Goal: Task Accomplishment & Management: Manage account settings

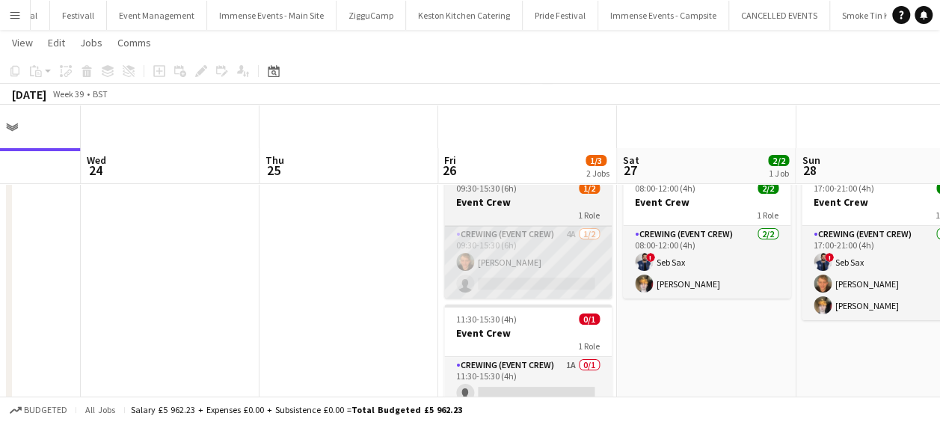
scroll to position [43, 0]
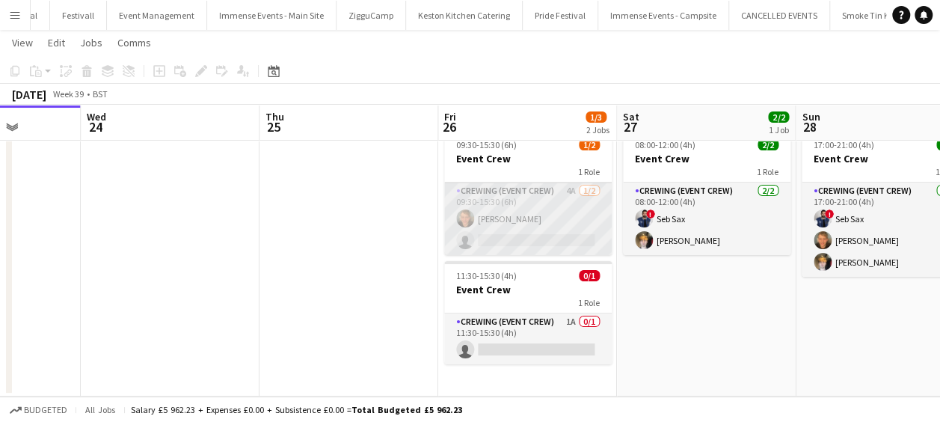
click at [524, 241] on app-card-role "Crewing (Event Crew) 4A 1/2 09:30-15:30 (6h) William White single-neutral-actio…" at bounding box center [528, 219] width 168 height 73
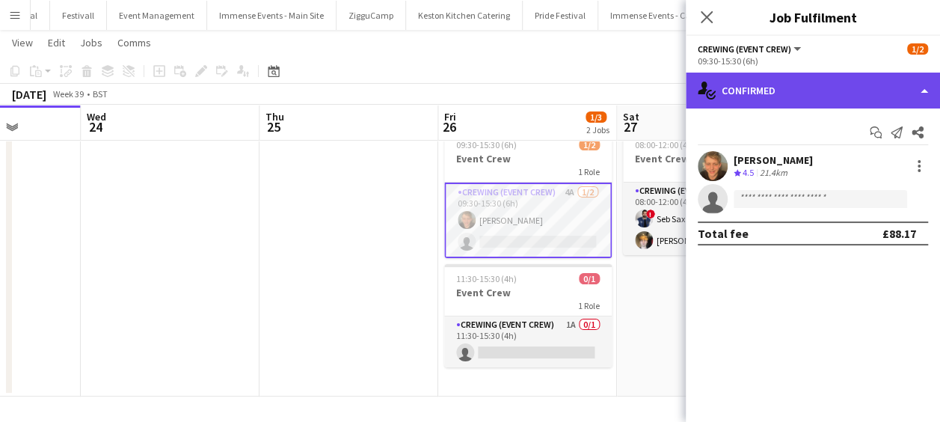
click at [775, 87] on div "single-neutral-actions-check-2 Confirmed" at bounding box center [813, 91] width 254 height 36
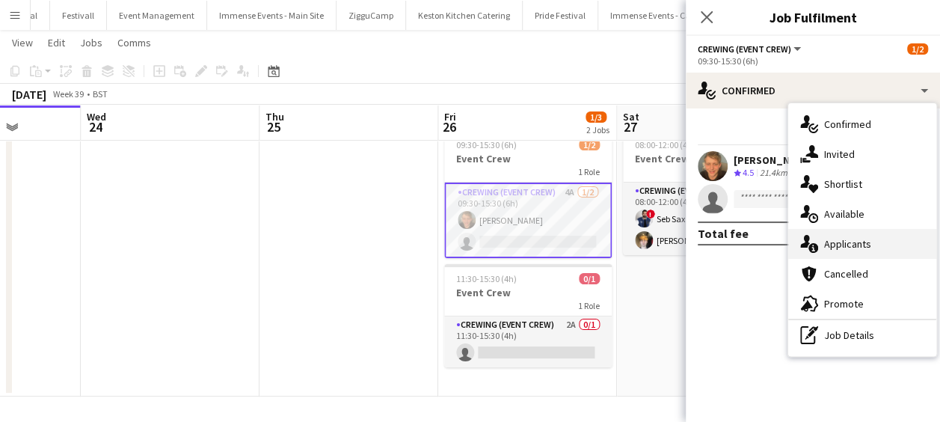
click at [845, 233] on div "single-neutral-actions-information Applicants" at bounding box center [862, 244] width 148 height 30
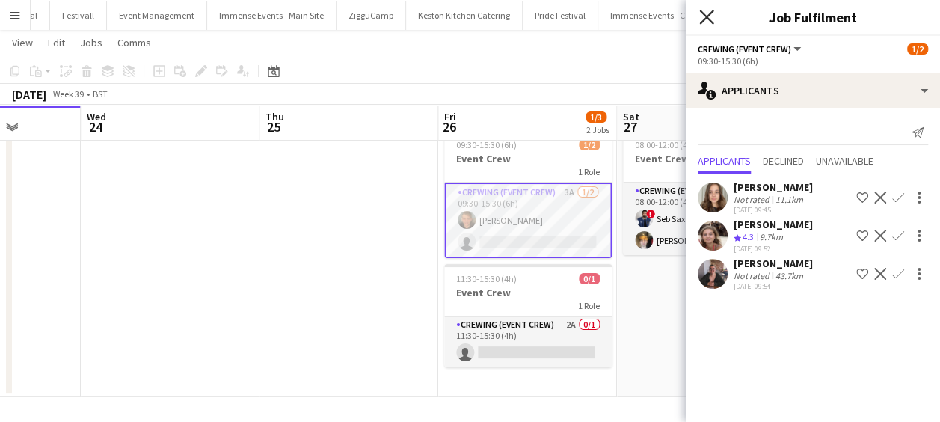
click at [707, 20] on icon "Close pop-in" at bounding box center [706, 17] width 14 height 14
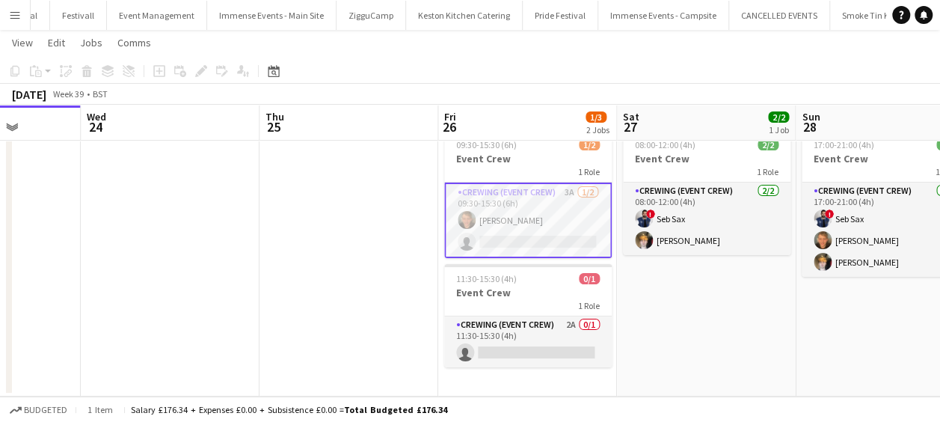
click at [555, 215] on app-card-role "Crewing (Event Crew) 3A [DATE] 09:30-15:30 (6h) [PERSON_NAME] single-neutral-ac…" at bounding box center [528, 221] width 168 height 76
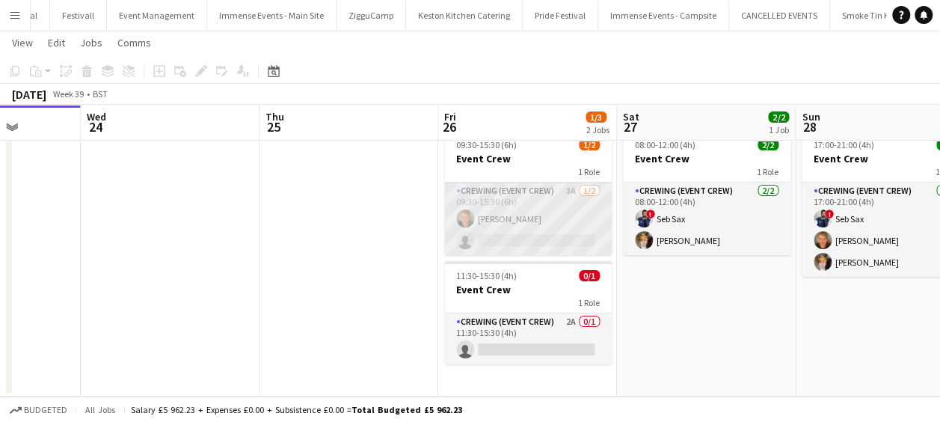
click at [504, 241] on app-card-role "Crewing (Event Crew) 3A [DATE] 09:30-15:30 (6h) [PERSON_NAME] single-neutral-ac…" at bounding box center [528, 219] width 168 height 73
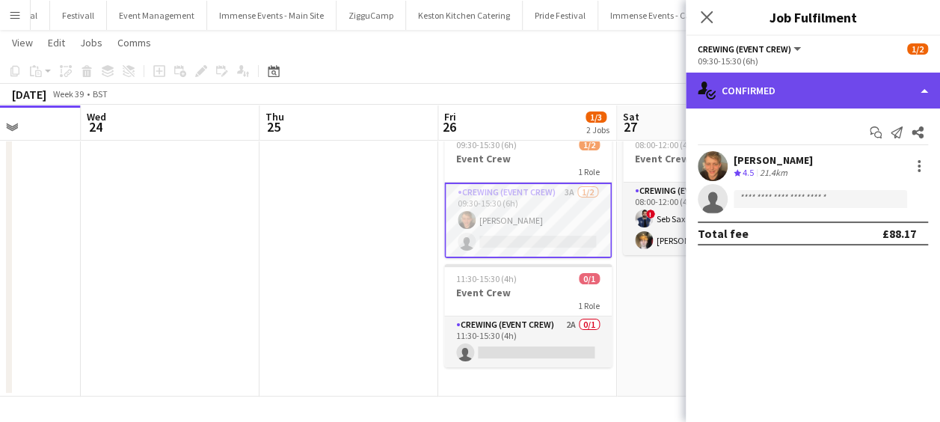
click at [799, 83] on div "single-neutral-actions-check-2 Confirmed" at bounding box center [813, 91] width 254 height 36
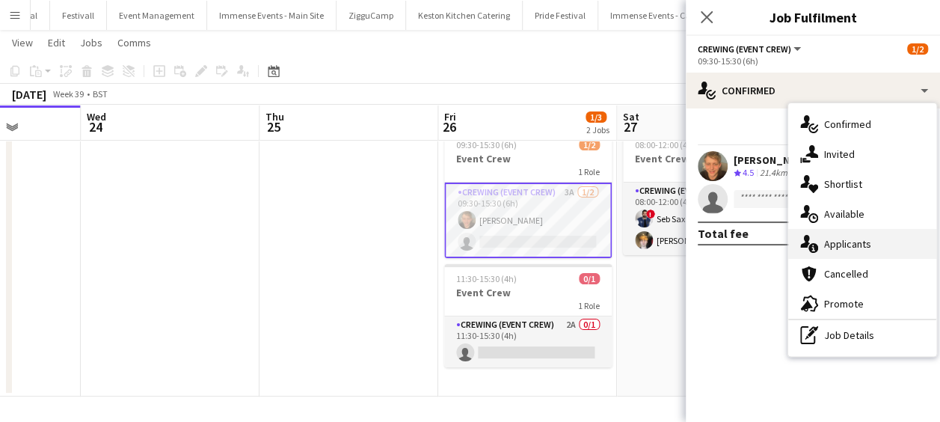
click at [859, 248] on span "Applicants" at bounding box center [847, 243] width 47 height 13
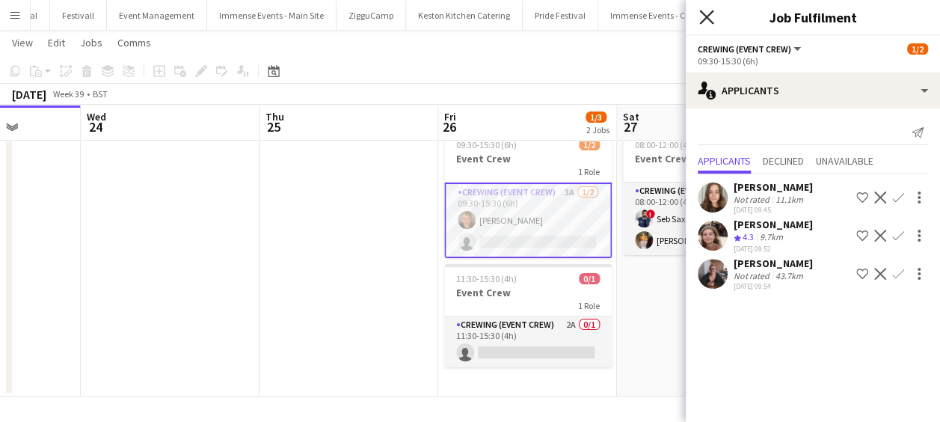
click at [707, 14] on icon "Close pop-in" at bounding box center [706, 17] width 14 height 14
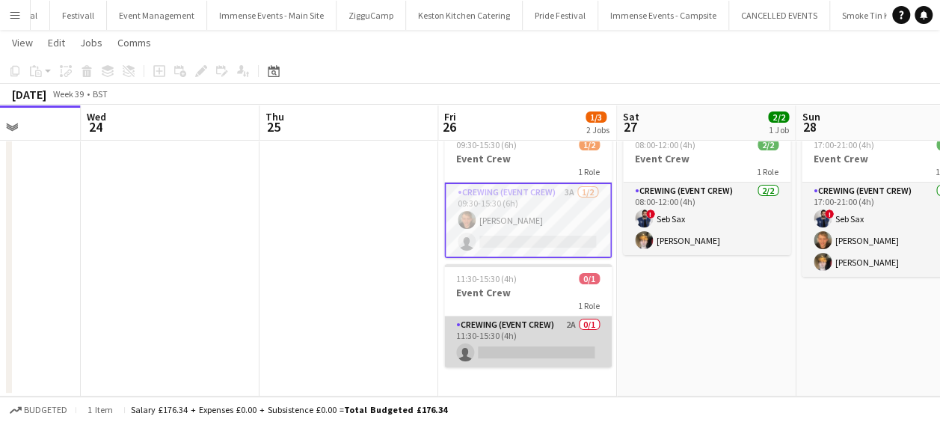
click at [497, 346] on app-card-role "Crewing (Event Crew) 2A 0/1 11:30-15:30 (4h) single-neutral-actions" at bounding box center [528, 341] width 168 height 51
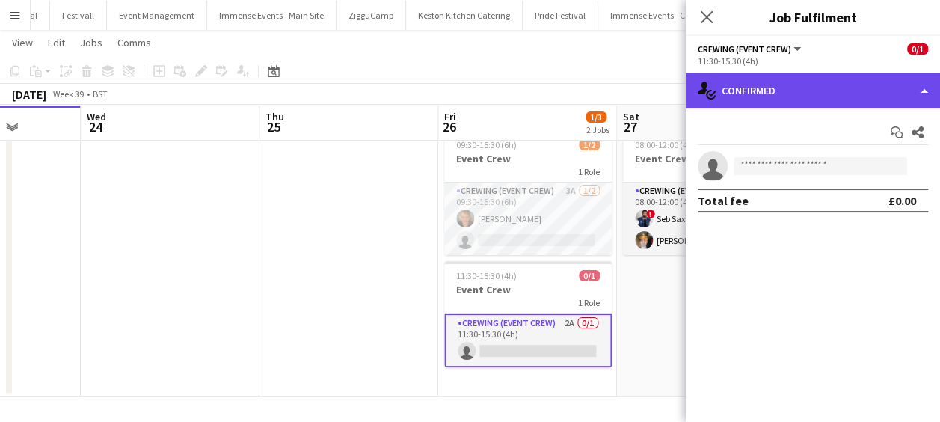
click at [755, 73] on div "single-neutral-actions-check-2 Confirmed" at bounding box center [813, 91] width 254 height 36
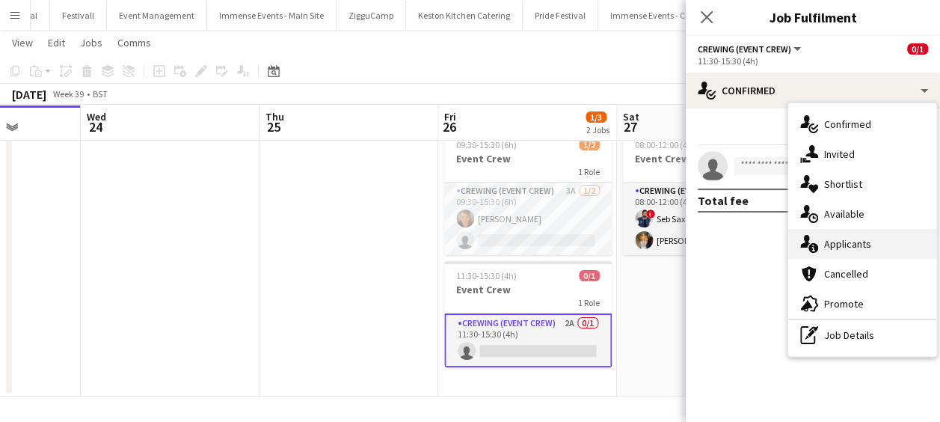
click at [843, 247] on span "Applicants" at bounding box center [847, 243] width 47 height 13
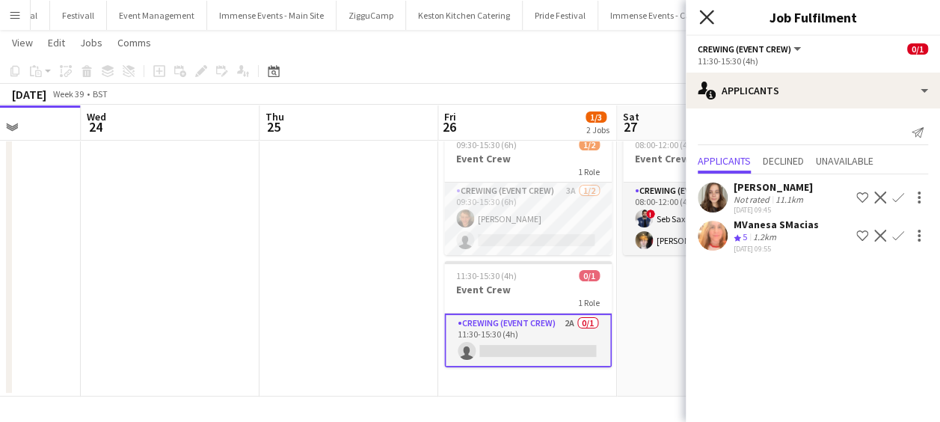
click at [708, 13] on icon "Close pop-in" at bounding box center [706, 17] width 14 height 14
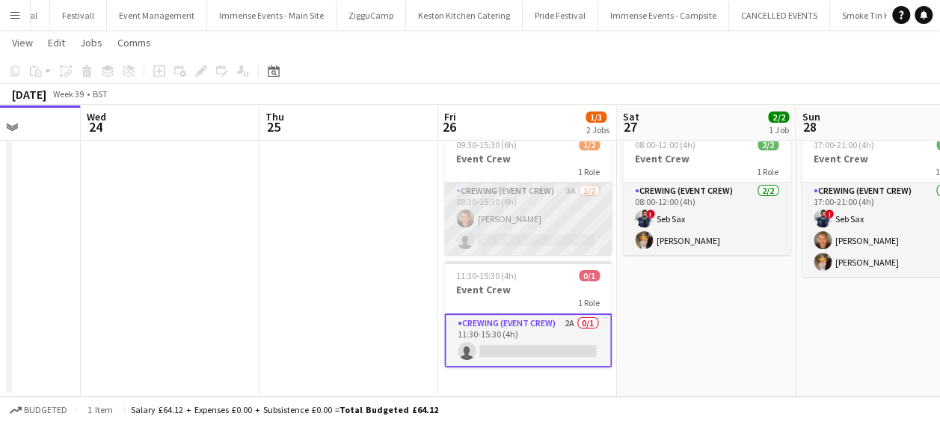
click at [514, 215] on app-card-role "Crewing (Event Crew) 3A 1/2 09:30-15:30 (6h) William White single-neutral-actio…" at bounding box center [528, 219] width 168 height 73
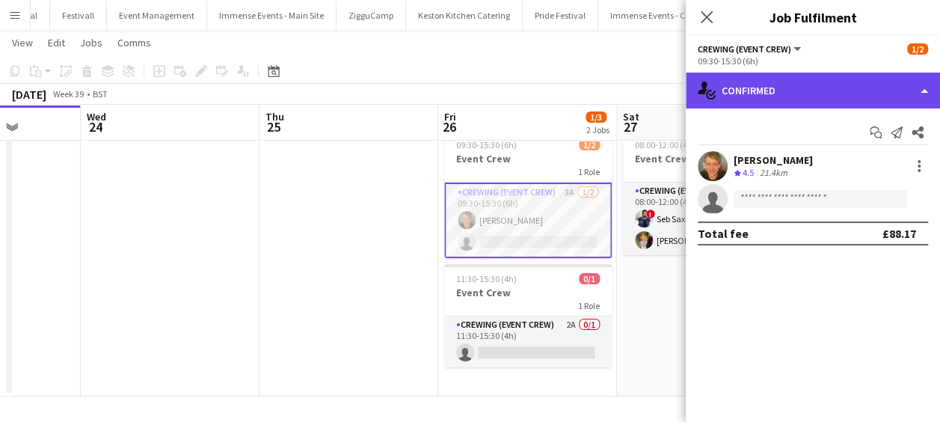
click at [838, 84] on div "single-neutral-actions-check-2 Confirmed" at bounding box center [813, 91] width 254 height 36
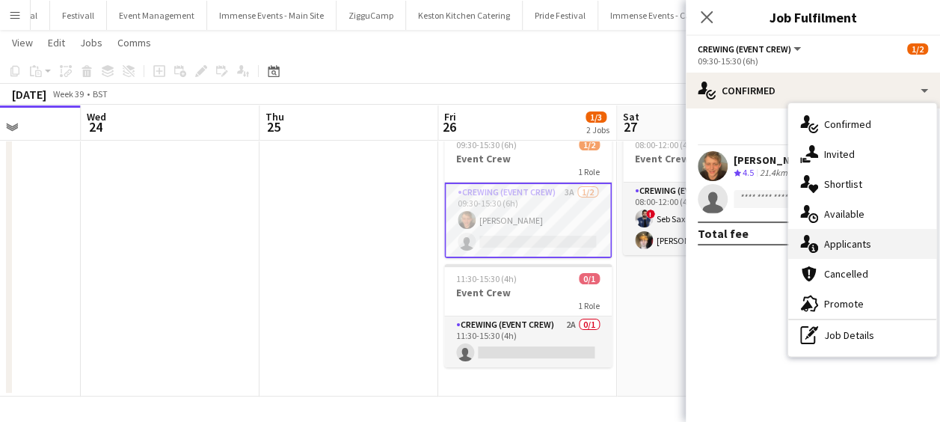
click at [877, 239] on div "single-neutral-actions-information Applicants" at bounding box center [862, 244] width 148 height 30
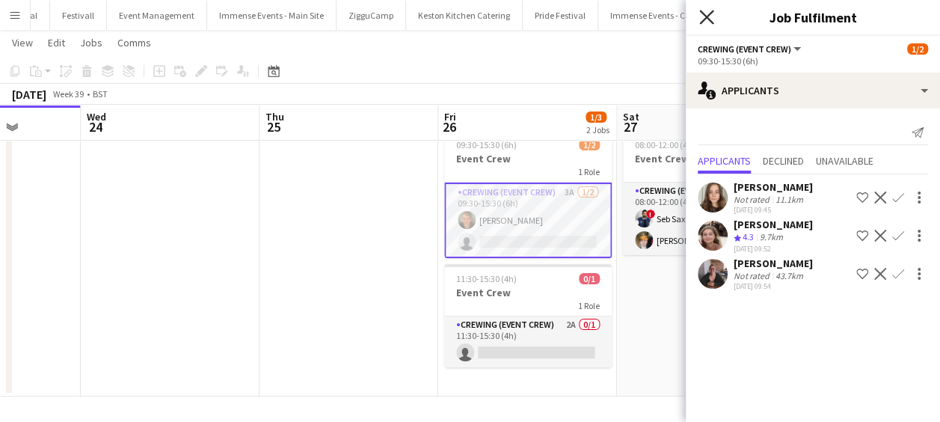
click at [709, 20] on icon at bounding box center [706, 17] width 14 height 14
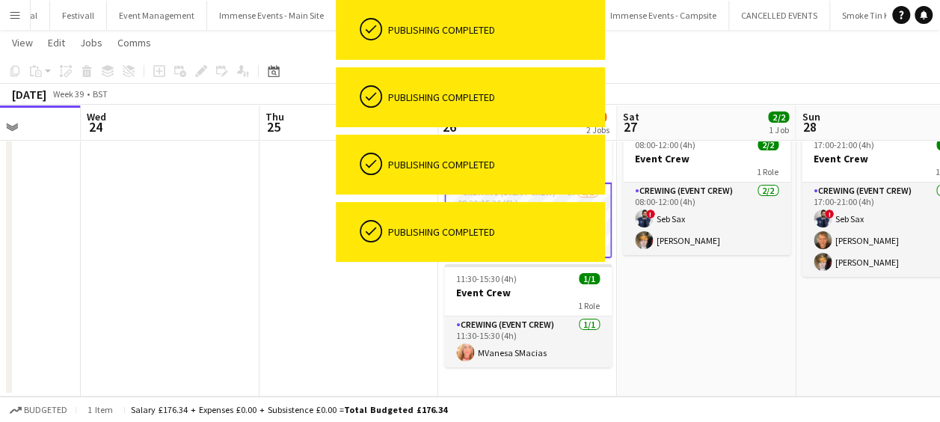
click at [398, 334] on app-date-cell at bounding box center [349, 260] width 179 height 272
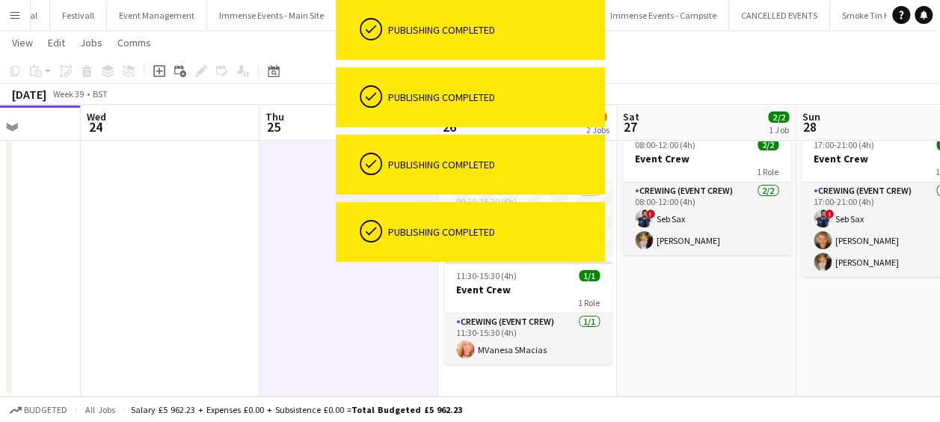
click at [619, 314] on app-date-cell "08:00-12:00 (4h) 2/2 Event Crew 1 Role Crewing (Event Crew) 2/2 08:00-12:00 (4h…" at bounding box center [706, 260] width 179 height 272
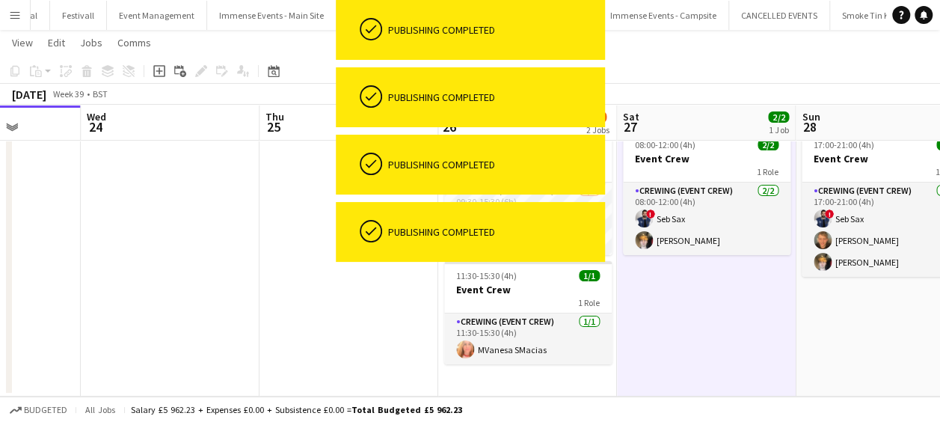
click at [307, 275] on app-date-cell at bounding box center [349, 260] width 179 height 272
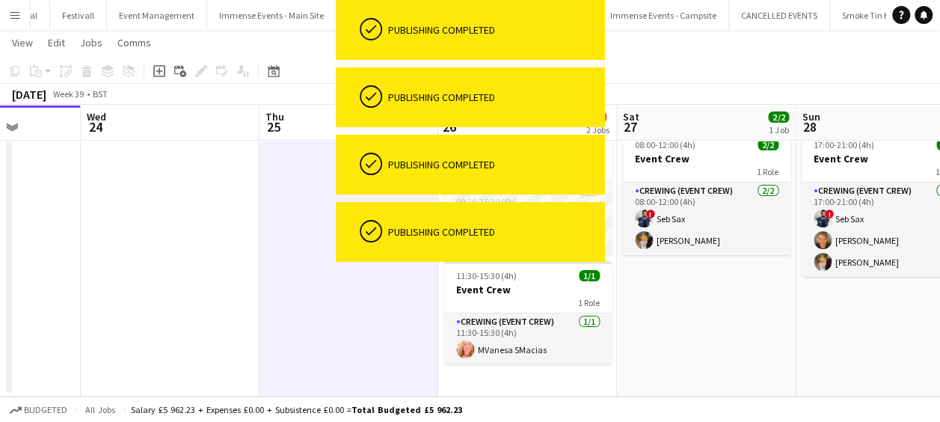
click at [307, 275] on app-date-cell at bounding box center [349, 260] width 179 height 272
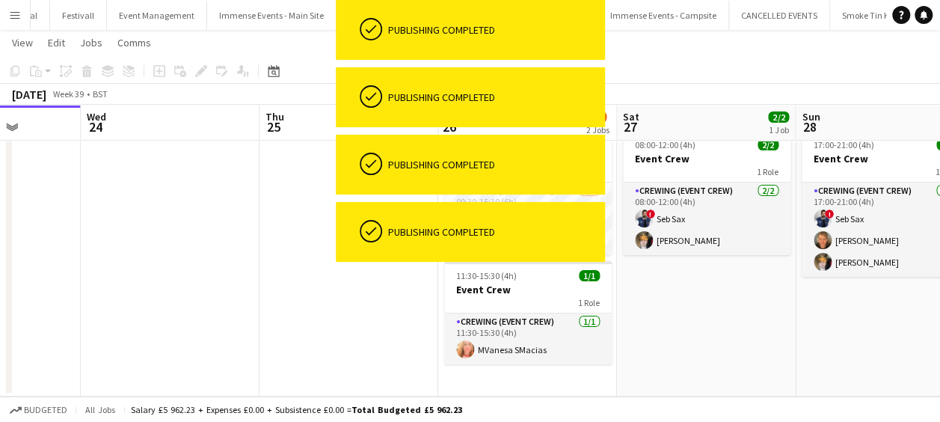
click at [756, 46] on app-page-menu "View Day view expanded Day view collapsed Month view Date picker Jump to today …" at bounding box center [470, 44] width 940 height 28
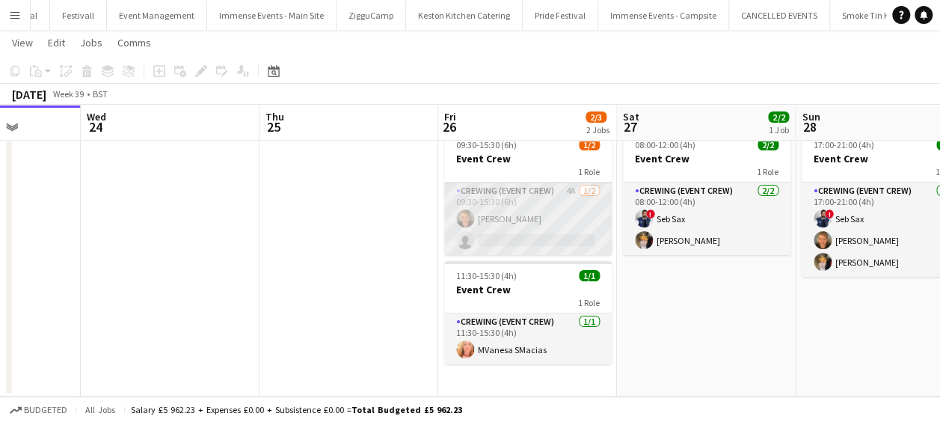
drag, startPoint x: 518, startPoint y: 240, endPoint x: 470, endPoint y: 237, distance: 48.7
click at [470, 237] on app-card-role "Crewing (Event Crew) 4A 1/2 09:30-15:30 (6h) William White single-neutral-actio…" at bounding box center [528, 219] width 168 height 73
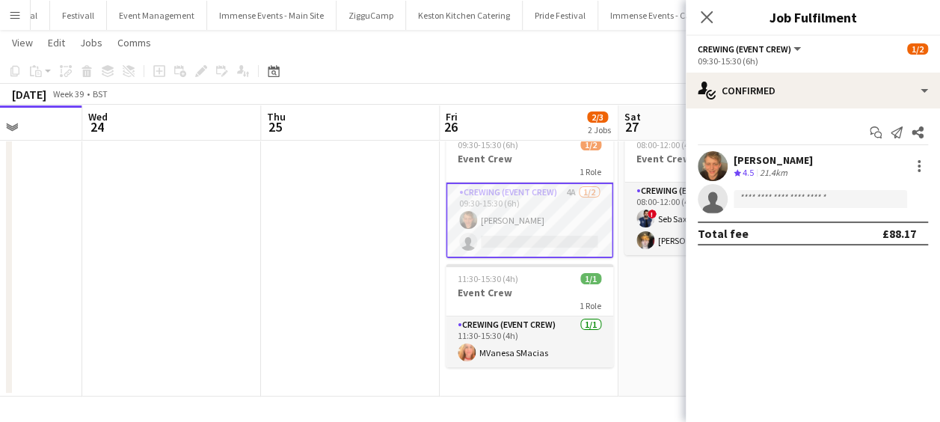
click at [470, 237] on app-card-role "Crewing (Event Crew) 4A 1/2 09:30-15:30 (6h) William White single-neutral-actio…" at bounding box center [530, 221] width 168 height 76
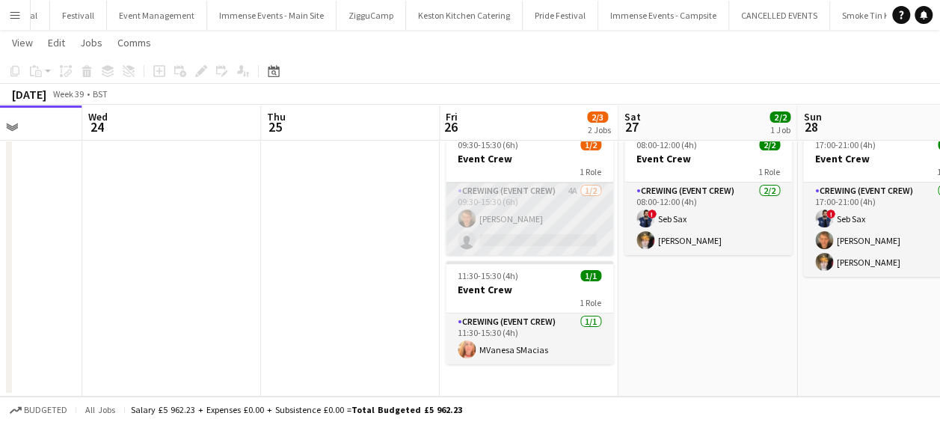
click at [497, 251] on app-card-role "Crewing (Event Crew) 4A 1/2 09:30-15:30 (6h) William White single-neutral-actio…" at bounding box center [530, 219] width 168 height 73
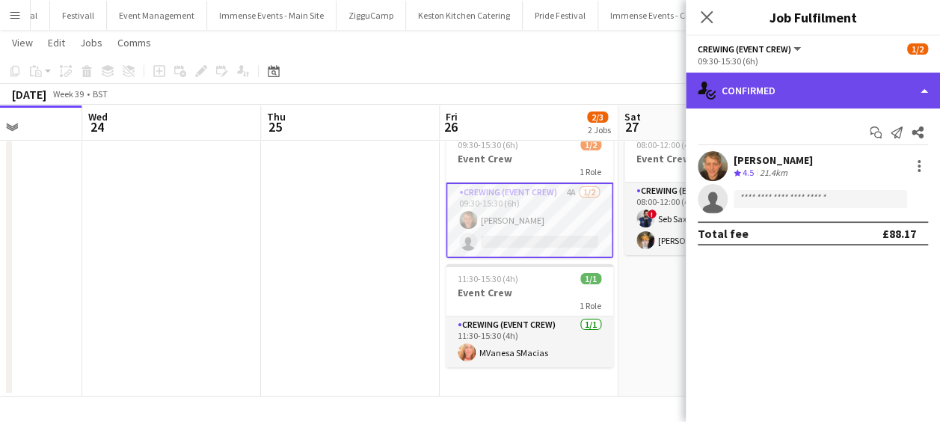
click at [785, 94] on div "single-neutral-actions-check-2 Confirmed" at bounding box center [813, 91] width 254 height 36
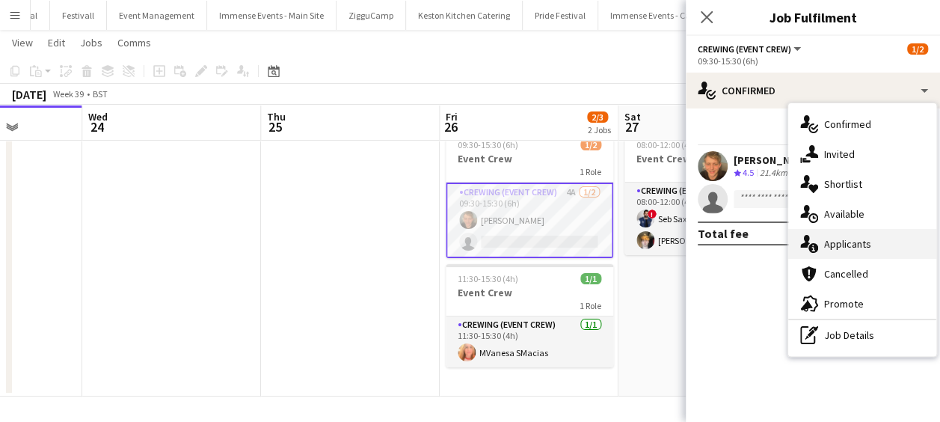
click at [835, 240] on span "Applicants" at bounding box center [847, 243] width 47 height 13
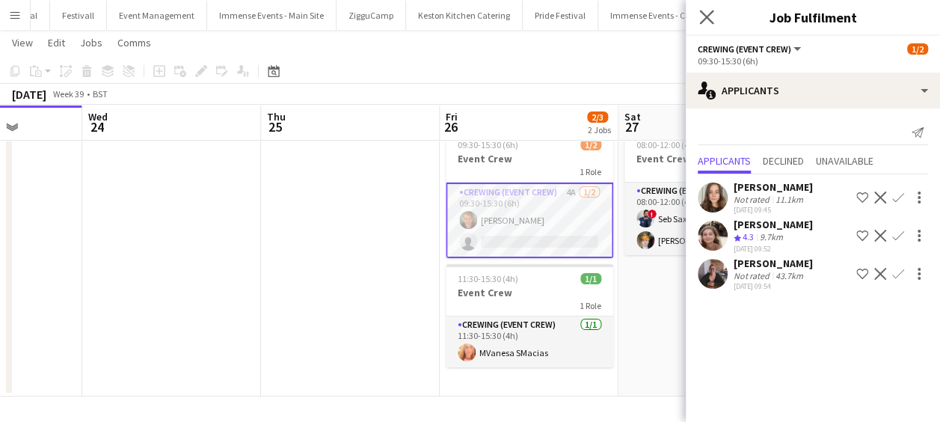
click at [710, 24] on app-icon "Close pop-in" at bounding box center [707, 18] width 22 height 22
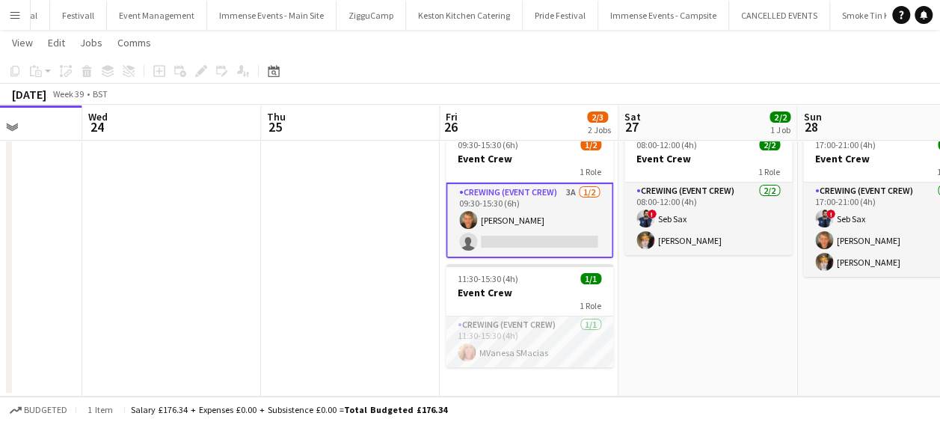
click at [10, 14] on app-icon "Menu" at bounding box center [15, 15] width 12 height 12
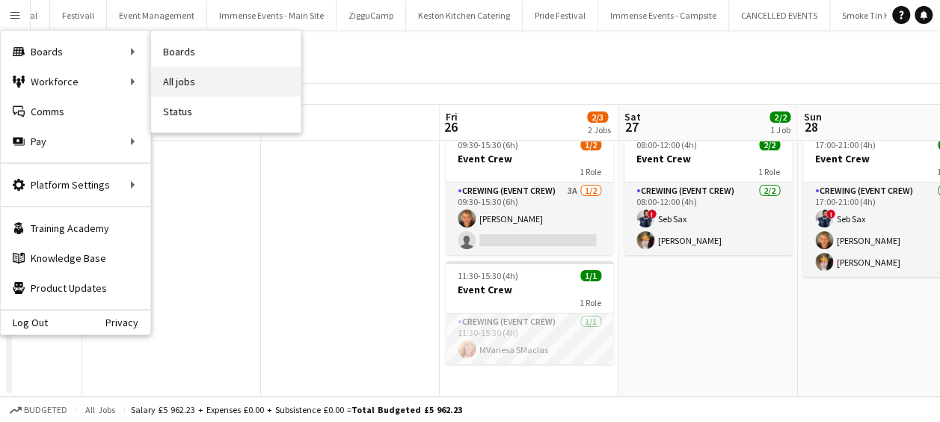
click at [160, 78] on link "All jobs" at bounding box center [226, 82] width 150 height 30
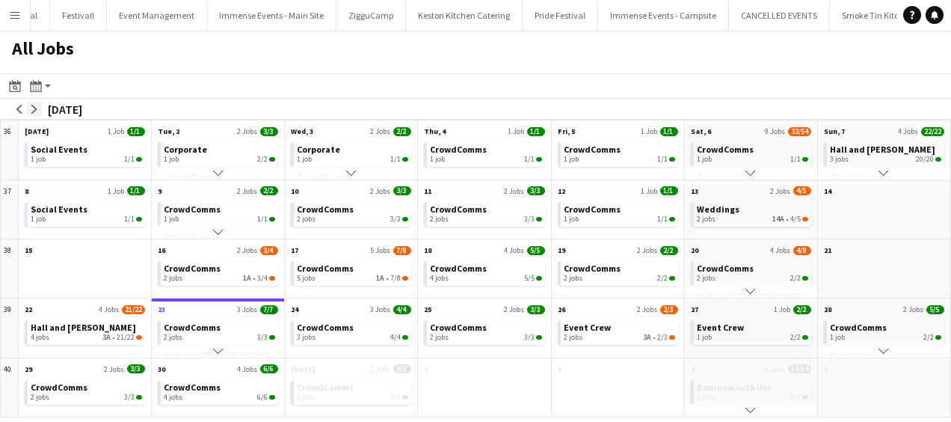
click at [39, 113] on button "arrow-right" at bounding box center [34, 109] width 15 height 15
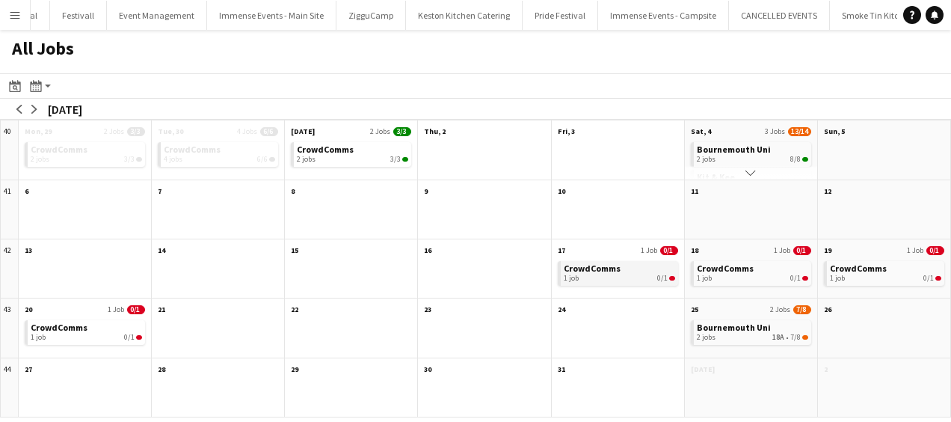
click at [602, 275] on div "1 job 0/1" at bounding box center [619, 278] width 111 height 9
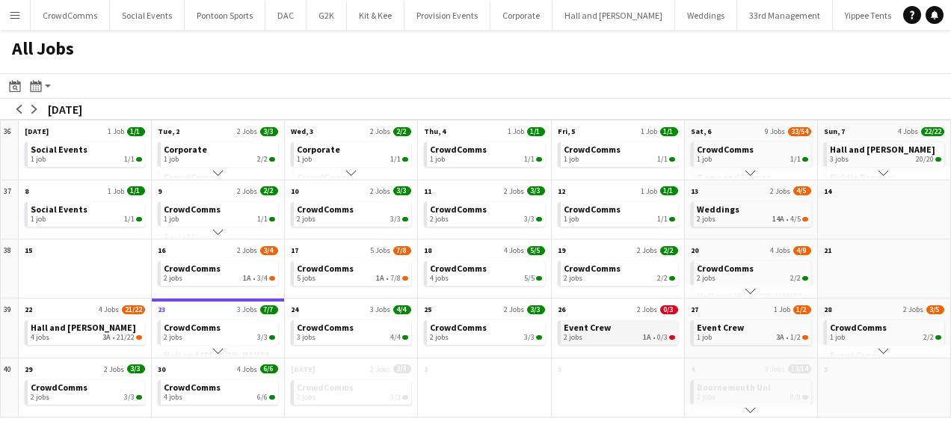
click at [613, 341] on div "2 jobs 1A • 0/3" at bounding box center [619, 337] width 111 height 9
click at [737, 343] on app-month-view-brief-board "Event Crew 1 job 3A • 1/2" at bounding box center [751, 332] width 120 height 25
click at [736, 343] on app-month-view-brief-board "Event Crew 1 job 3A • 1/2" at bounding box center [751, 332] width 120 height 25
click at [646, 328] on link "Event Crew 2 jobs 1A • 0/3" at bounding box center [619, 331] width 111 height 22
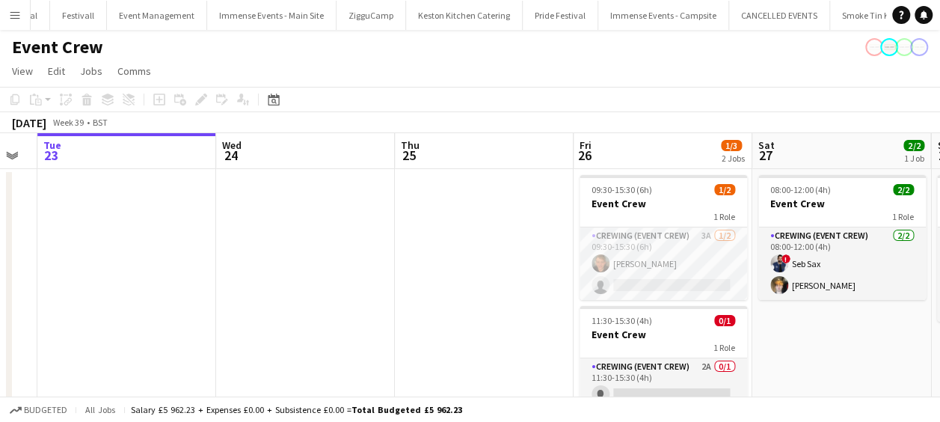
scroll to position [0, 503]
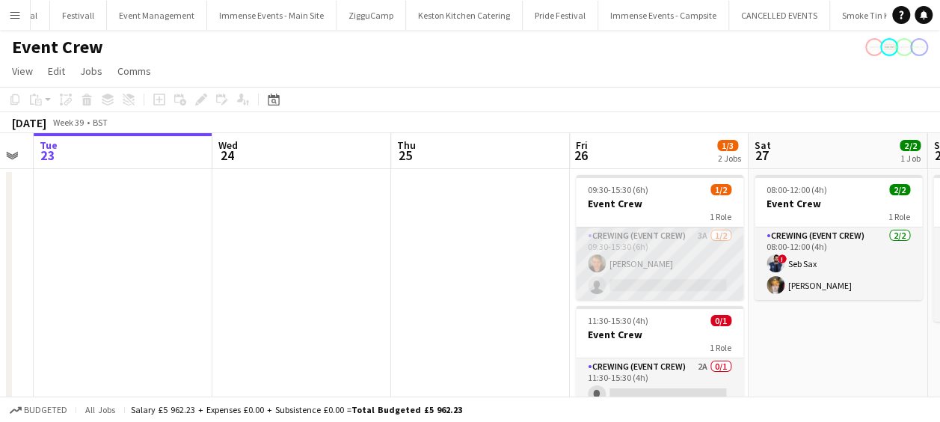
click at [677, 283] on app-card-role "Crewing (Event Crew) 3A [DATE] 09:30-15:30 (6h) [PERSON_NAME] single-neutral-ac…" at bounding box center [660, 263] width 168 height 73
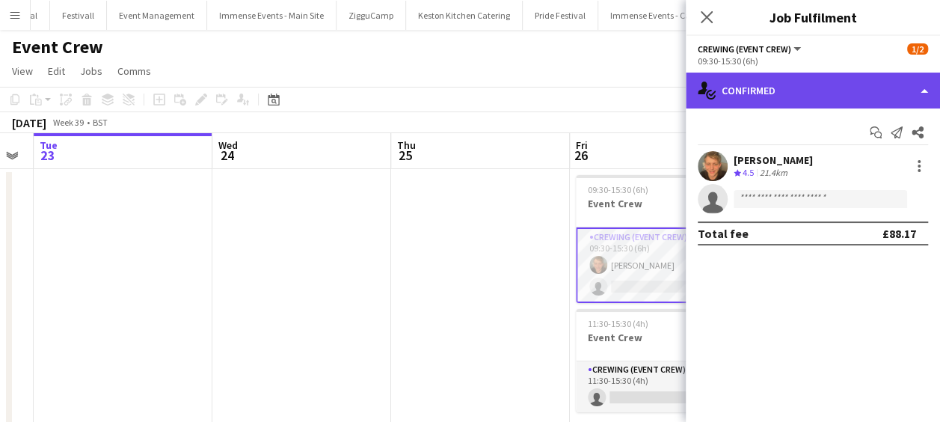
click at [791, 102] on div "single-neutral-actions-check-2 Confirmed" at bounding box center [813, 91] width 254 height 36
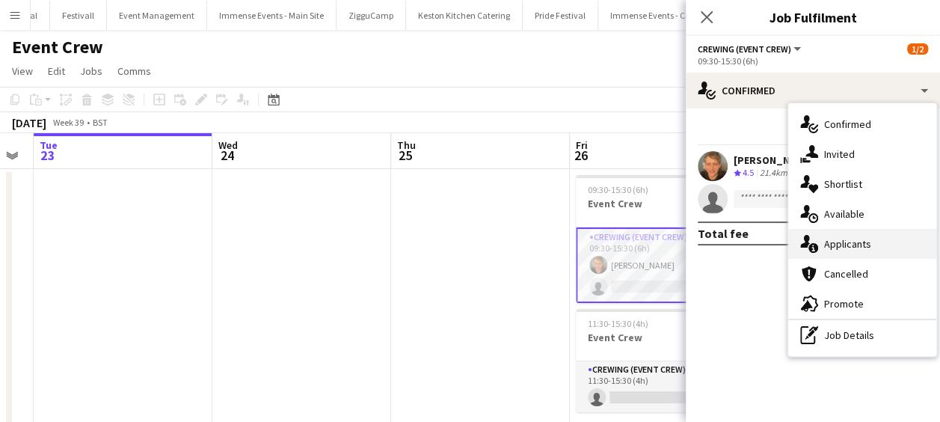
click at [838, 248] on span "Applicants" at bounding box center [847, 243] width 47 height 13
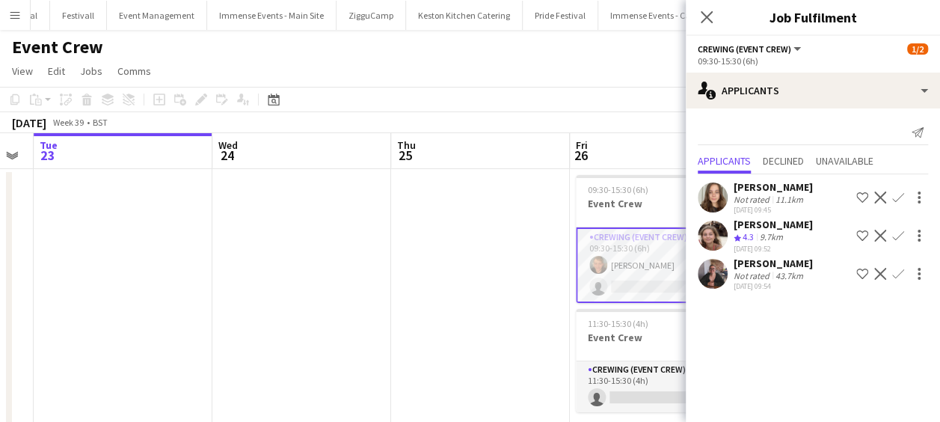
click at [811, 223] on div "[PERSON_NAME]" at bounding box center [773, 224] width 79 height 13
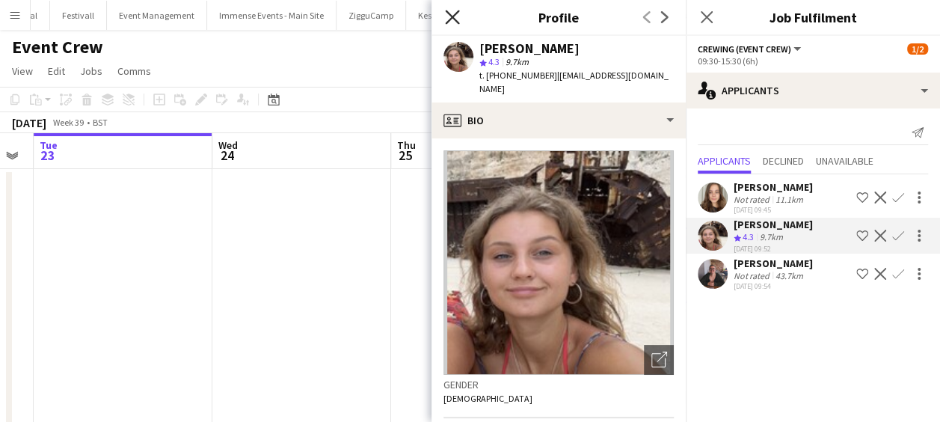
click at [447, 13] on icon "Close pop-in" at bounding box center [452, 17] width 14 height 14
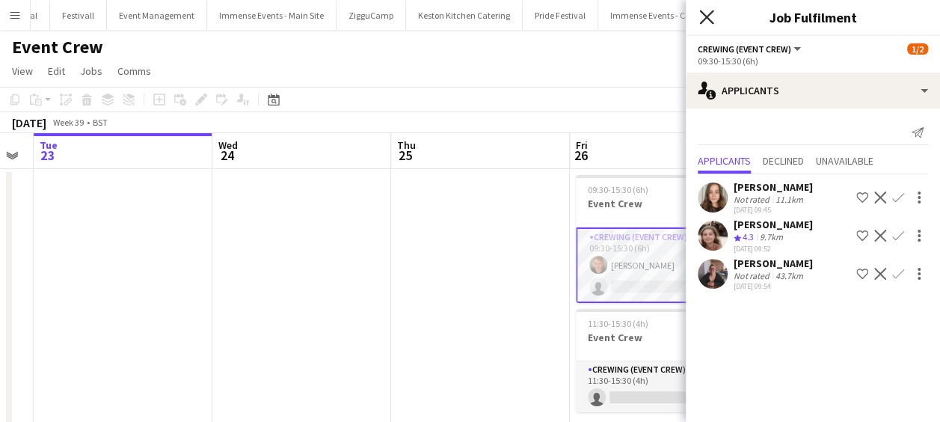
click at [703, 11] on icon "Close pop-in" at bounding box center [706, 17] width 14 height 14
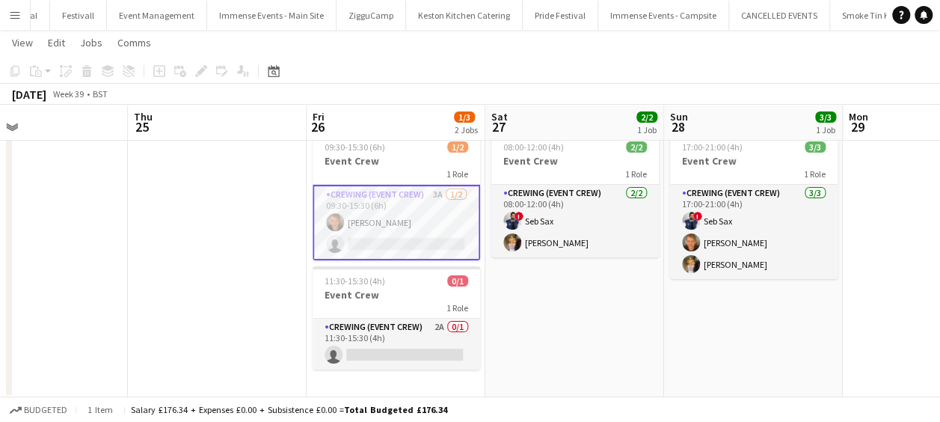
scroll to position [0, 307]
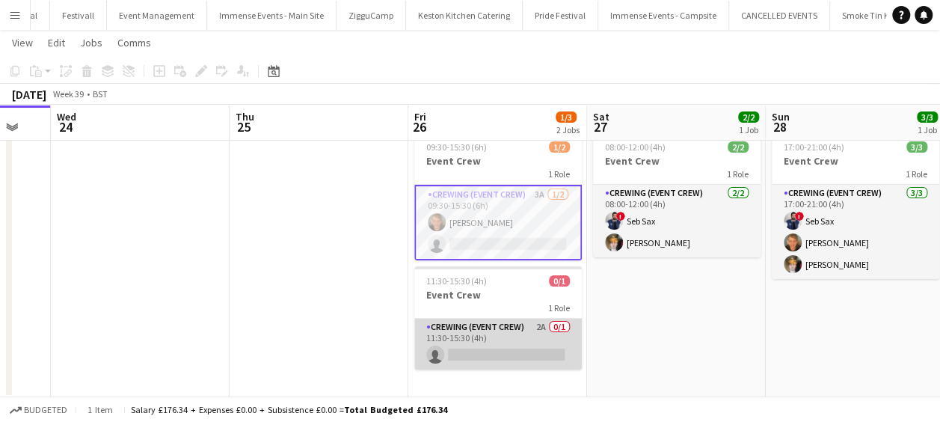
click at [477, 348] on app-card-role "Crewing (Event Crew) 2A 0/1 11:30-15:30 (4h) single-neutral-actions" at bounding box center [498, 344] width 168 height 51
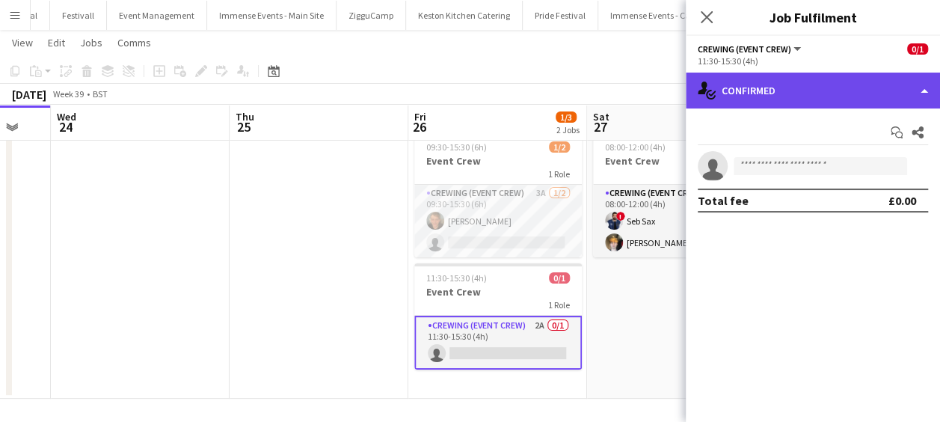
click at [814, 92] on div "single-neutral-actions-check-2 Confirmed" at bounding box center [813, 91] width 254 height 36
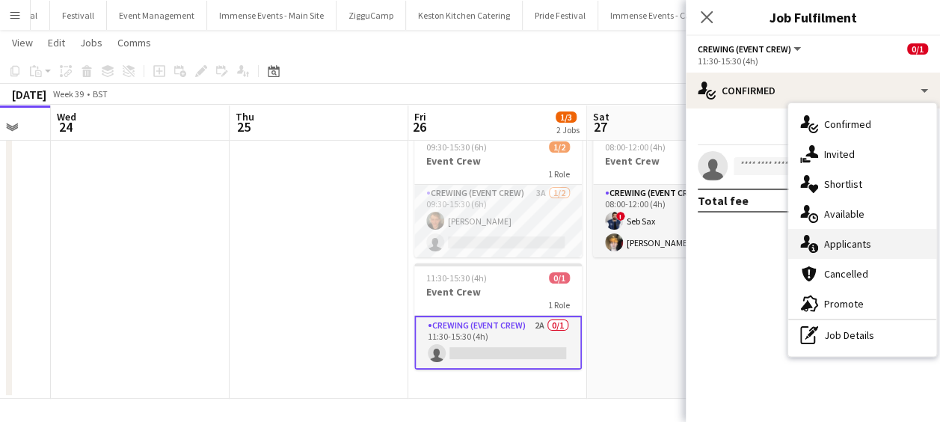
click at [858, 233] on div "single-neutral-actions-information Applicants" at bounding box center [862, 244] width 148 height 30
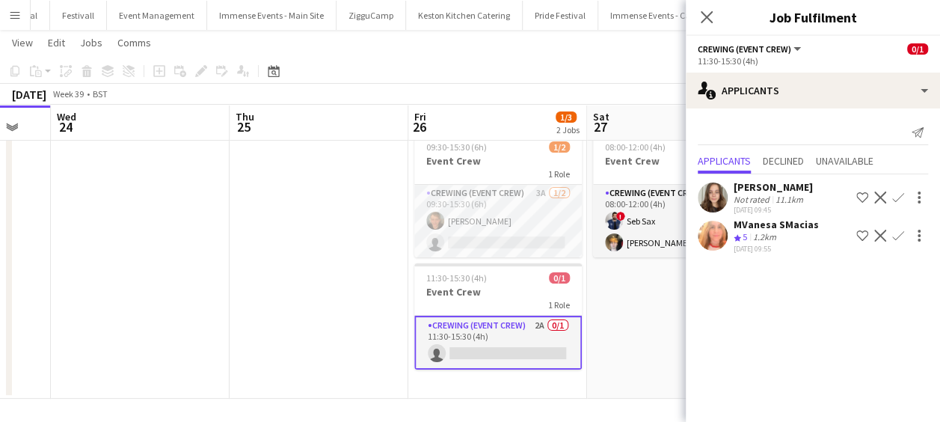
click at [809, 224] on div "MVanesa SMacias" at bounding box center [776, 224] width 85 height 13
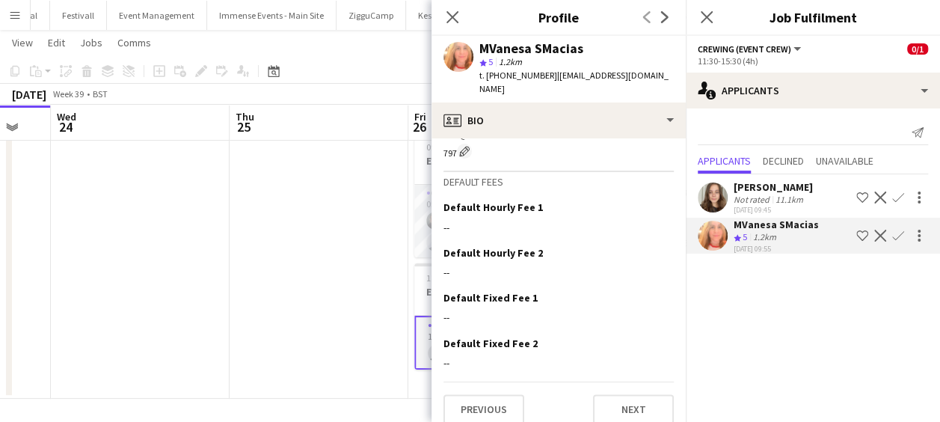
scroll to position [0, 0]
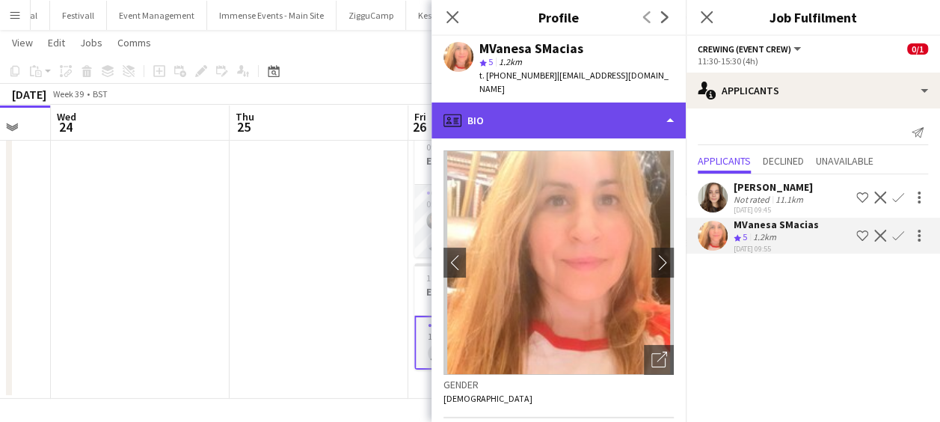
click at [638, 107] on div "profile Bio" at bounding box center [559, 120] width 254 height 36
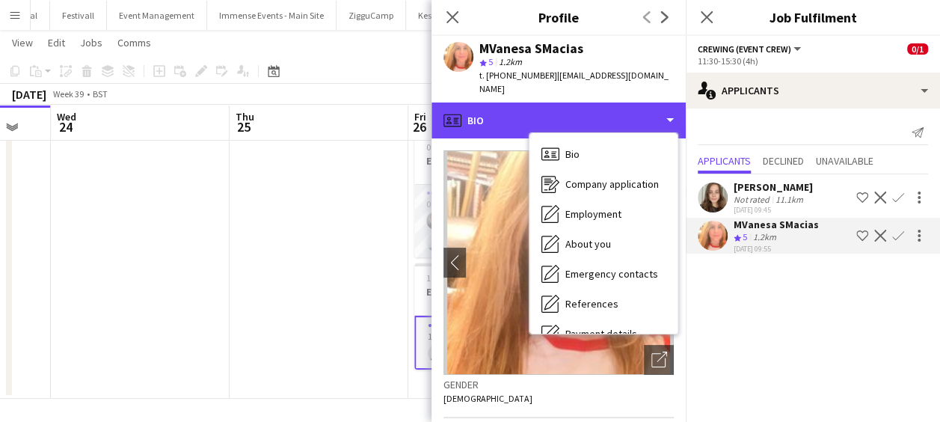
scroll to position [171, 0]
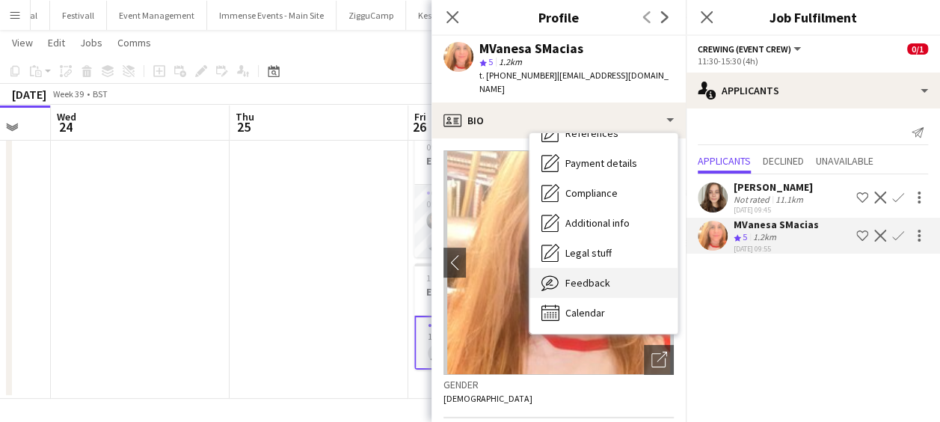
click at [636, 268] on div "Feedback Feedback" at bounding box center [604, 283] width 148 height 30
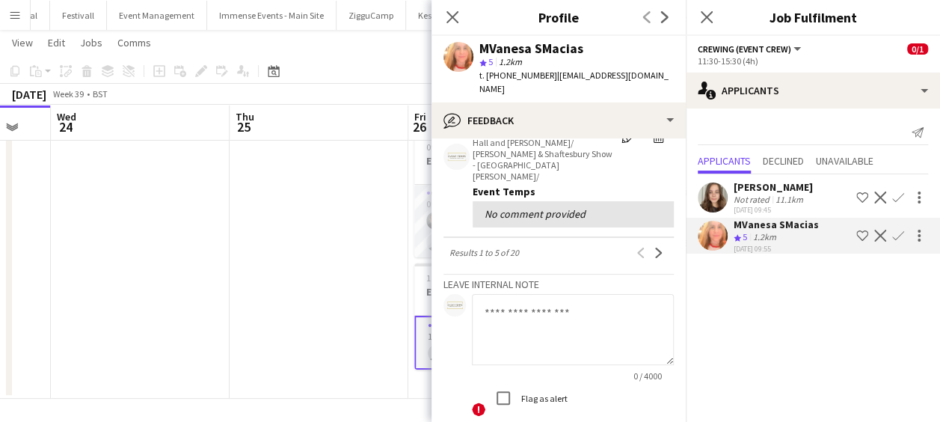
scroll to position [0, 0]
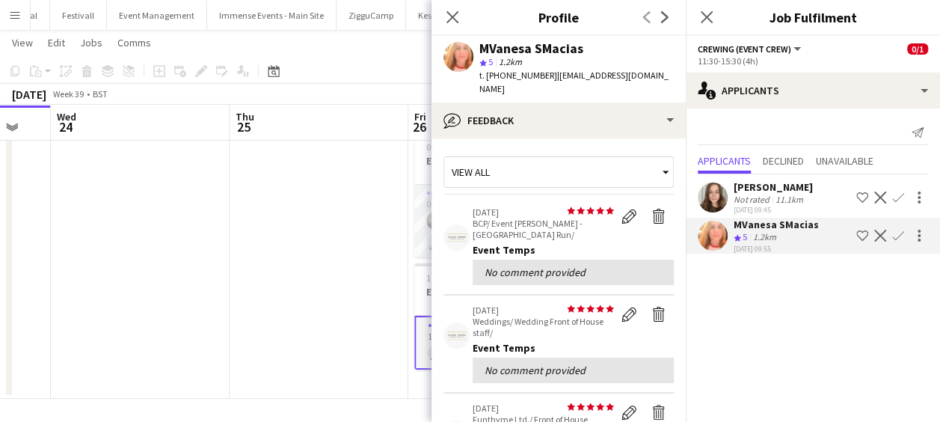
click at [895, 236] on app-icon "Confirm" at bounding box center [898, 236] width 12 height 12
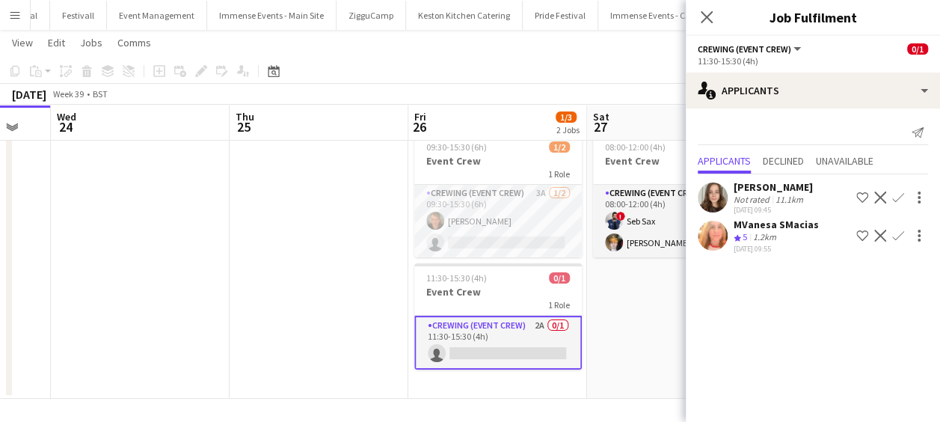
click at [897, 236] on app-icon "Confirm" at bounding box center [898, 236] width 12 height 12
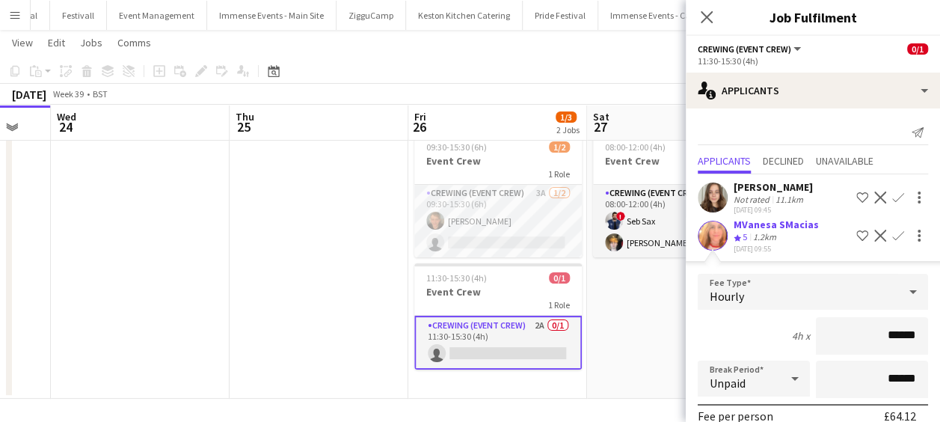
scroll to position [184, 0]
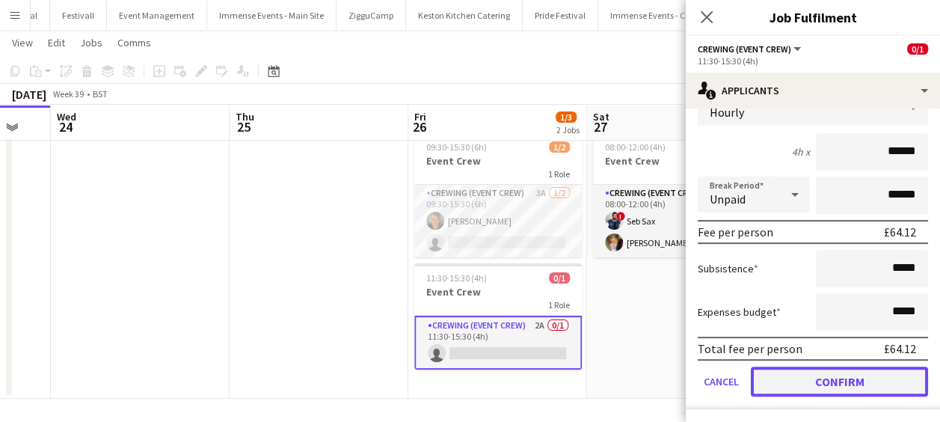
click at [877, 378] on button "Confirm" at bounding box center [839, 382] width 177 height 30
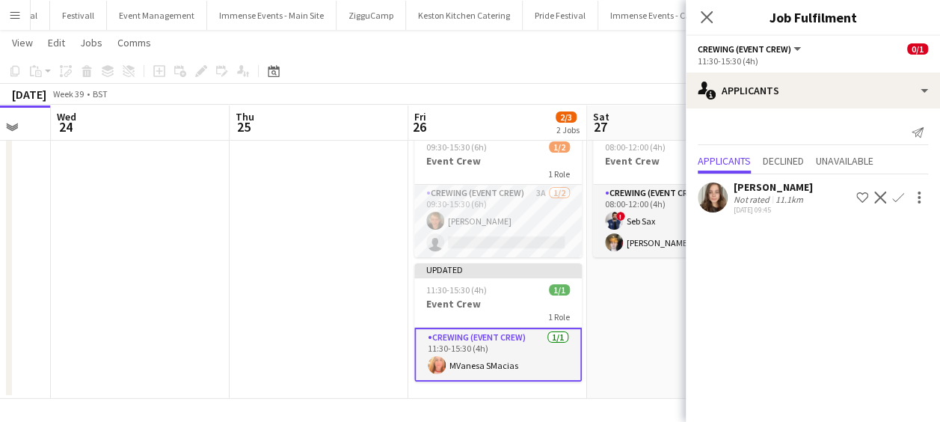
scroll to position [0, 0]
click at [708, 21] on icon "Close pop-in" at bounding box center [706, 17] width 14 height 14
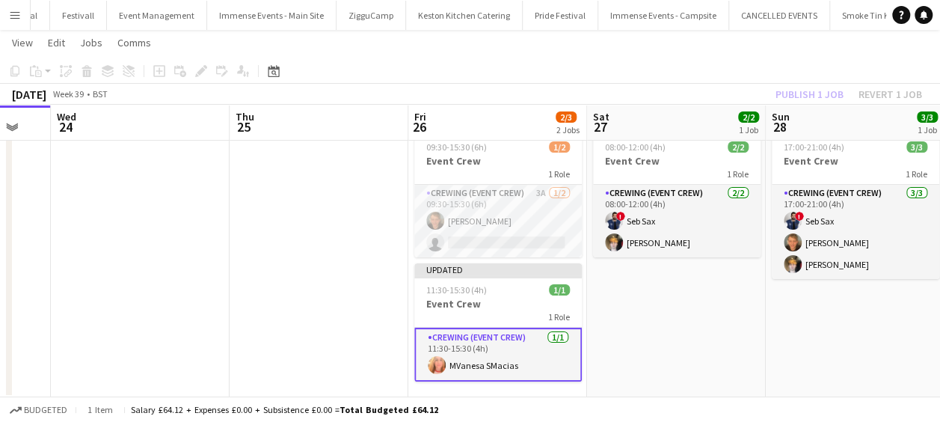
click at [803, 94] on div "Publish 1 job Revert 1 job" at bounding box center [849, 94] width 183 height 19
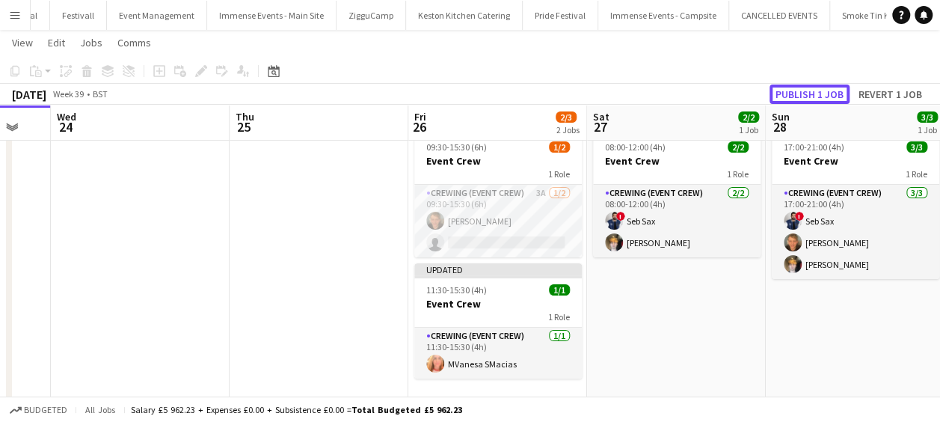
click at [803, 94] on button "Publish 1 job" at bounding box center [810, 94] width 80 height 19
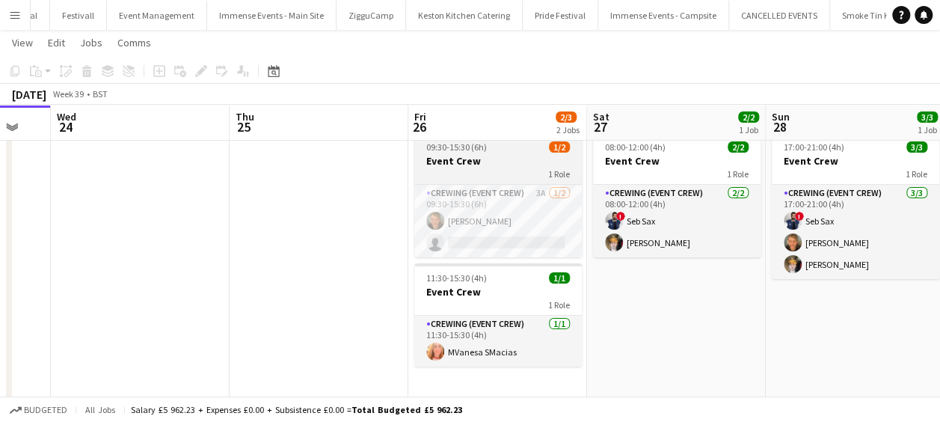
click at [512, 168] on div "1 Role" at bounding box center [498, 174] width 168 height 12
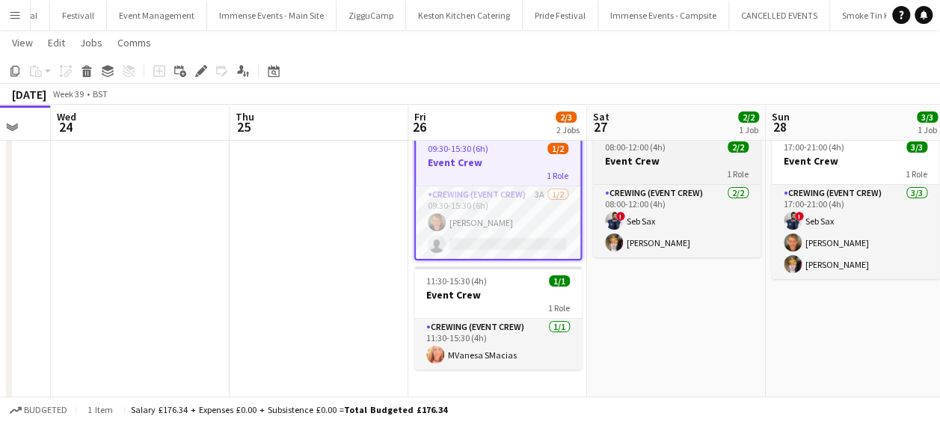
click at [682, 171] on div "1 Role" at bounding box center [677, 174] width 168 height 12
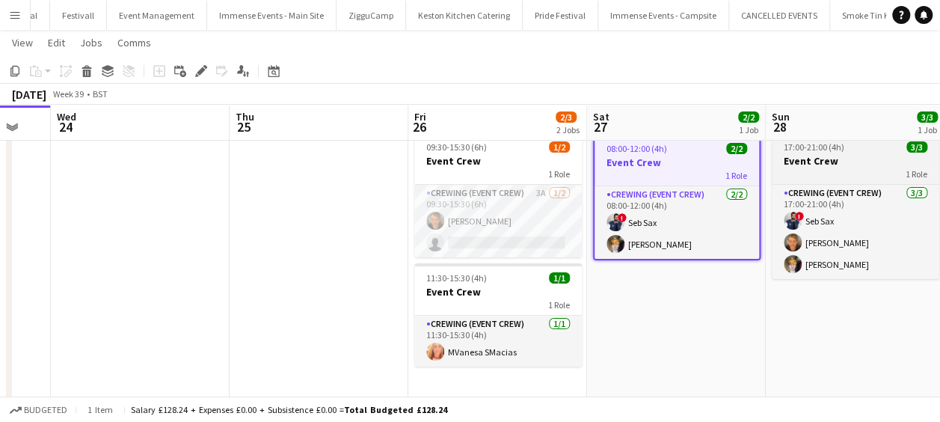
click at [865, 160] on h3 "Event Crew" at bounding box center [856, 160] width 168 height 13
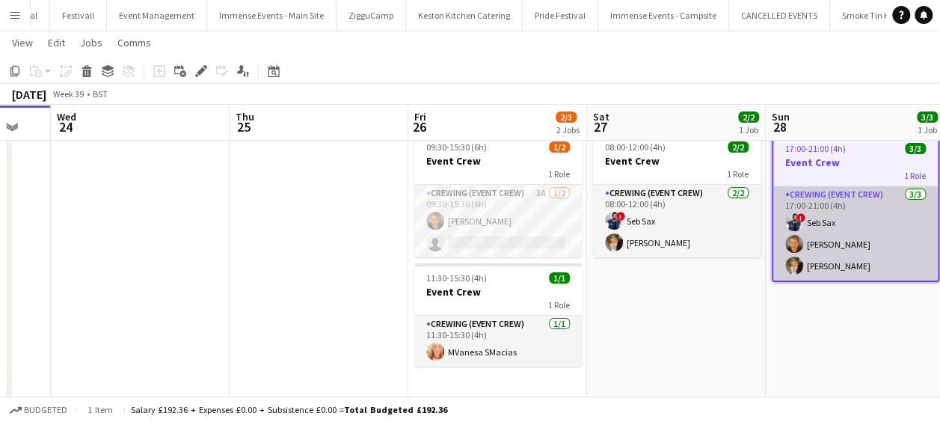
click at [854, 200] on app-card-role "Crewing (Event Crew) 3/3 17:00-21:00 (4h) ! Seb Sax William White Ben Yorke" at bounding box center [855, 233] width 165 height 94
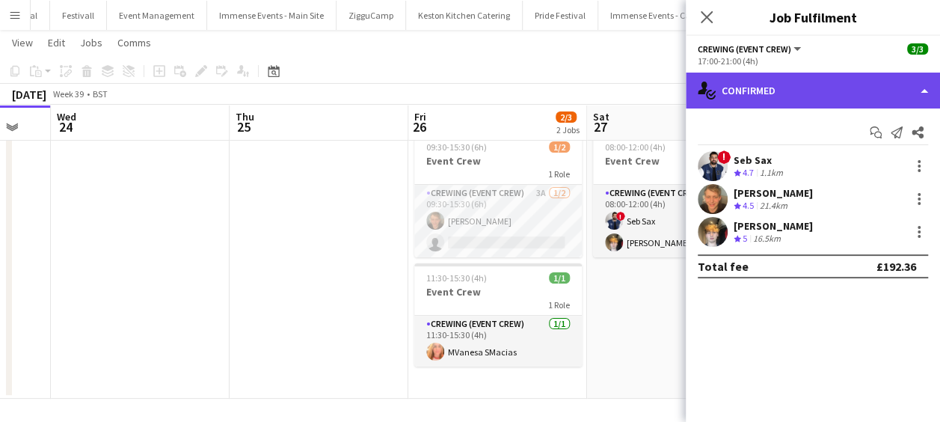
click at [869, 99] on div "single-neutral-actions-check-2 Confirmed" at bounding box center [813, 91] width 254 height 36
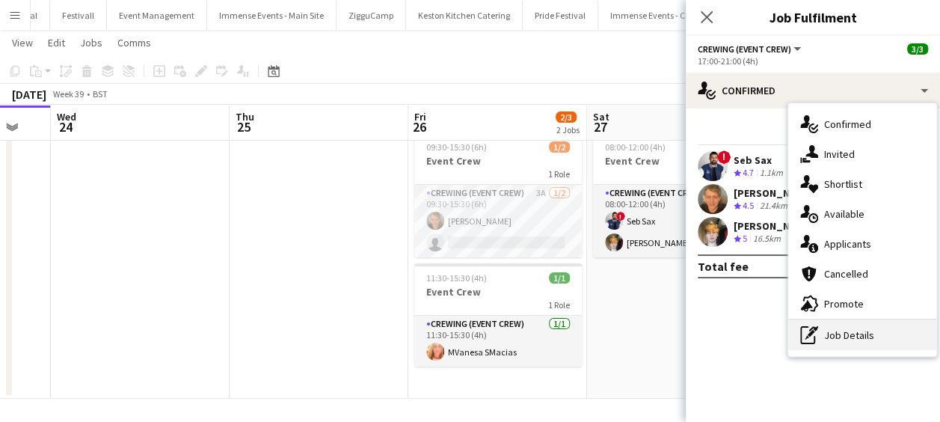
click at [884, 340] on div "pen-write Job Details" at bounding box center [862, 335] width 148 height 30
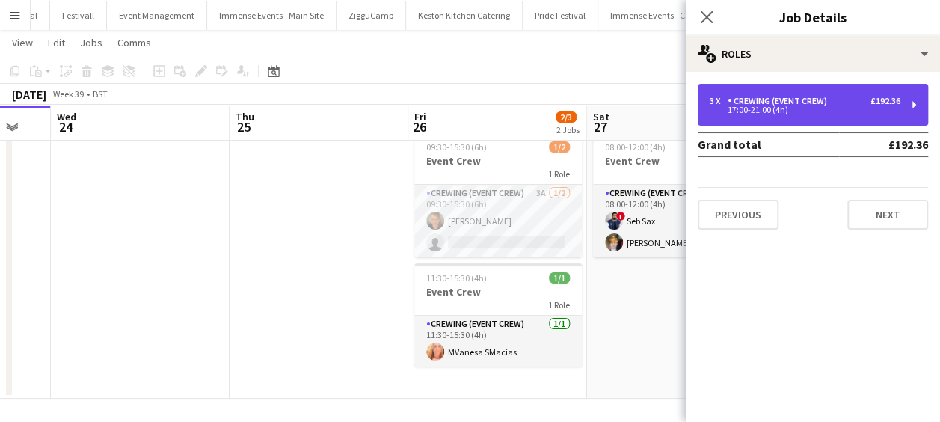
click at [868, 106] on div "17:00-21:00 (4h)" at bounding box center [805, 109] width 191 height 7
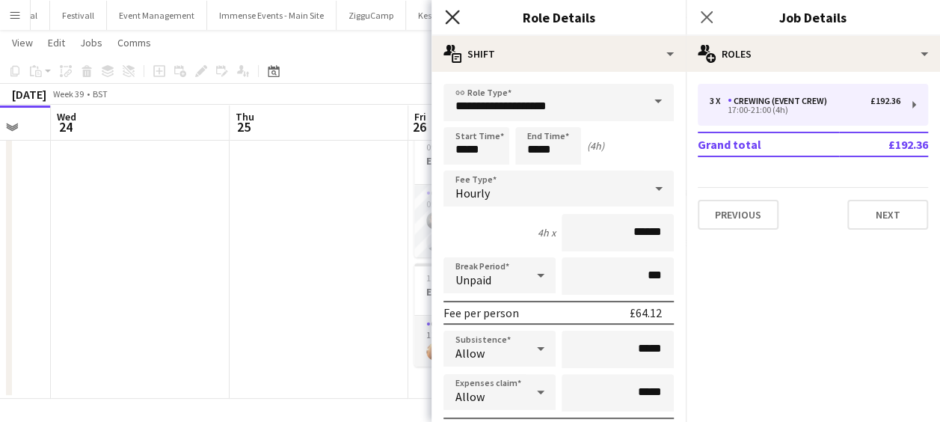
click at [456, 22] on icon at bounding box center [452, 17] width 14 height 14
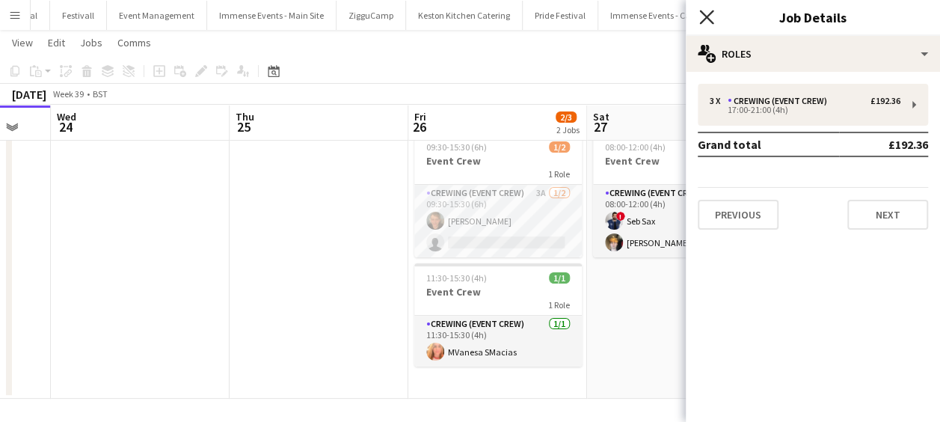
click at [712, 13] on icon "Close pop-in" at bounding box center [706, 17] width 14 height 14
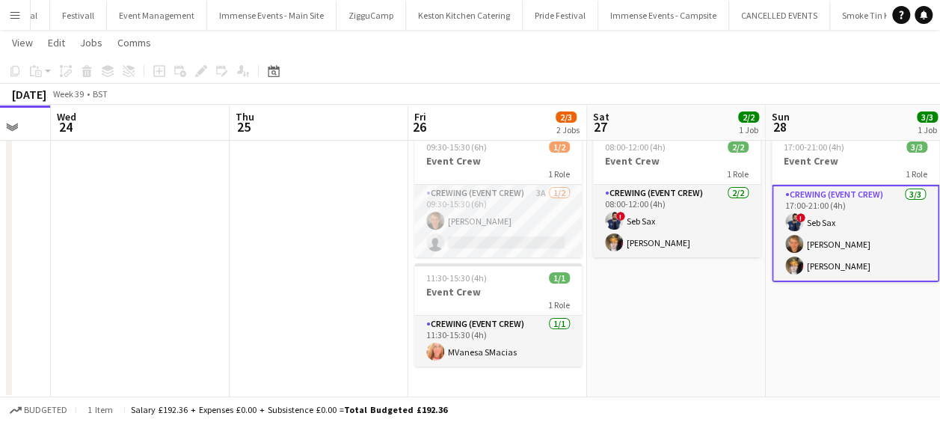
scroll to position [20, 0]
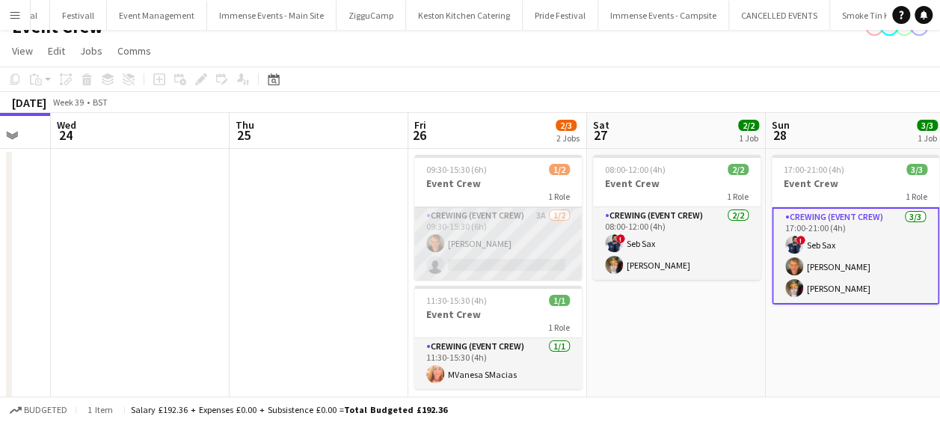
click at [490, 245] on app-card-role "Crewing (Event Crew) 3A 1/2 09:30-15:30 (6h) William White single-neutral-actio…" at bounding box center [498, 243] width 168 height 73
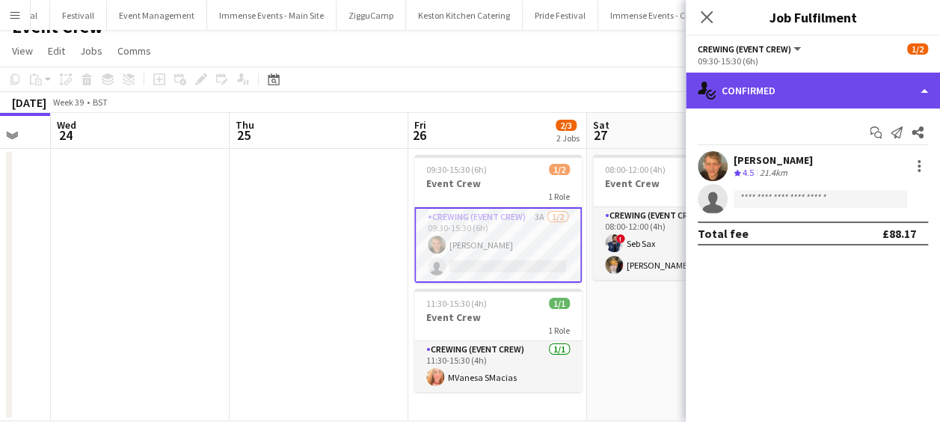
click at [809, 88] on div "single-neutral-actions-check-2 Confirmed" at bounding box center [813, 91] width 254 height 36
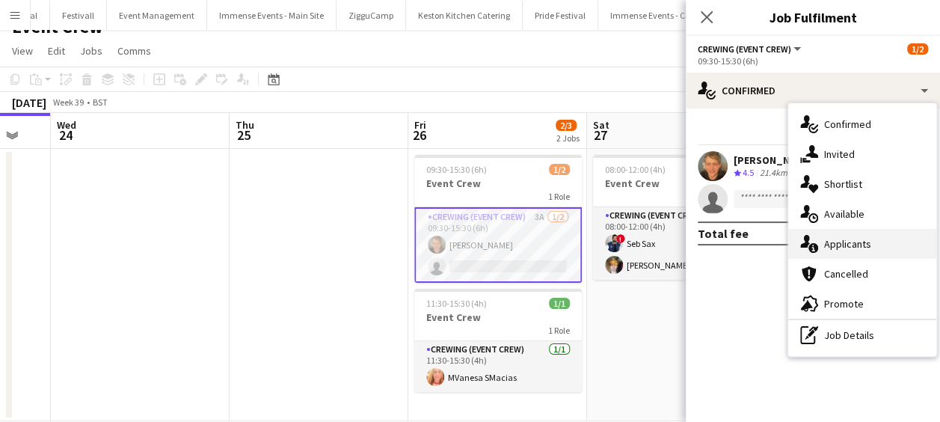
click at [850, 239] on span "Applicants" at bounding box center [847, 243] width 47 height 13
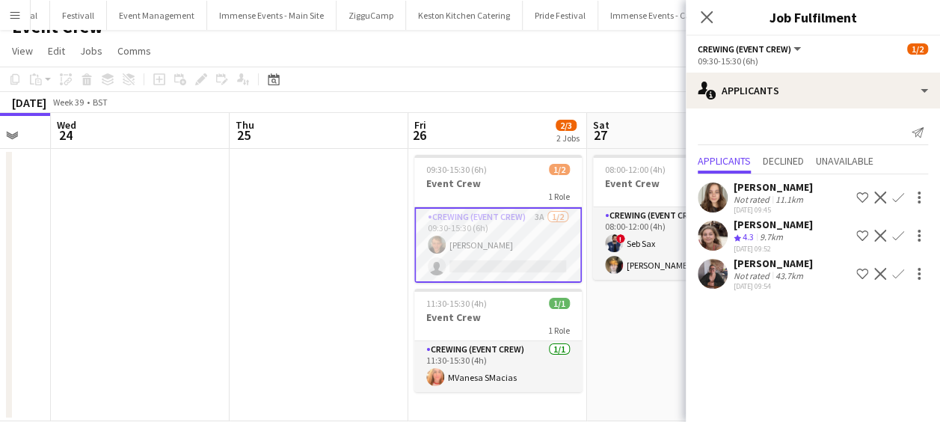
click at [813, 223] on div "Grace Hetherington" at bounding box center [773, 224] width 79 height 13
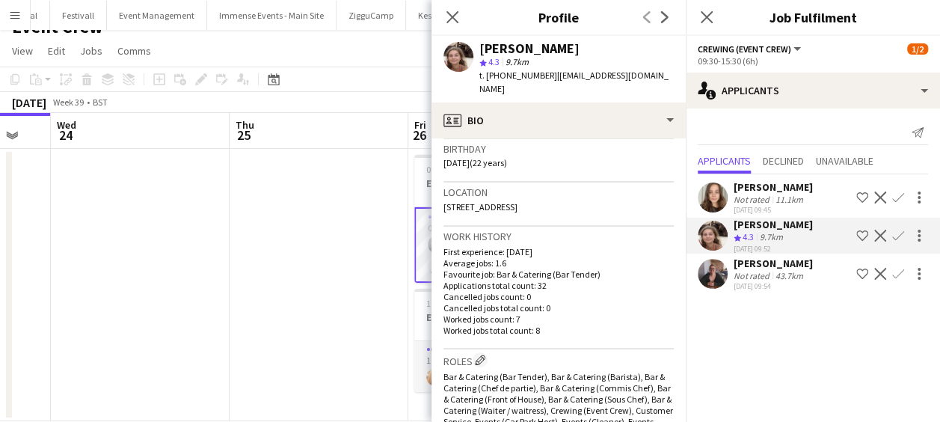
scroll to position [268, 0]
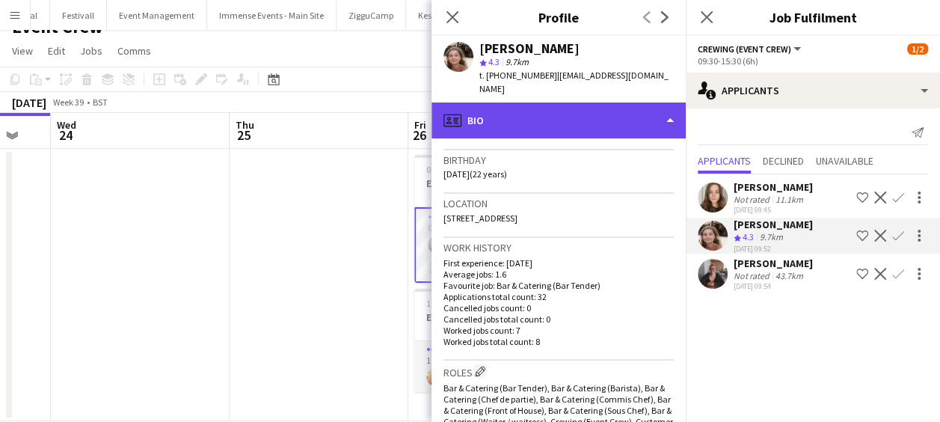
click at [647, 112] on div "profile Bio" at bounding box center [559, 120] width 254 height 36
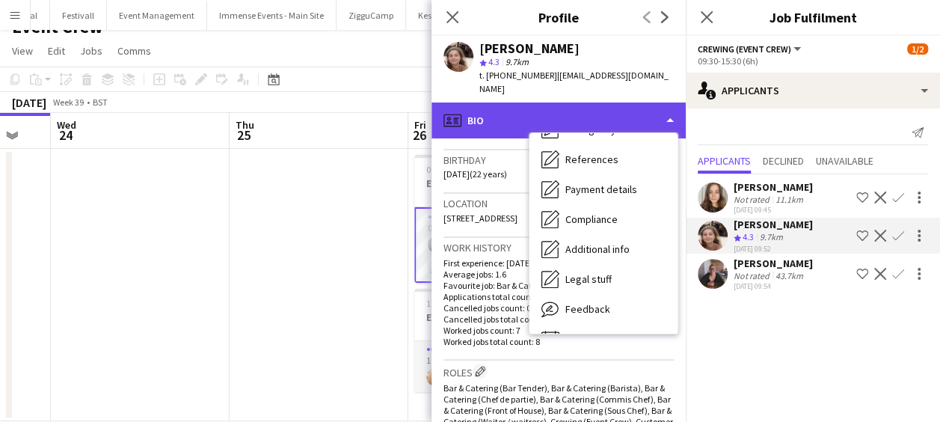
scroll to position [171, 0]
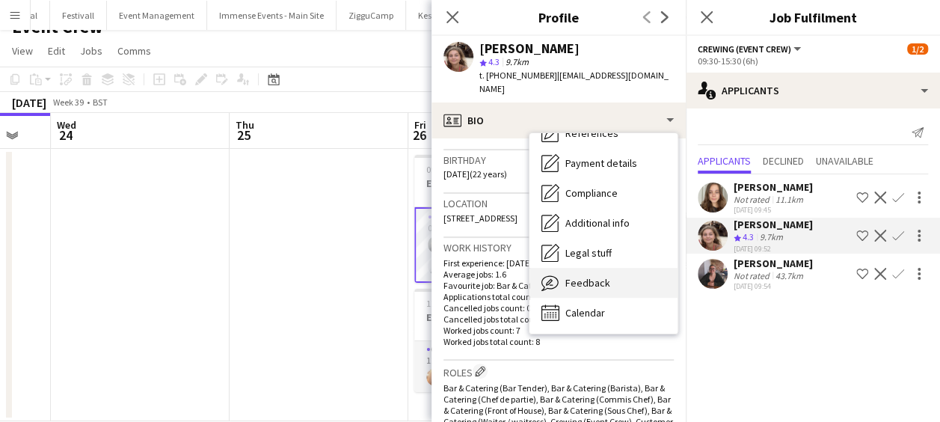
click at [632, 268] on div "Feedback Feedback" at bounding box center [604, 283] width 148 height 30
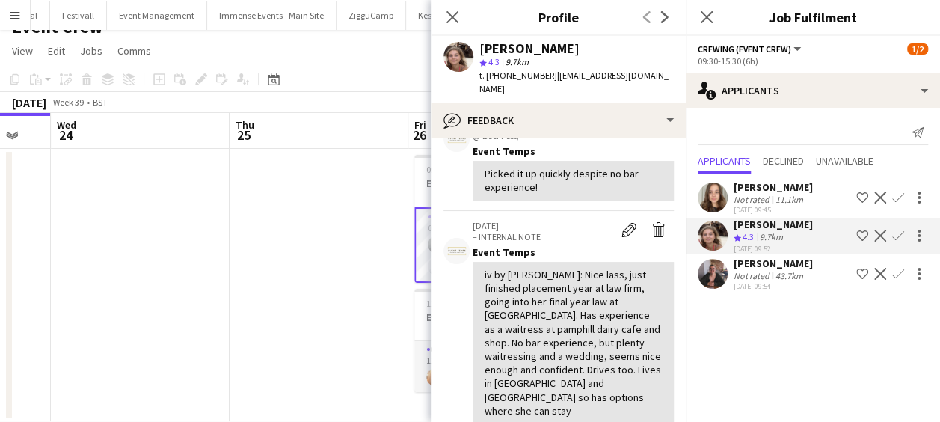
scroll to position [198, 0]
click at [456, 15] on icon "Close pop-in" at bounding box center [452, 17] width 14 height 14
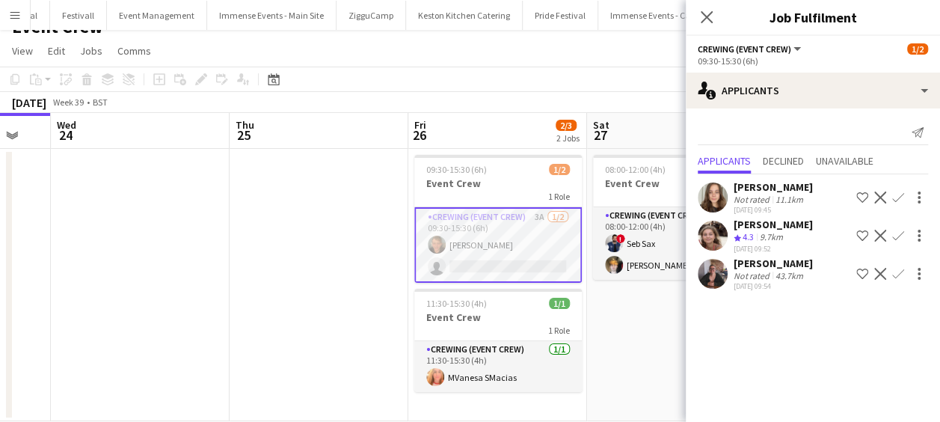
scroll to position [43, 0]
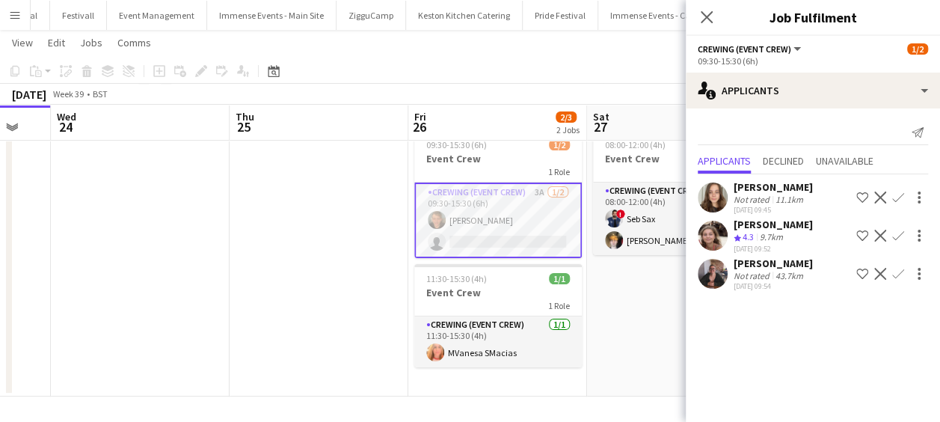
click at [275, 395] on app-date-cell at bounding box center [319, 260] width 179 height 272
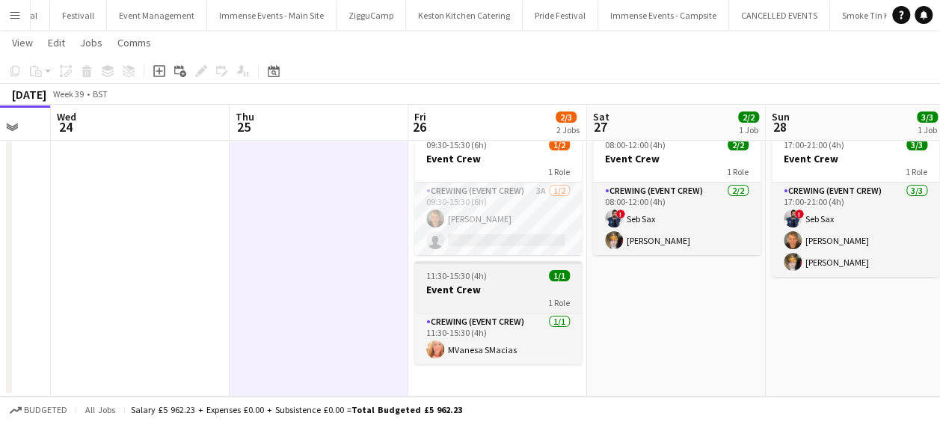
click at [470, 291] on h3 "Event Crew" at bounding box center [498, 289] width 168 height 13
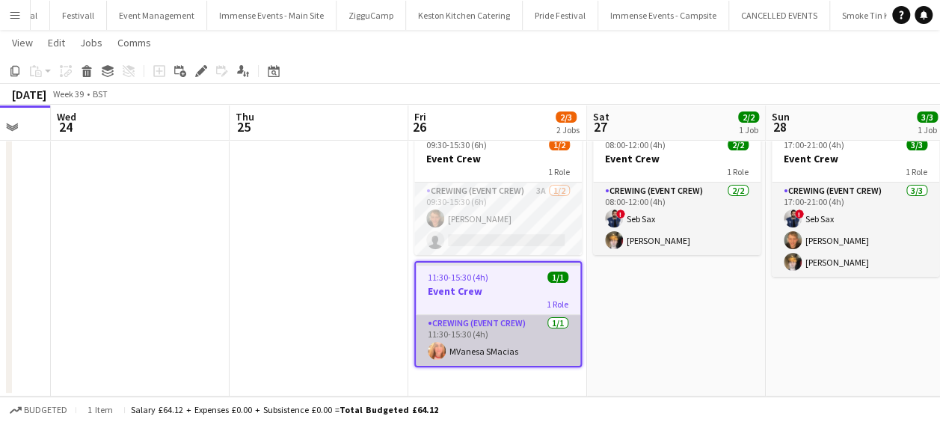
click at [470, 328] on app-card-role "Crewing (Event Crew) 1/1 11:30-15:30 (4h) MVanesa SMacias" at bounding box center [498, 340] width 165 height 51
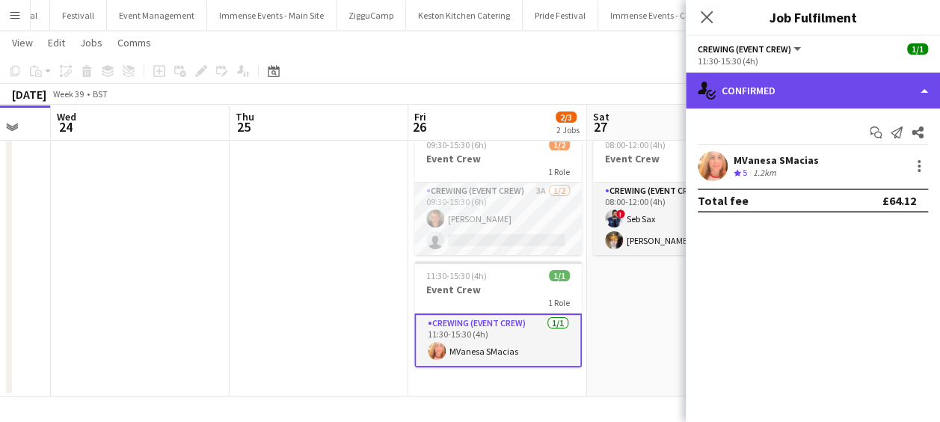
click at [790, 102] on div "single-neutral-actions-check-2 Confirmed" at bounding box center [813, 91] width 254 height 36
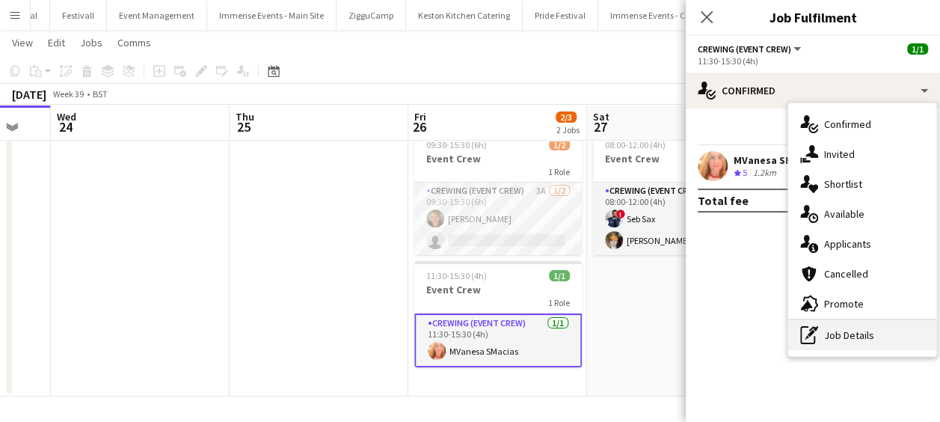
click at [862, 328] on div "pen-write Job Details" at bounding box center [862, 335] width 148 height 30
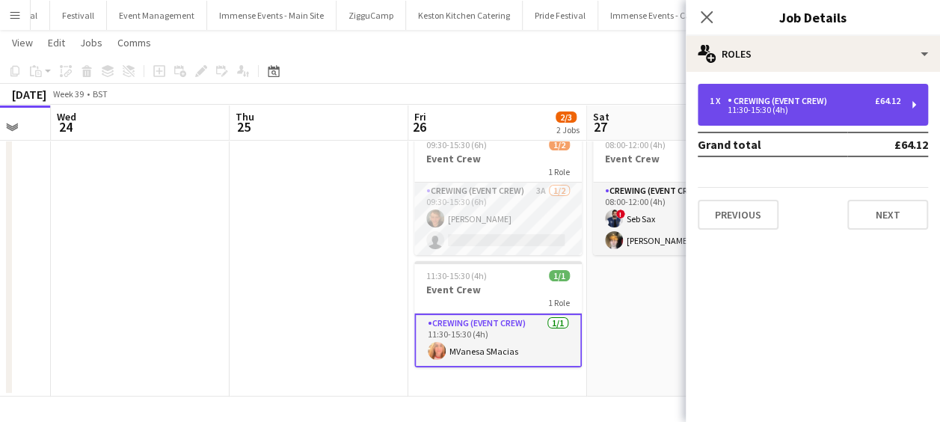
click at [817, 114] on div "1 x Crewing (Event Crew) £64.12 11:30-15:30 (4h)" at bounding box center [813, 105] width 230 height 42
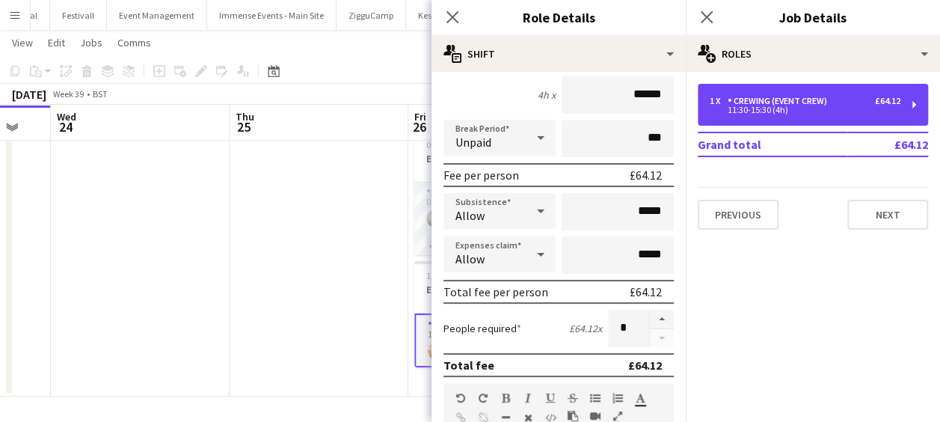
scroll to position [0, 0]
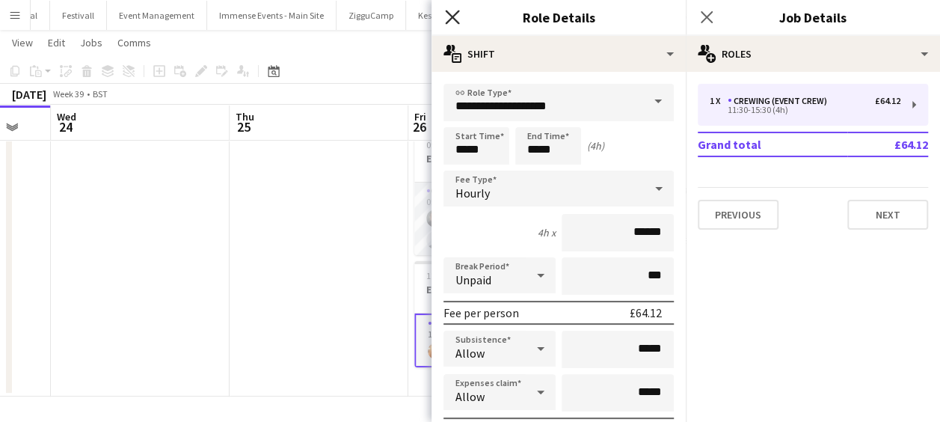
click at [456, 11] on icon "Close pop-in" at bounding box center [452, 17] width 14 height 14
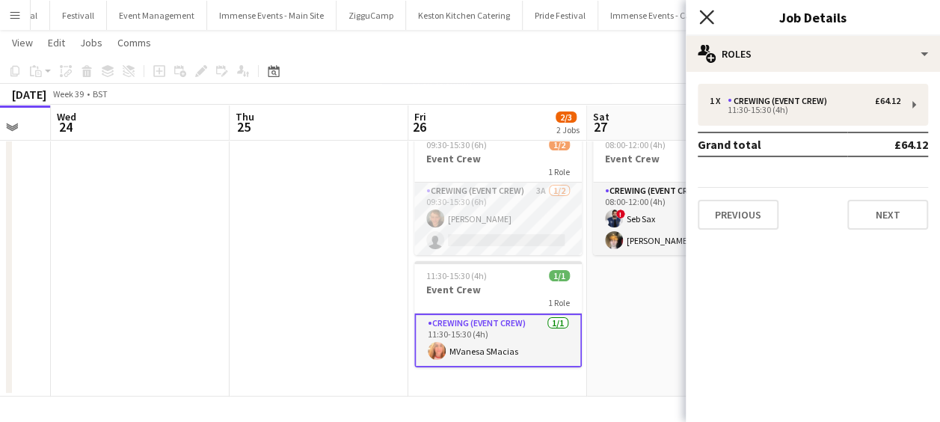
click at [712, 16] on icon "Close pop-in" at bounding box center [706, 17] width 14 height 14
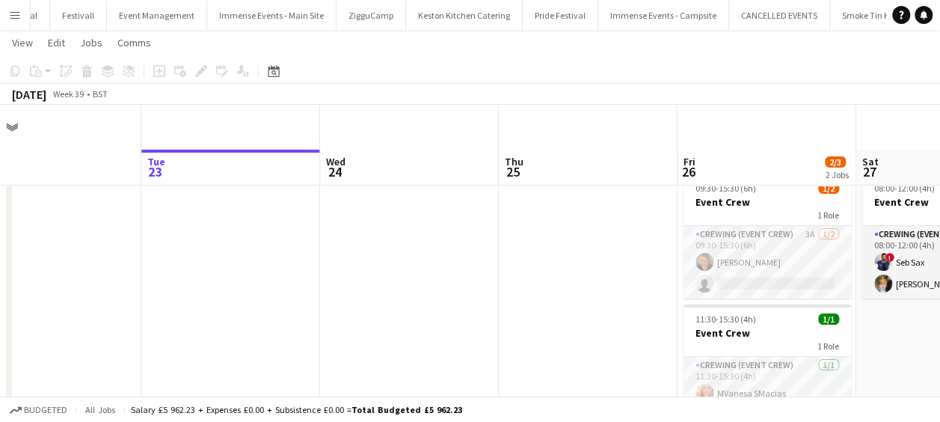
scroll to position [43, 0]
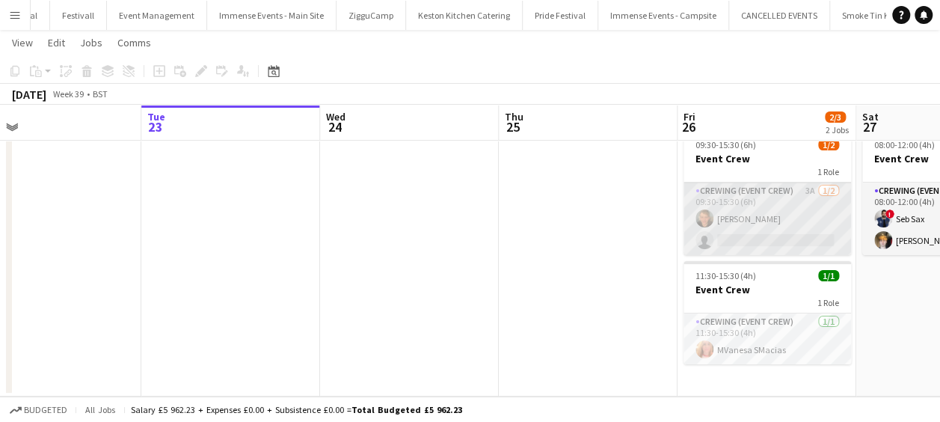
click at [763, 221] on app-card-role "Crewing (Event Crew) 3A [DATE] 09:30-15:30 (6h) [PERSON_NAME] single-neutral-ac…" at bounding box center [768, 219] width 168 height 73
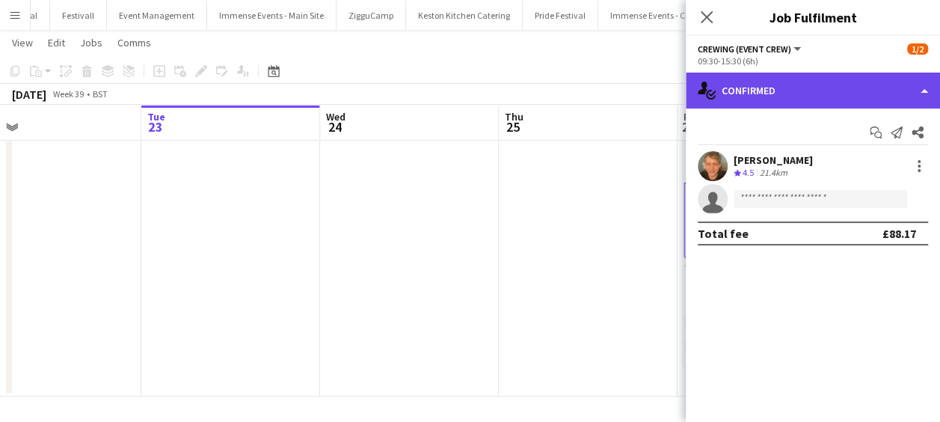
click at [851, 96] on div "single-neutral-actions-check-2 Confirmed" at bounding box center [813, 91] width 254 height 36
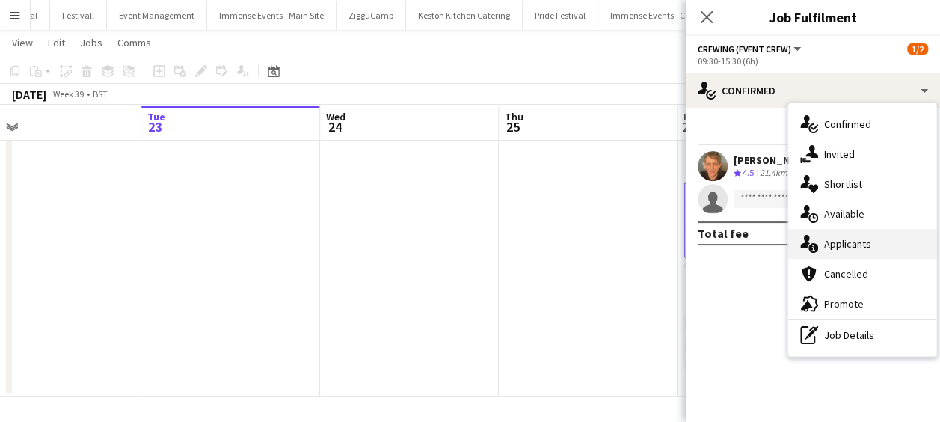
click at [875, 245] on div "single-neutral-actions-information Applicants" at bounding box center [862, 244] width 148 height 30
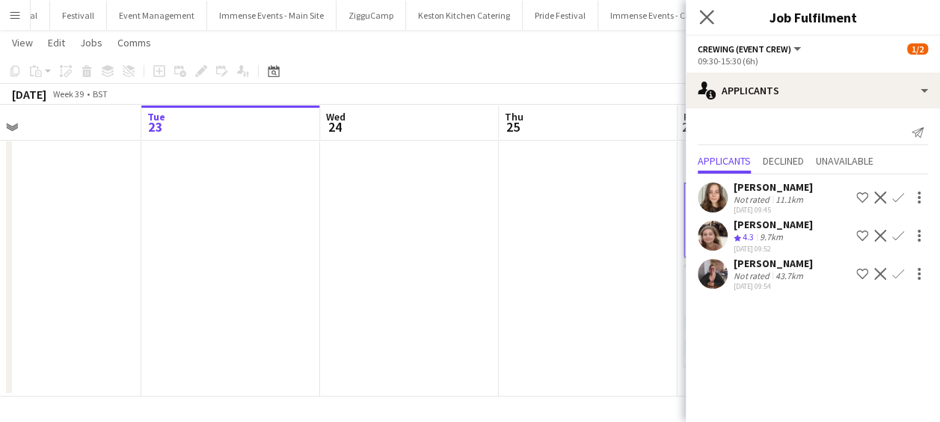
click at [708, 24] on icon "Close pop-in" at bounding box center [706, 17] width 14 height 14
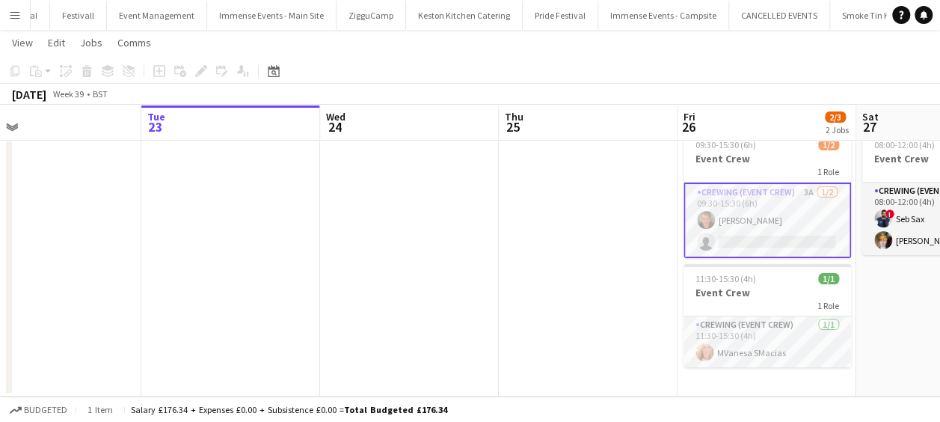
scroll to position [0, 628]
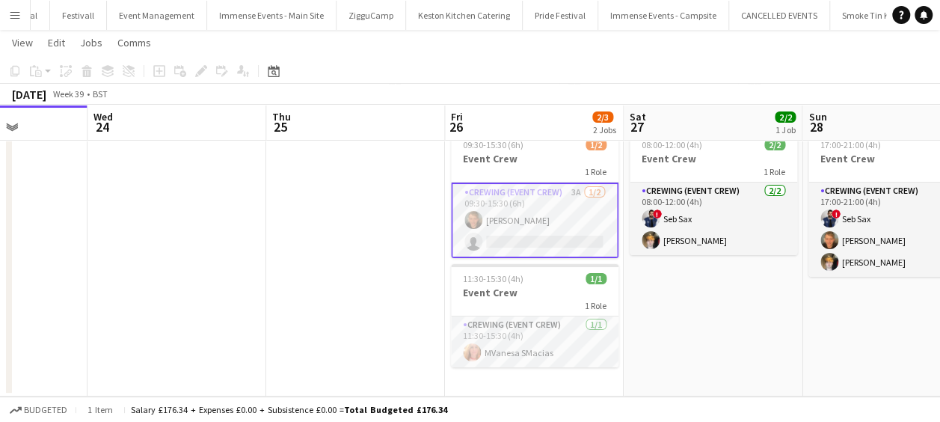
click at [572, 216] on app-card-role "Crewing (Event Crew) 3A [DATE] 09:30-15:30 (6h) [PERSON_NAME] single-neutral-ac…" at bounding box center [535, 221] width 168 height 76
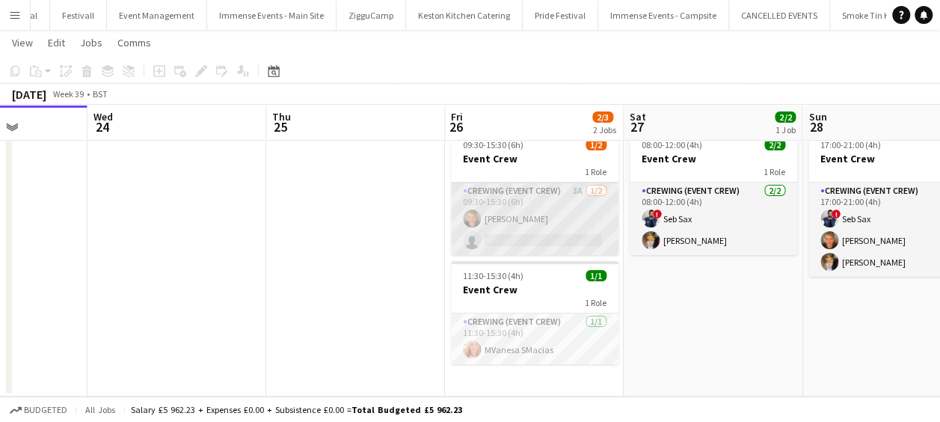
click at [527, 230] on app-card-role "Crewing (Event Crew) 3A 1/2 09:30-15:30 (6h) William White single-neutral-actio…" at bounding box center [535, 219] width 168 height 73
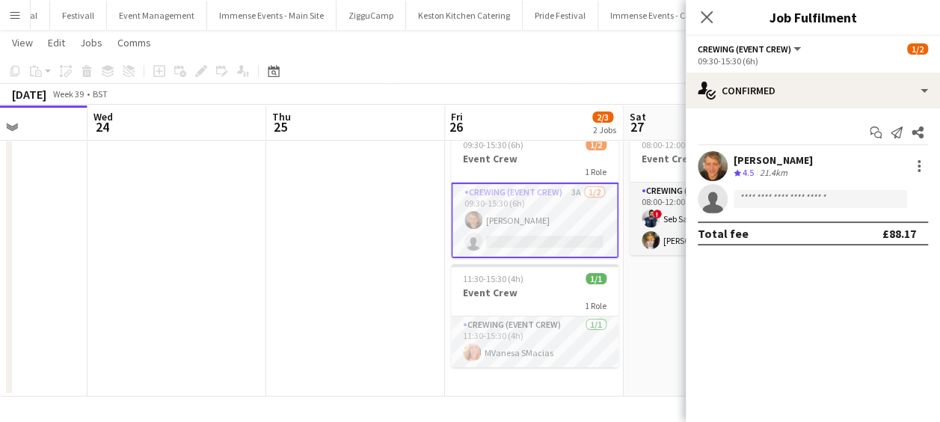
click at [766, 70] on app-options-switcher "Crewing (Event Crew) All roles Crewing (Event Crew) 1/2 09:30-15:30 (6h)" at bounding box center [813, 54] width 254 height 37
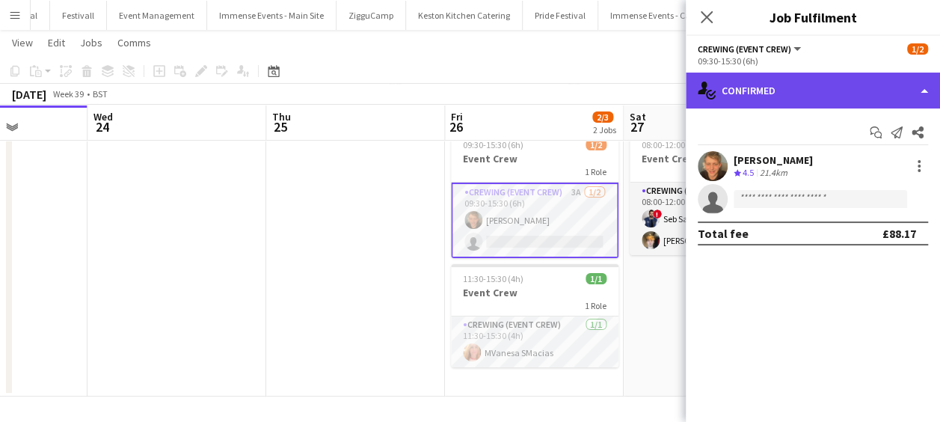
click at [769, 77] on div "single-neutral-actions-check-2 Confirmed" at bounding box center [813, 91] width 254 height 36
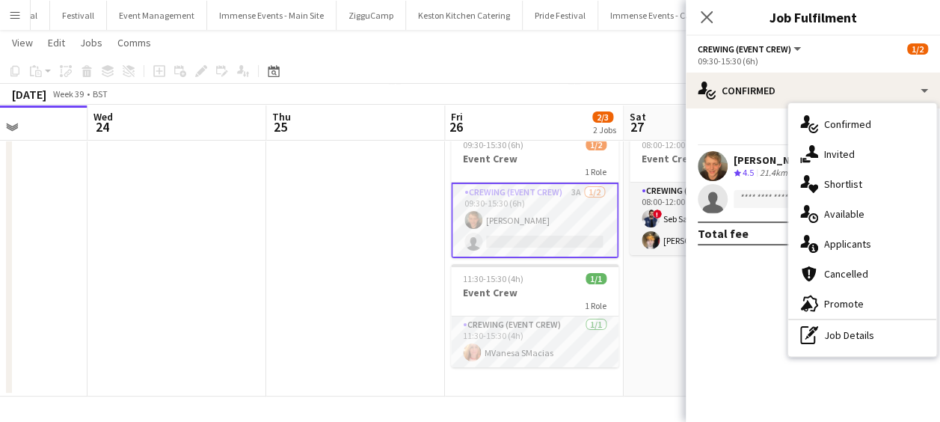
click at [848, 319] on hr at bounding box center [862, 319] width 148 height 1
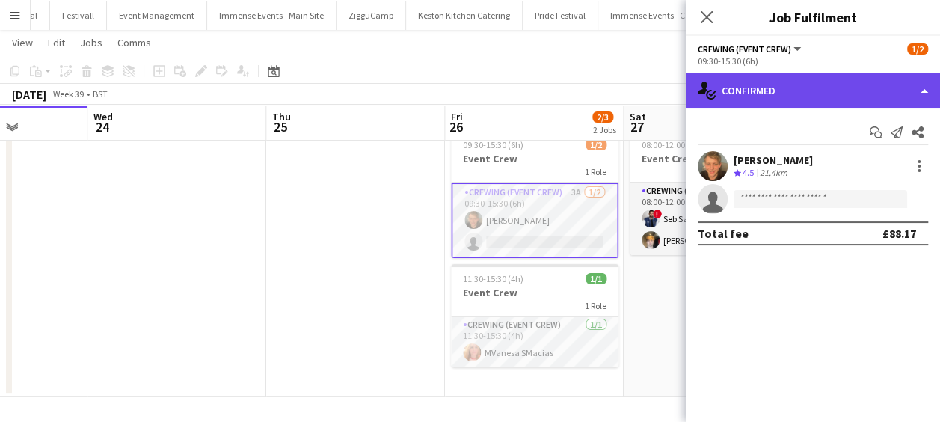
click at [812, 87] on div "single-neutral-actions-check-2 Confirmed" at bounding box center [813, 91] width 254 height 36
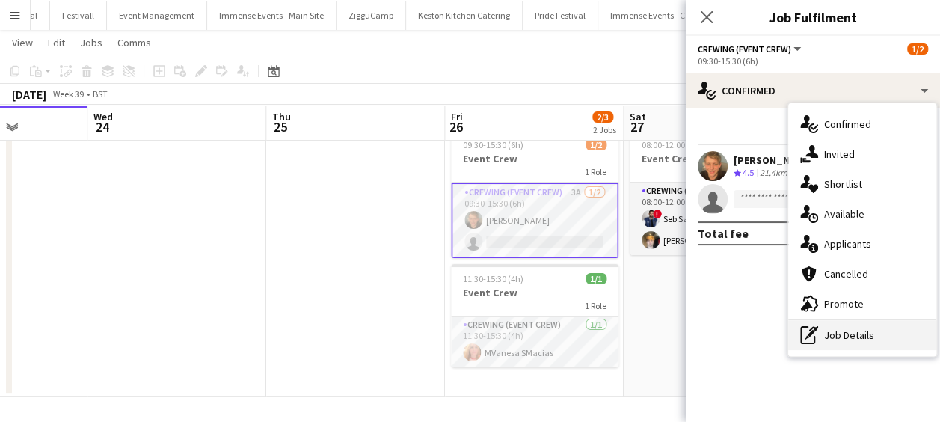
click at [859, 328] on div "pen-write Job Details" at bounding box center [862, 335] width 148 height 30
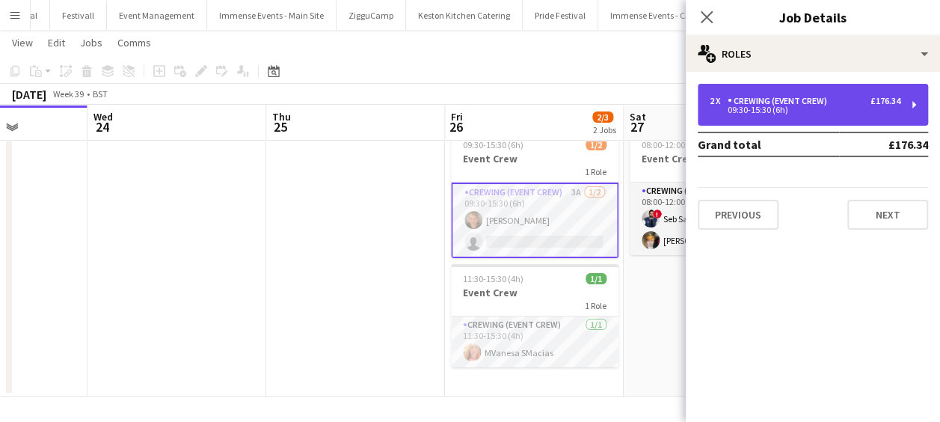
click at [818, 105] on div "Crewing (Event Crew)" at bounding box center [780, 101] width 105 height 10
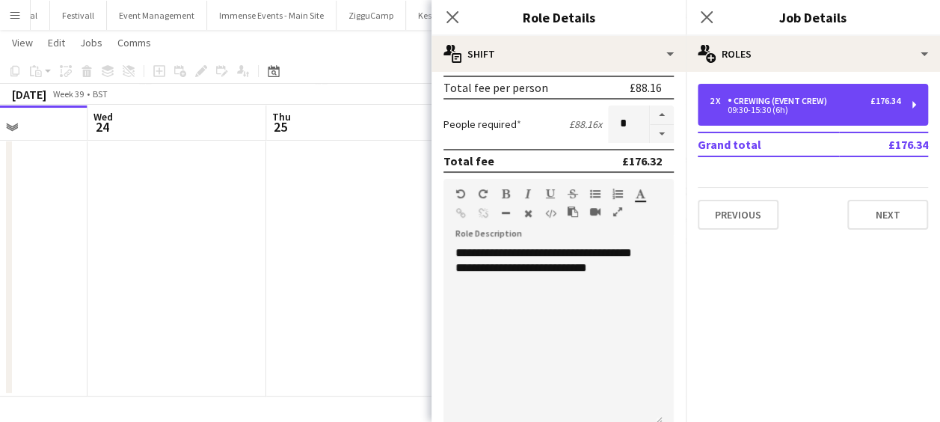
scroll to position [343, 0]
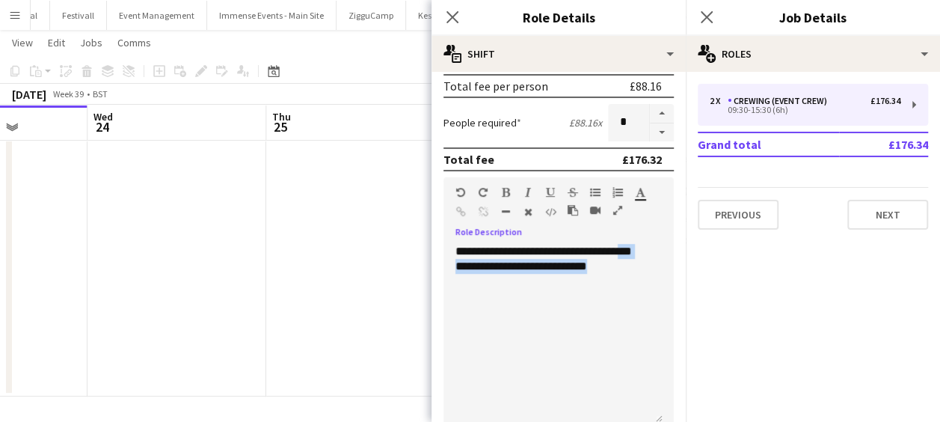
drag, startPoint x: 629, startPoint y: 270, endPoint x: 455, endPoint y: 265, distance: 174.4
click at [455, 265] on div "**********" at bounding box center [553, 334] width 219 height 180
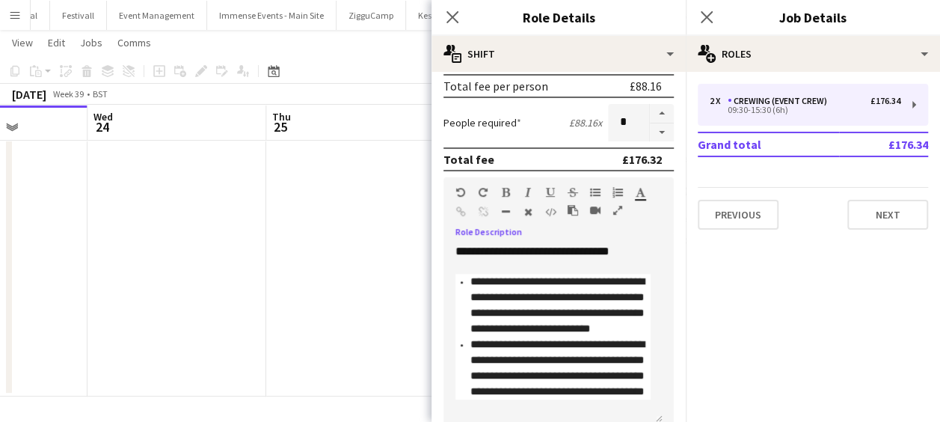
scroll to position [15, 0]
drag, startPoint x: 650, startPoint y: 298, endPoint x: 655, endPoint y: 284, distance: 14.9
click at [655, 284] on div "**********" at bounding box center [553, 334] width 219 height 180
click at [564, 355] on span "**********" at bounding box center [557, 368] width 174 height 58
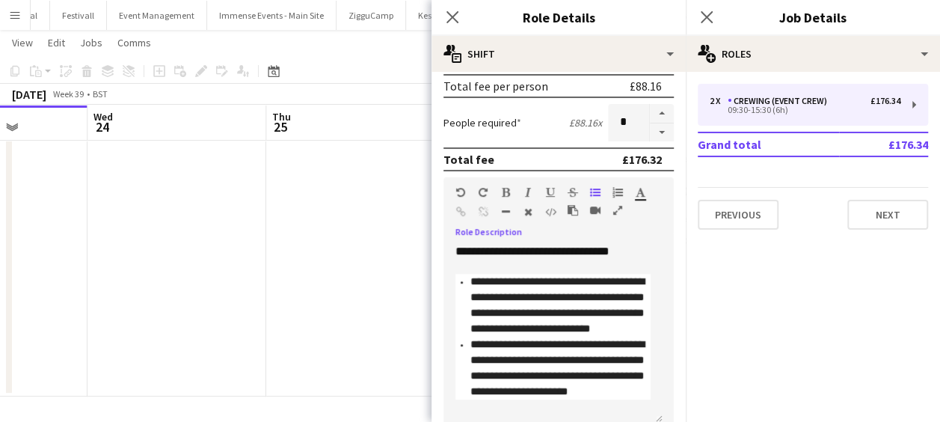
click at [549, 337] on li "**********" at bounding box center [560, 305] width 180 height 63
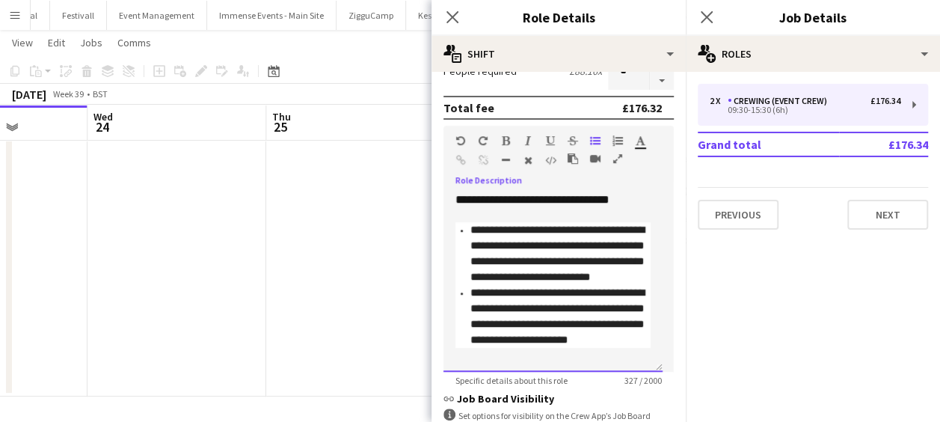
scroll to position [405, 0]
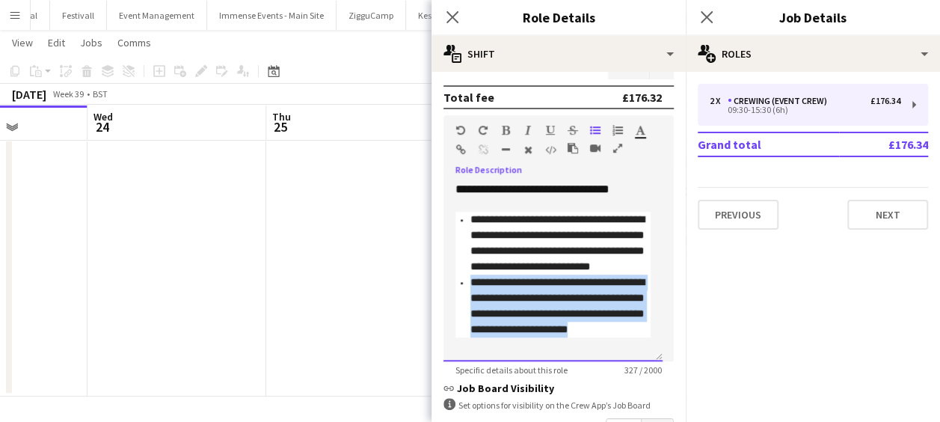
drag, startPoint x: 495, startPoint y: 356, endPoint x: 460, endPoint y: 296, distance: 69.4
click at [470, 296] on li "**********" at bounding box center [560, 306] width 180 height 63
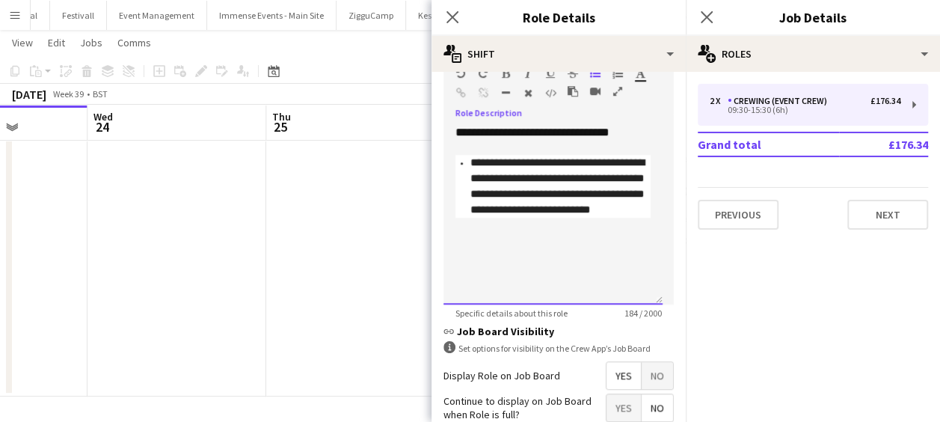
scroll to position [590, 0]
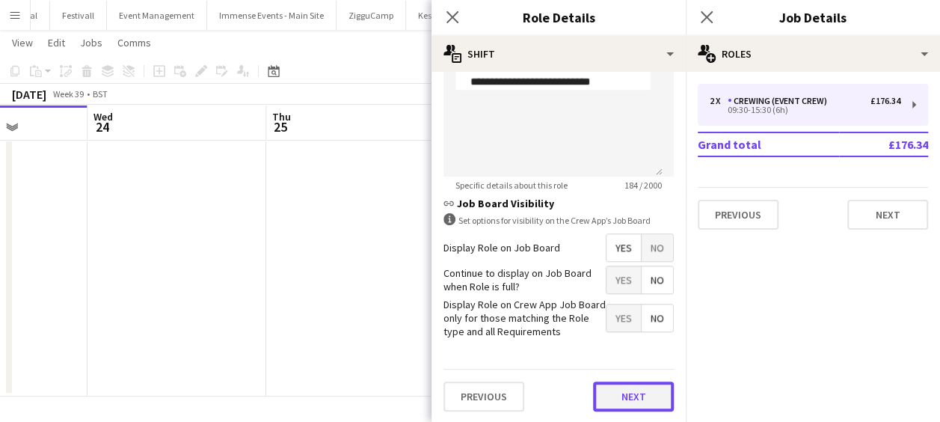
click at [634, 393] on button "Next" at bounding box center [633, 396] width 81 height 30
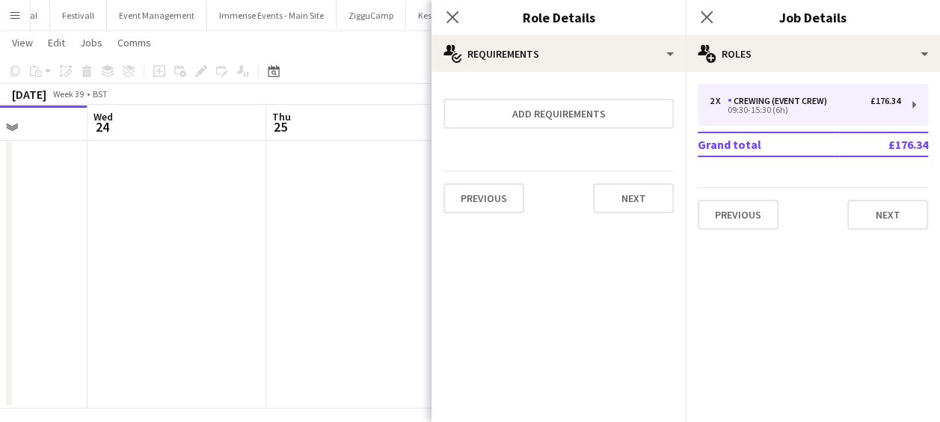
scroll to position [0, 0]
click at [637, 209] on button "Next" at bounding box center [633, 198] width 81 height 30
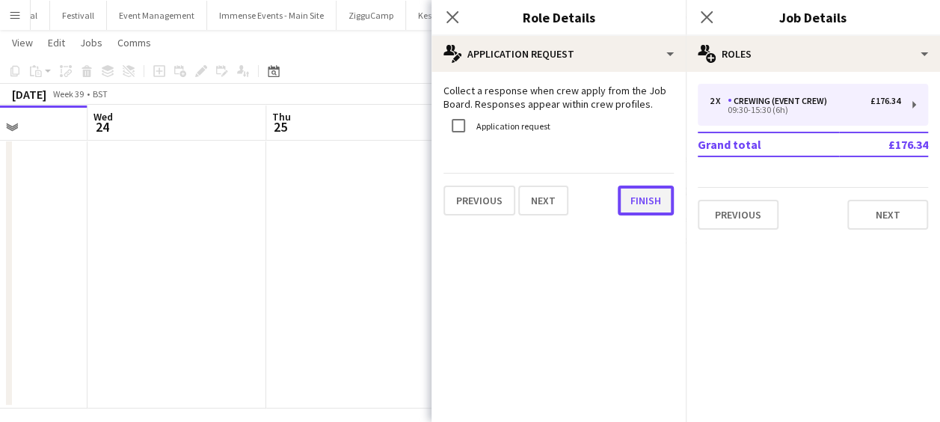
click at [636, 209] on button "Finish" at bounding box center [646, 201] width 56 height 30
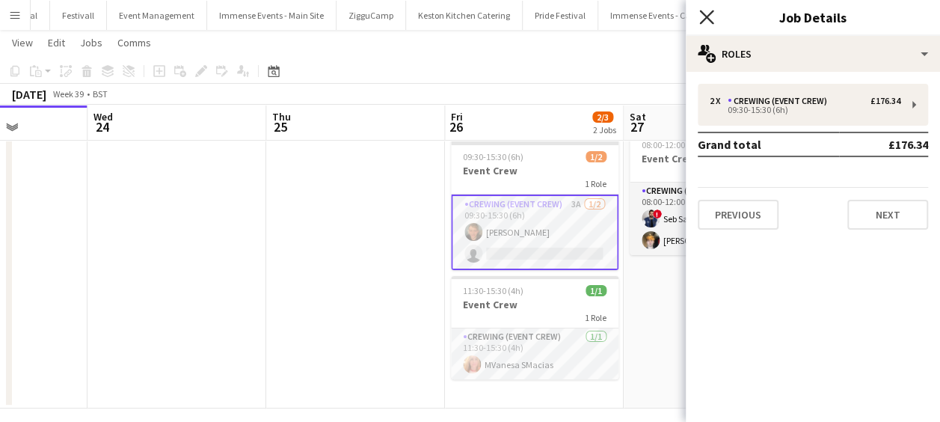
click at [708, 17] on icon at bounding box center [706, 17] width 14 height 14
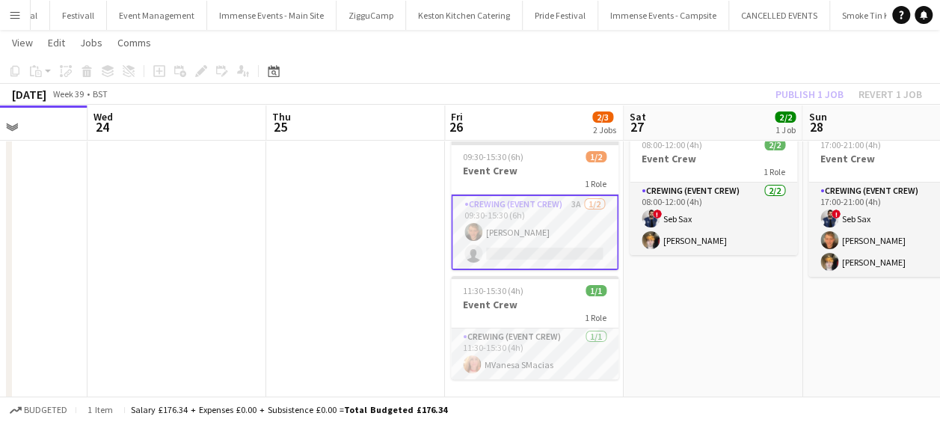
click at [811, 91] on div "Publish 1 job Revert 1 job" at bounding box center [849, 94] width 183 height 19
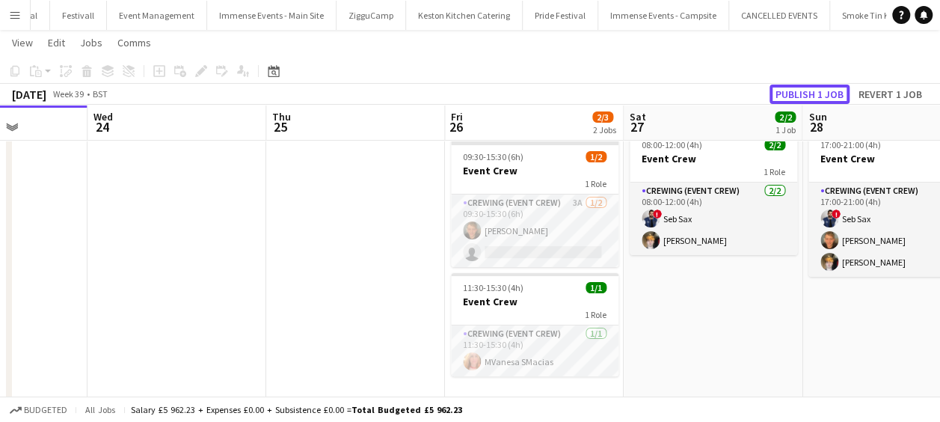
click at [811, 91] on button "Publish 1 job" at bounding box center [810, 94] width 80 height 19
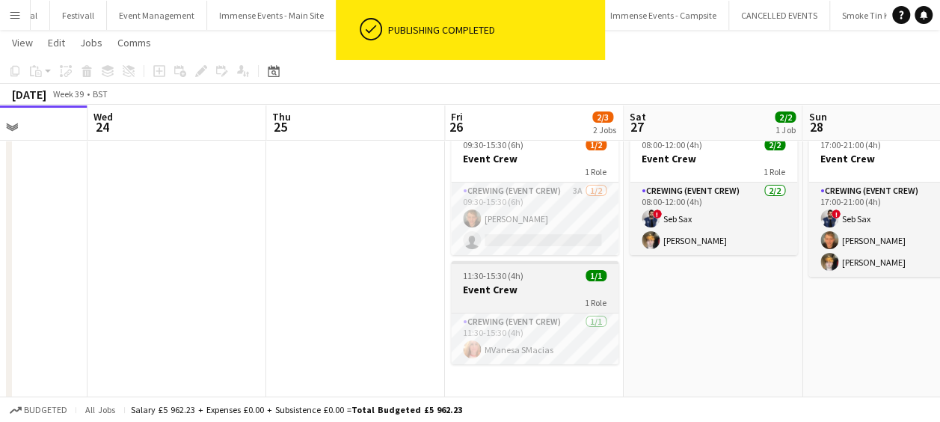
click at [503, 293] on h3 "Event Crew" at bounding box center [535, 289] width 168 height 13
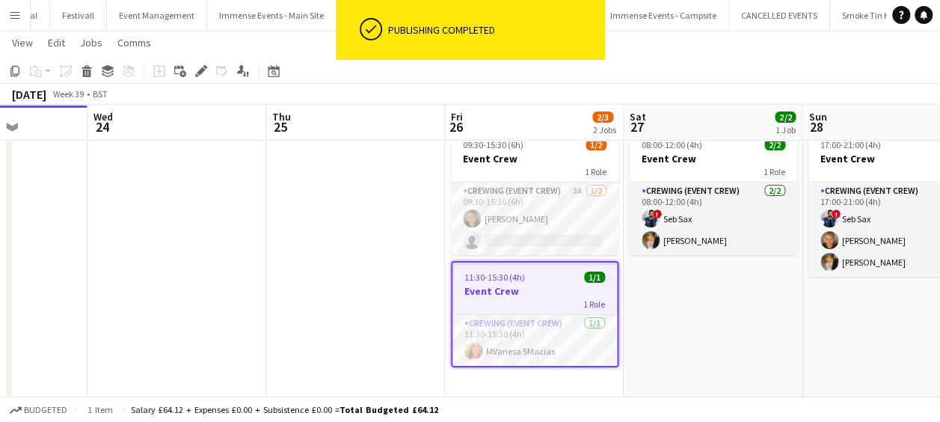
click at [520, 286] on h3 "Event Crew" at bounding box center [535, 290] width 165 height 13
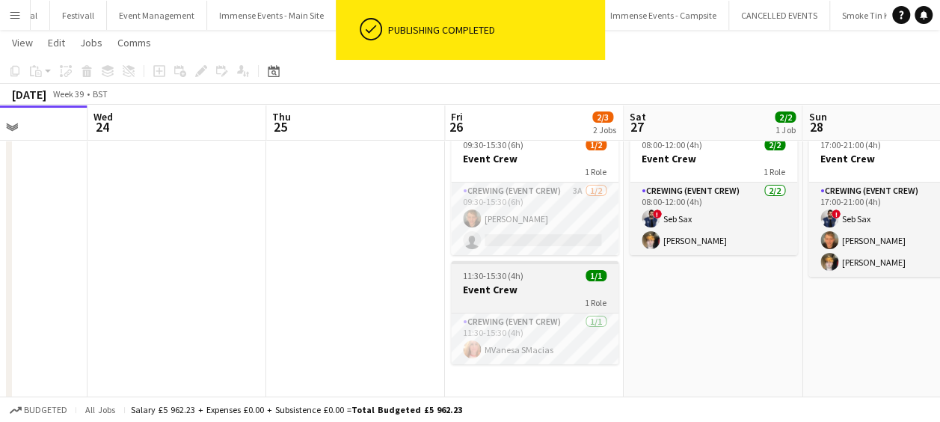
click at [548, 294] on h3 "Event Crew" at bounding box center [535, 289] width 168 height 13
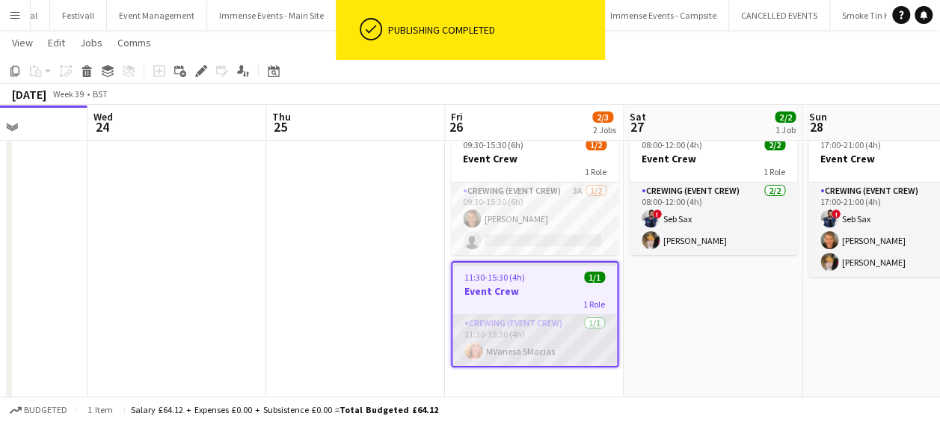
click at [548, 325] on app-card-role "Crewing (Event Crew) 1/1 11:30-15:30 (4h) MVanesa SMacias" at bounding box center [535, 340] width 165 height 51
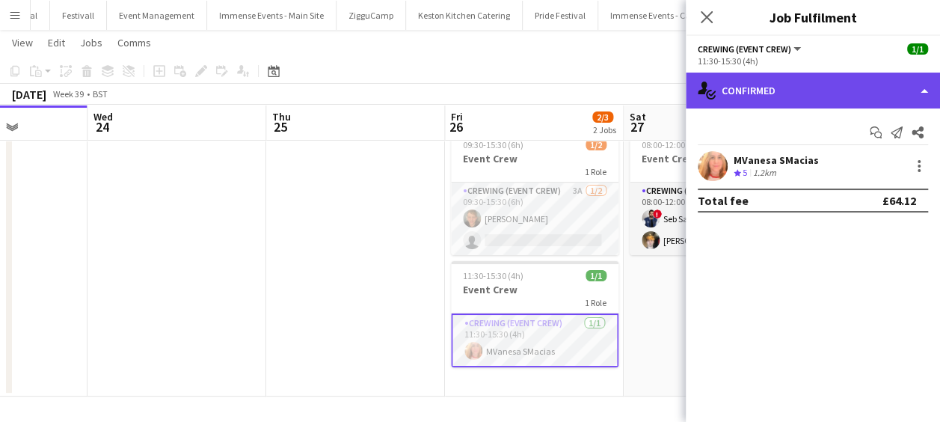
click at [766, 78] on div "single-neutral-actions-check-2 Confirmed" at bounding box center [813, 91] width 254 height 36
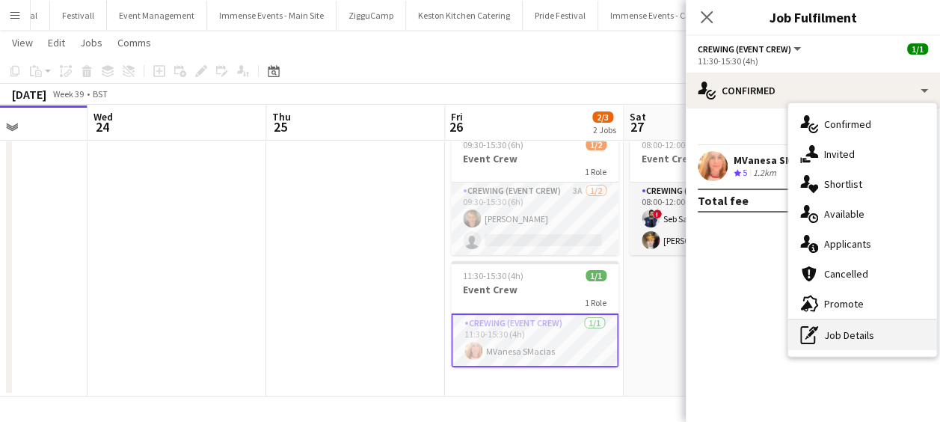
click at [837, 323] on div "pen-write Job Details" at bounding box center [862, 335] width 148 height 30
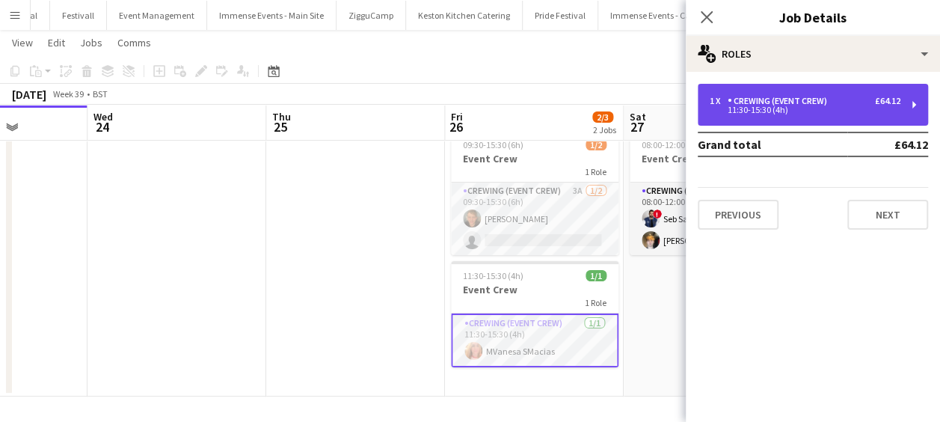
click at [810, 102] on div "Crewing (Event Crew)" at bounding box center [780, 101] width 105 height 10
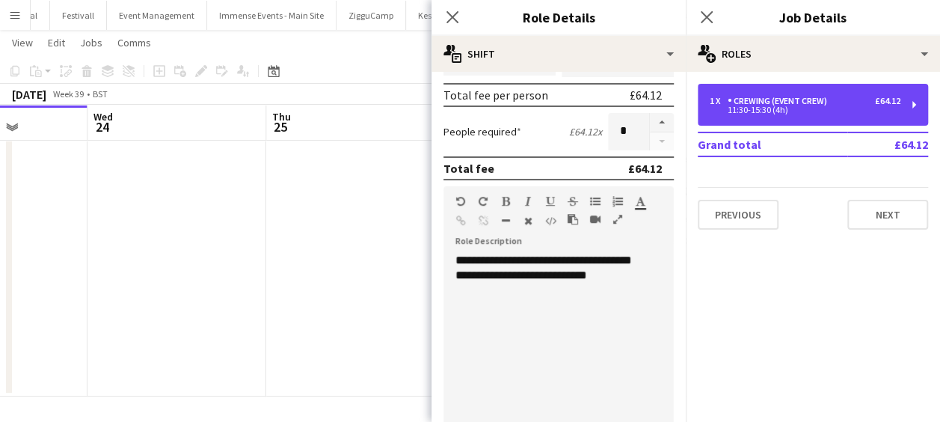
scroll to position [336, 0]
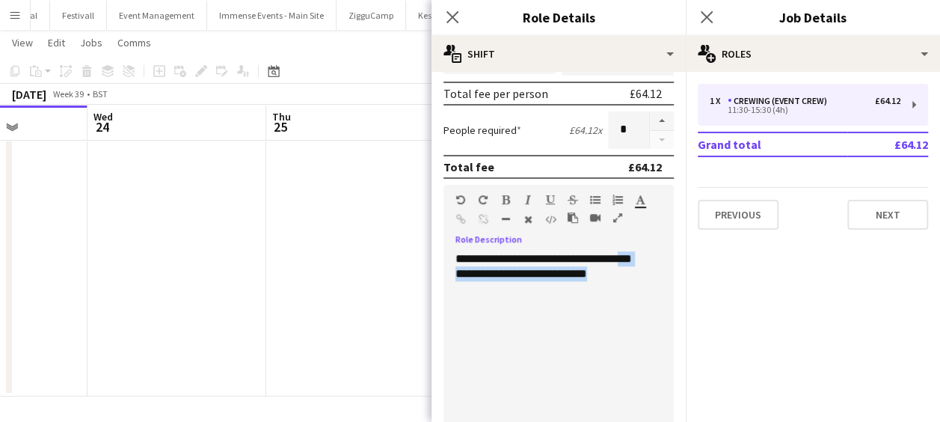
drag, startPoint x: 631, startPoint y: 271, endPoint x: 459, endPoint y: 281, distance: 172.3
click at [459, 281] on div "**********" at bounding box center [553, 341] width 219 height 180
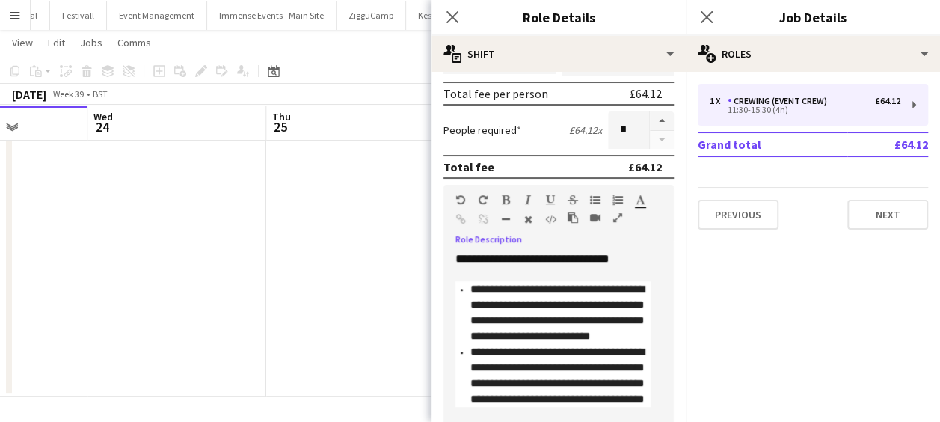
scroll to position [343, 0]
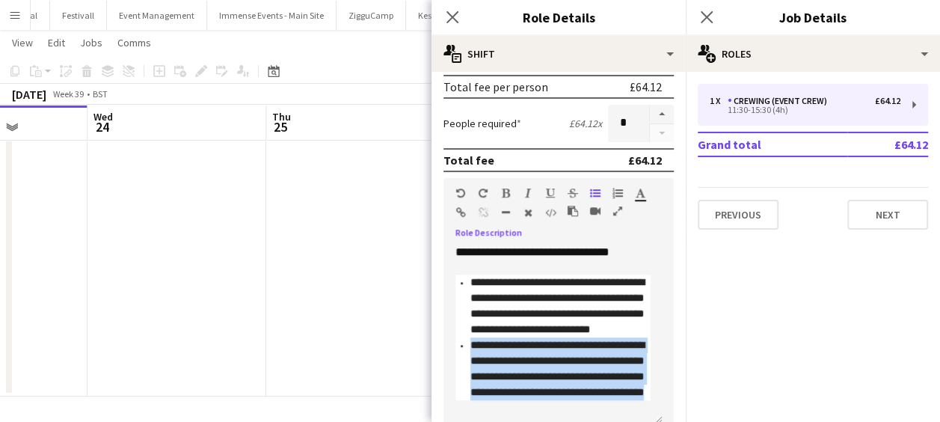
drag, startPoint x: 502, startPoint y: 416, endPoint x: 456, endPoint y: 345, distance: 84.9
click at [456, 345] on ul "**********" at bounding box center [553, 338] width 195 height 126
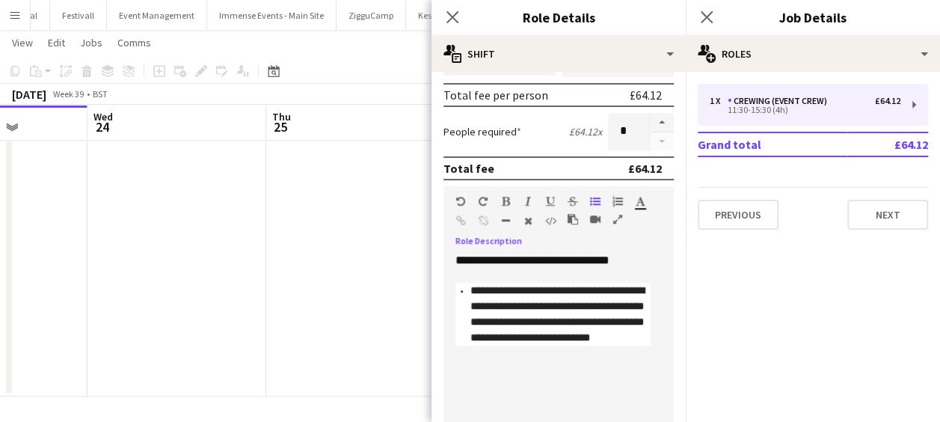
scroll to position [590, 0]
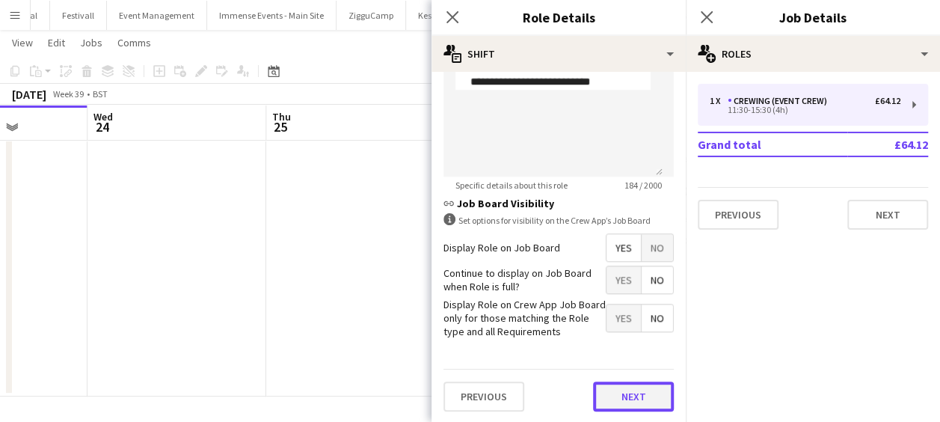
click at [621, 387] on button "Next" at bounding box center [633, 396] width 81 height 30
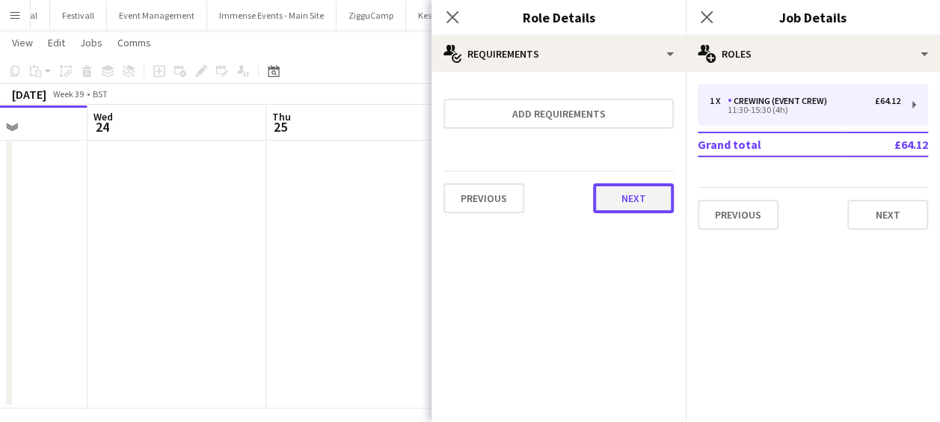
click at [631, 203] on button "Next" at bounding box center [633, 198] width 81 height 30
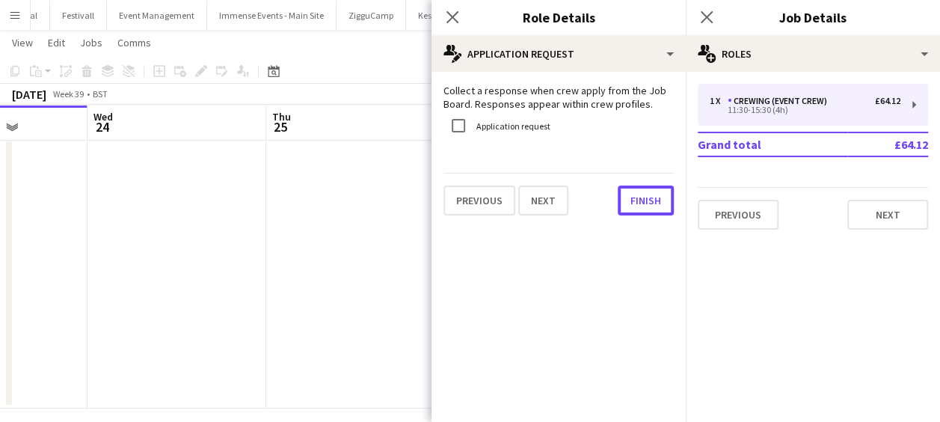
click at [631, 203] on button "Finish" at bounding box center [646, 201] width 56 height 30
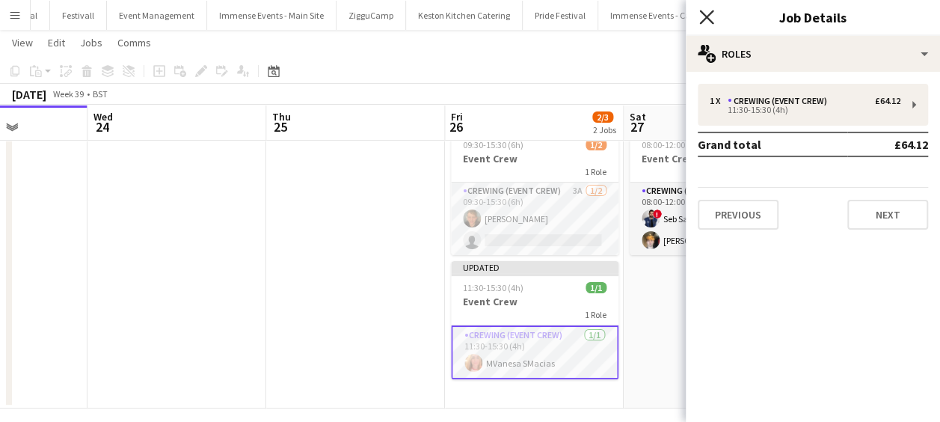
click at [707, 13] on icon "Close pop-in" at bounding box center [706, 17] width 14 height 14
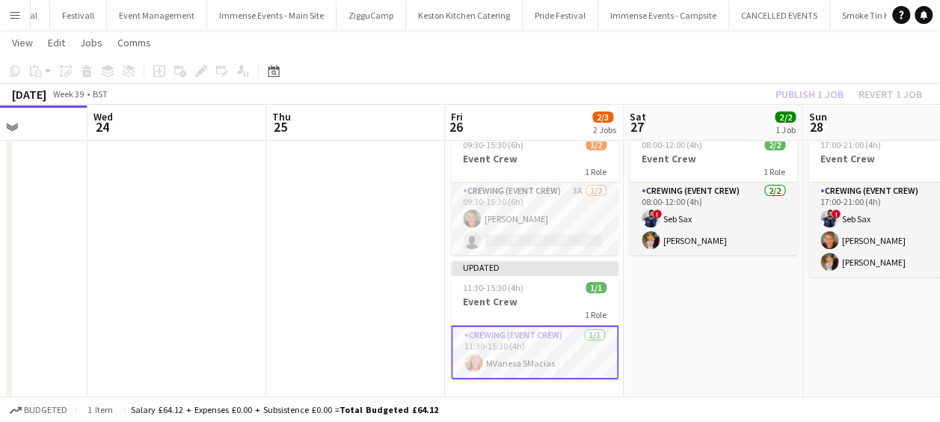
click at [811, 98] on div "Publish 1 job Revert 1 job" at bounding box center [849, 94] width 183 height 19
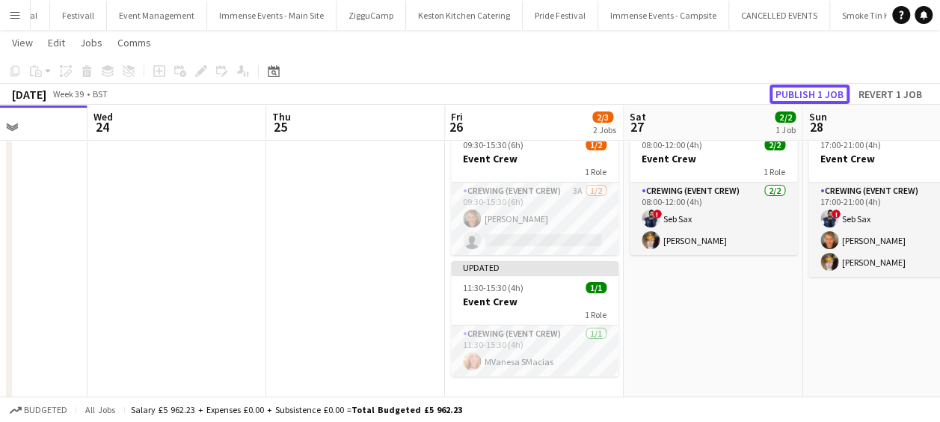
click at [811, 98] on button "Publish 1 job" at bounding box center [810, 94] width 80 height 19
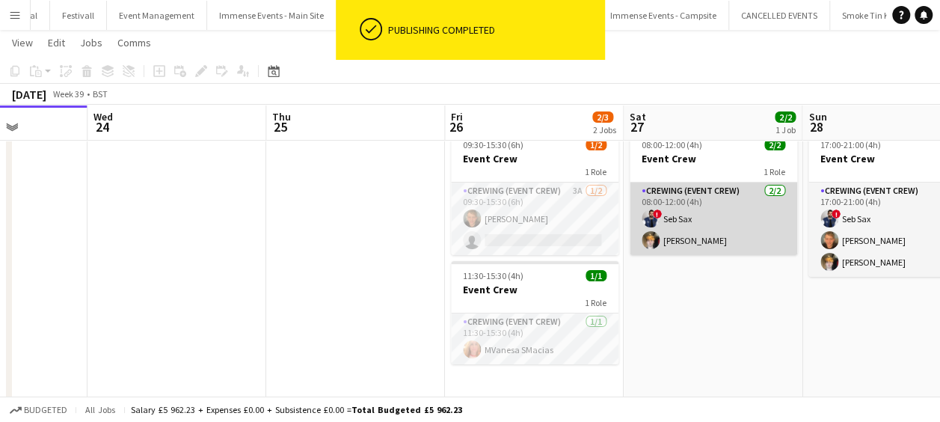
click at [707, 212] on app-card-role "Crewing (Event Crew) 2/2 08:00-12:00 (4h) ! Seb Sax Ben Yorke" at bounding box center [714, 219] width 168 height 73
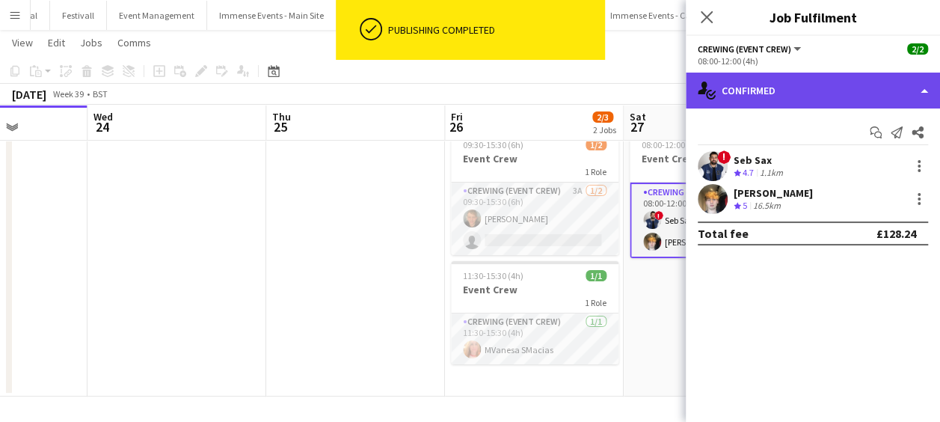
click at [854, 89] on div "single-neutral-actions-check-2 Confirmed" at bounding box center [813, 91] width 254 height 36
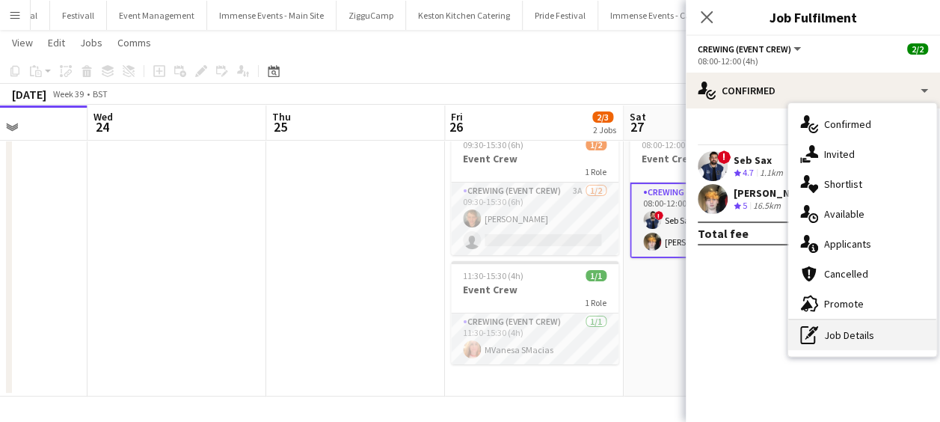
click at [857, 335] on div "pen-write Job Details" at bounding box center [862, 335] width 148 height 30
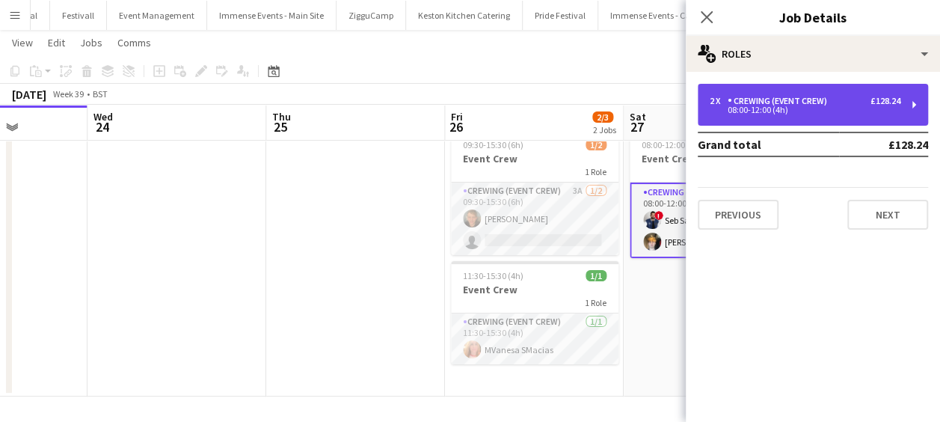
click at [806, 87] on div "2 x Crewing (Event Crew) £128.24 08:00-12:00 (4h)" at bounding box center [813, 105] width 230 height 42
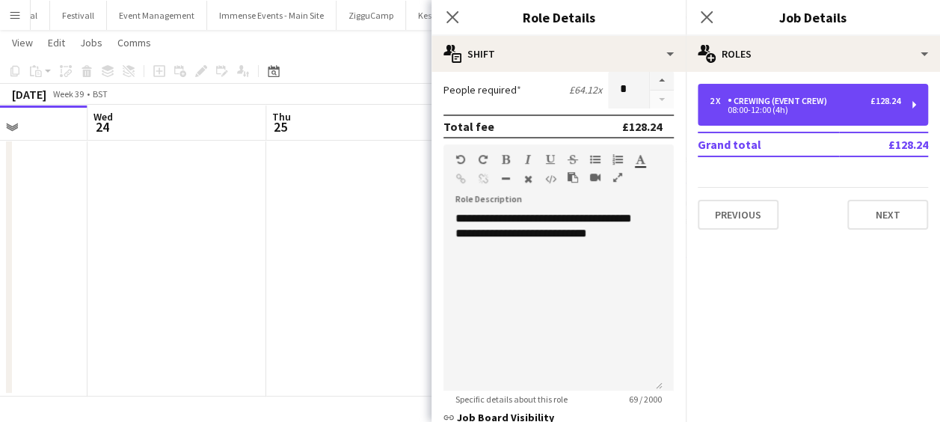
scroll to position [372, 0]
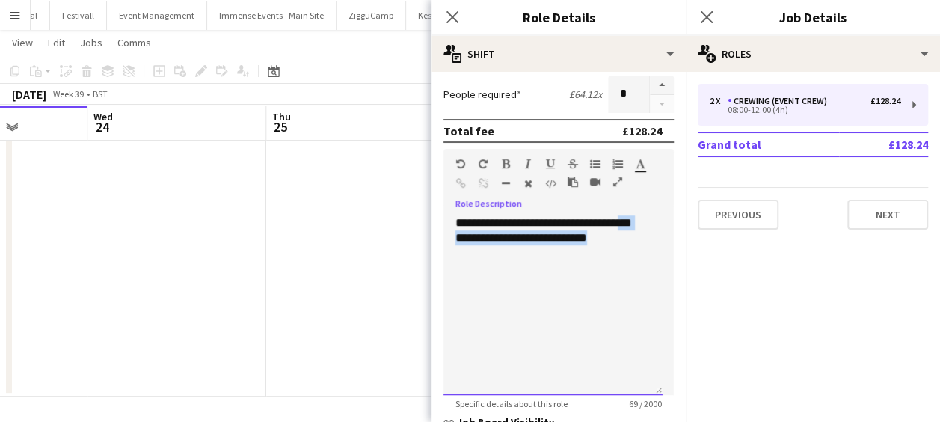
drag, startPoint x: 627, startPoint y: 238, endPoint x: 453, endPoint y: 251, distance: 174.1
click at [453, 251] on div "**********" at bounding box center [553, 305] width 219 height 180
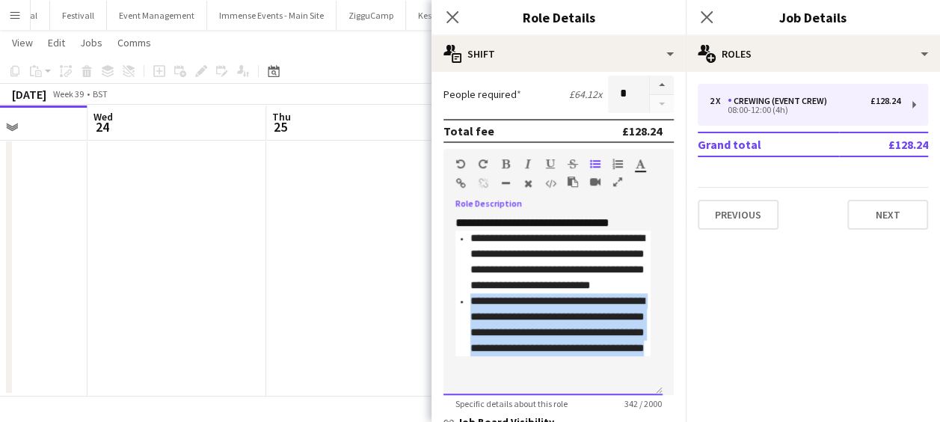
drag, startPoint x: 583, startPoint y: 351, endPoint x: 453, endPoint y: 295, distance: 141.7
click at [453, 295] on div "**********" at bounding box center [553, 305] width 219 height 180
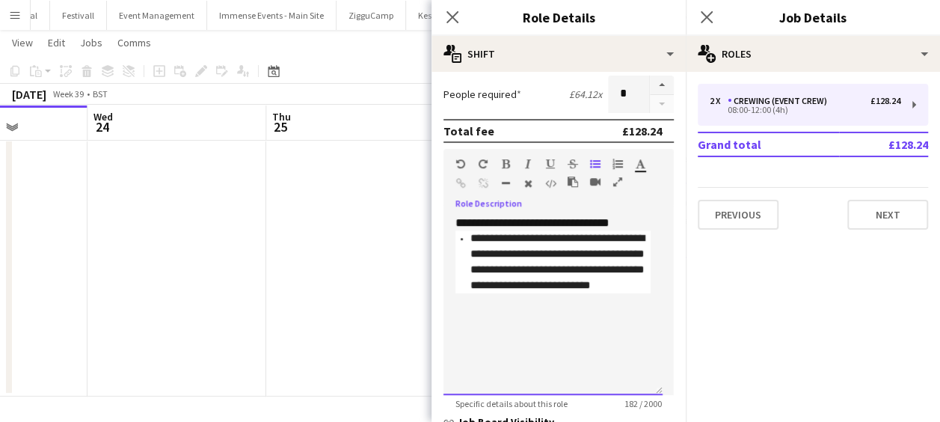
click at [626, 225] on div "**********" at bounding box center [553, 305] width 219 height 180
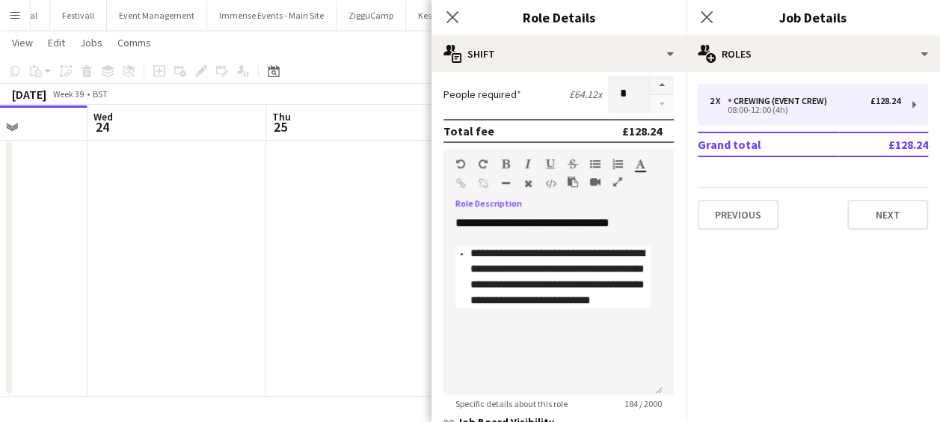
drag, startPoint x: 675, startPoint y: 365, endPoint x: 733, endPoint y: 402, distance: 69.3
click at [733, 402] on mat-expansion-panel "pencil3 General details 2 x Crewing (Event Crew) £128.24 08:00-12:00 (4h) Grand…" at bounding box center [813, 247] width 254 height 350
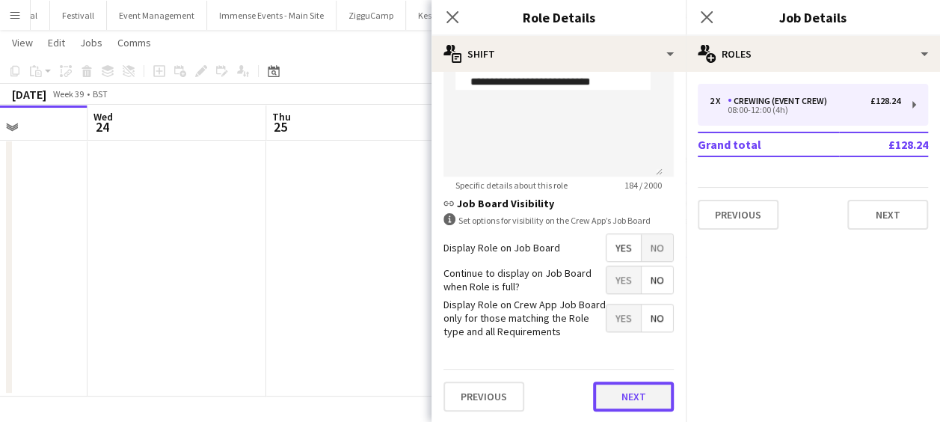
click at [638, 393] on button "Next" at bounding box center [633, 396] width 81 height 30
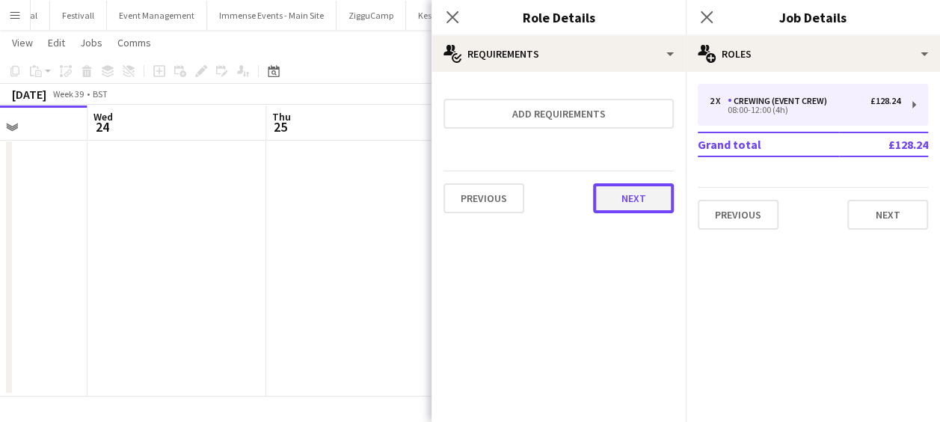
click at [639, 206] on button "Next" at bounding box center [633, 198] width 81 height 30
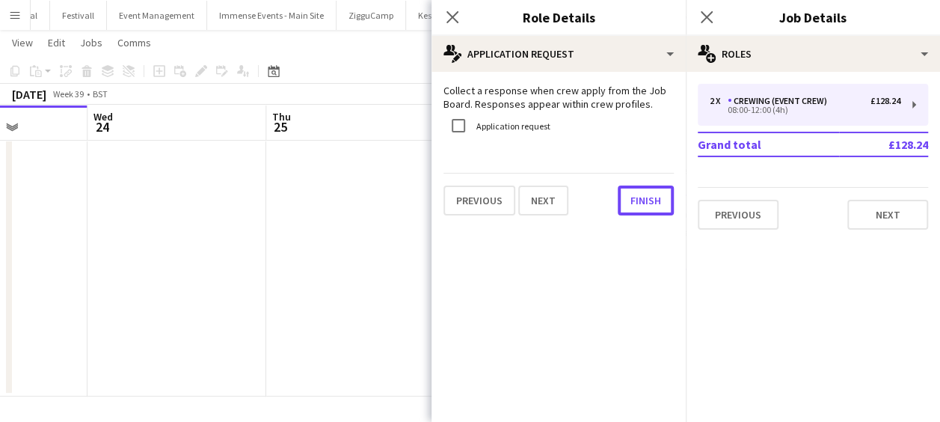
click at [639, 206] on button "Finish" at bounding box center [646, 201] width 56 height 30
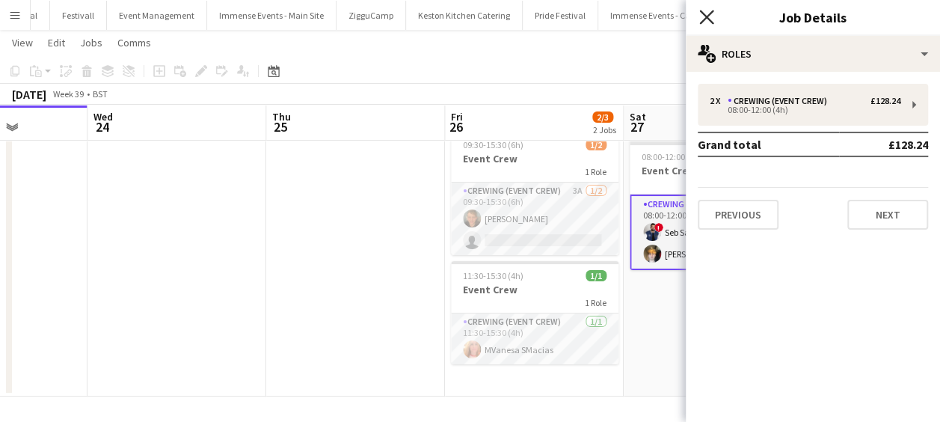
click at [705, 13] on icon "Close pop-in" at bounding box center [706, 17] width 14 height 14
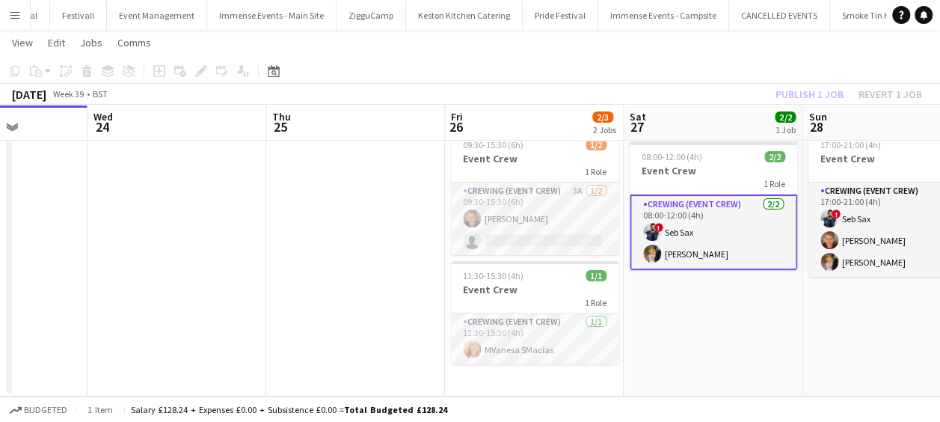
click at [811, 85] on div "Publish 1 job Revert 1 job" at bounding box center [849, 94] width 183 height 19
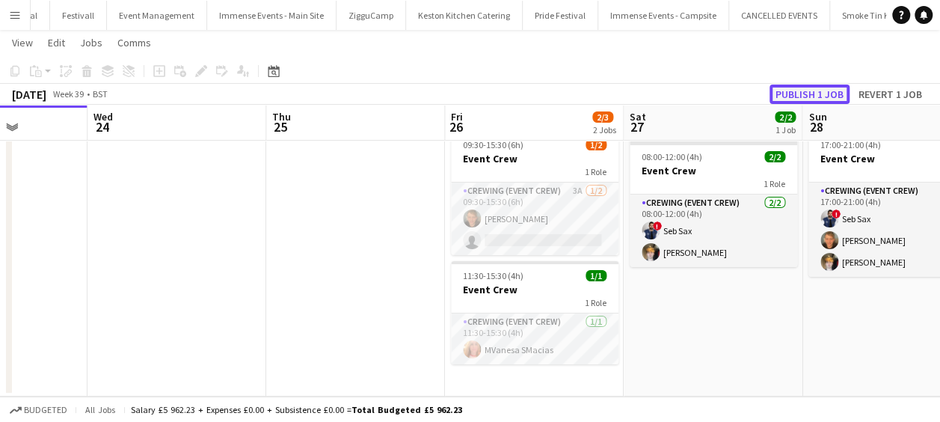
click at [812, 91] on button "Publish 1 job" at bounding box center [810, 94] width 80 height 19
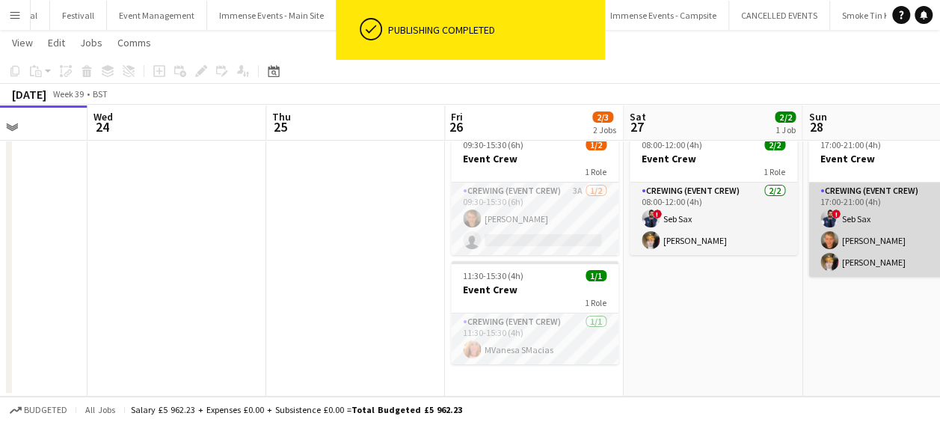
click at [884, 200] on app-card-role "Crewing (Event Crew) 3/3 17:00-21:00 (4h) ! Seb Sax William White Ben Yorke" at bounding box center [893, 230] width 168 height 94
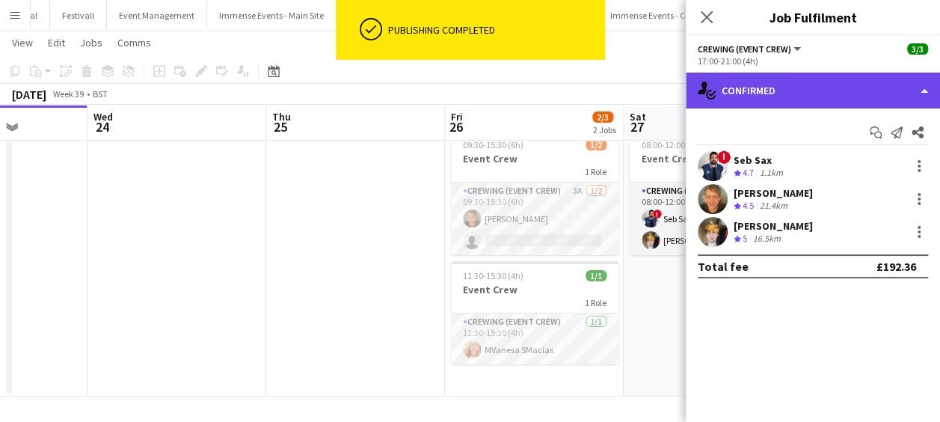
click at [867, 84] on div "single-neutral-actions-check-2 Confirmed" at bounding box center [813, 91] width 254 height 36
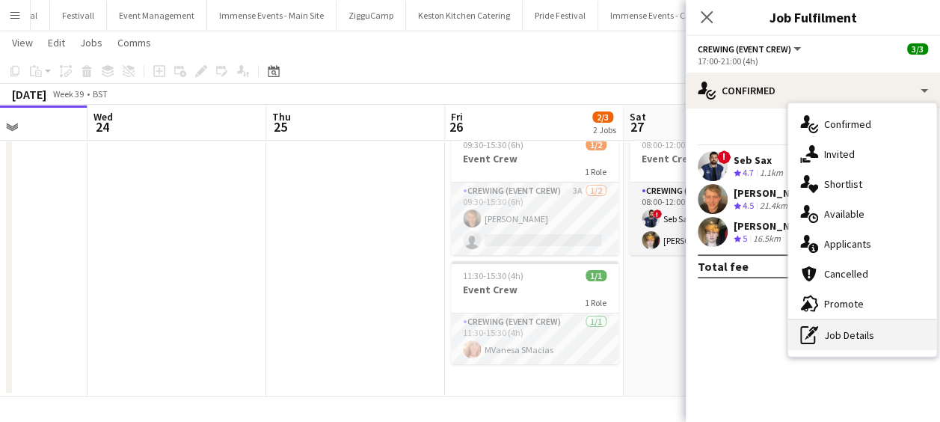
click at [836, 344] on div "pen-write Job Details" at bounding box center [862, 335] width 148 height 30
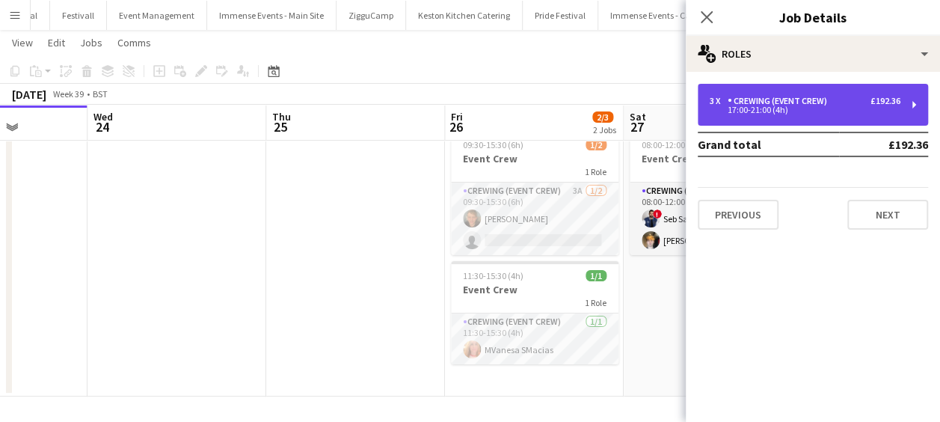
click at [780, 117] on div "3 x Crewing (Event Crew) £192.36 17:00-21:00 (4h)" at bounding box center [813, 105] width 230 height 42
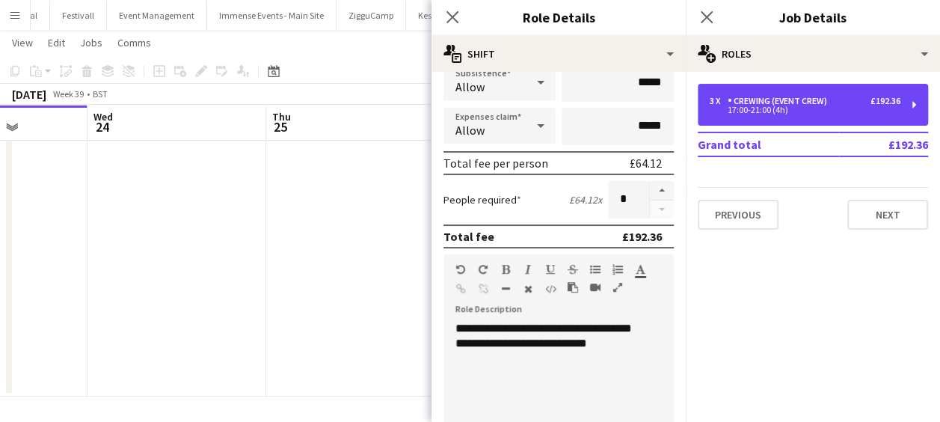
scroll to position [296, 0]
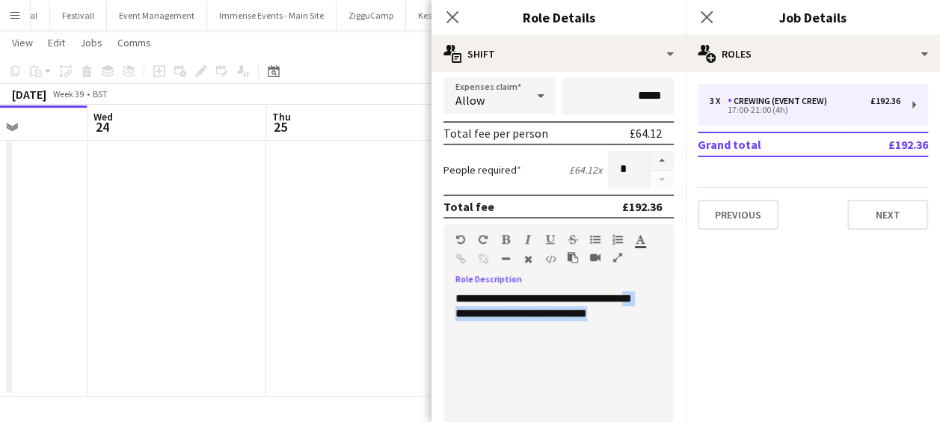
drag, startPoint x: 627, startPoint y: 307, endPoint x: 461, endPoint y: 319, distance: 166.5
click at [461, 319] on div "**********" at bounding box center [553, 381] width 219 height 180
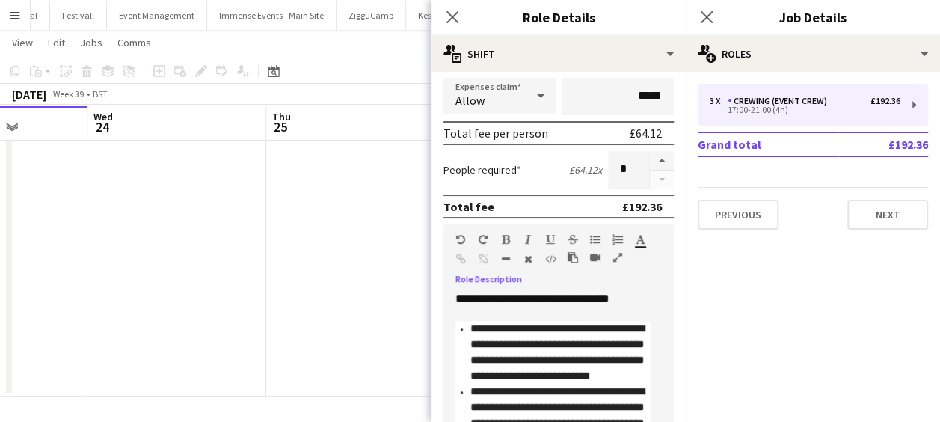
scroll to position [343, 0]
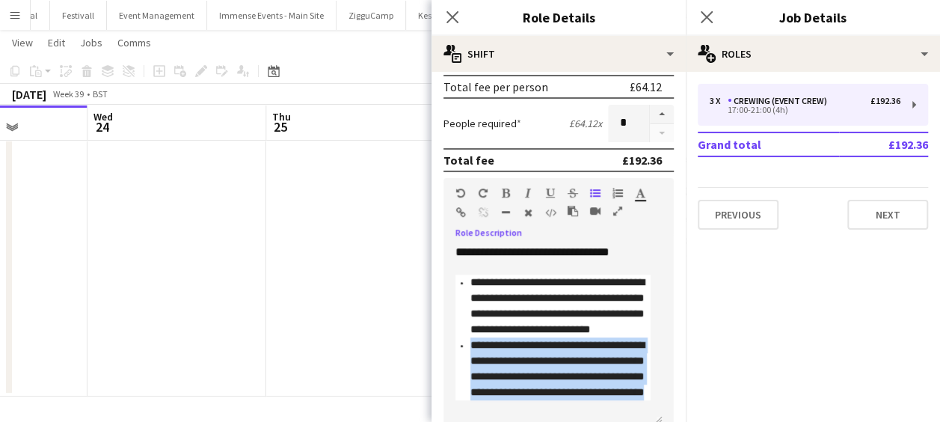
drag, startPoint x: 492, startPoint y: 414, endPoint x: 455, endPoint y: 346, distance: 78.3
click at [456, 346] on ul "**********" at bounding box center [553, 338] width 195 height 126
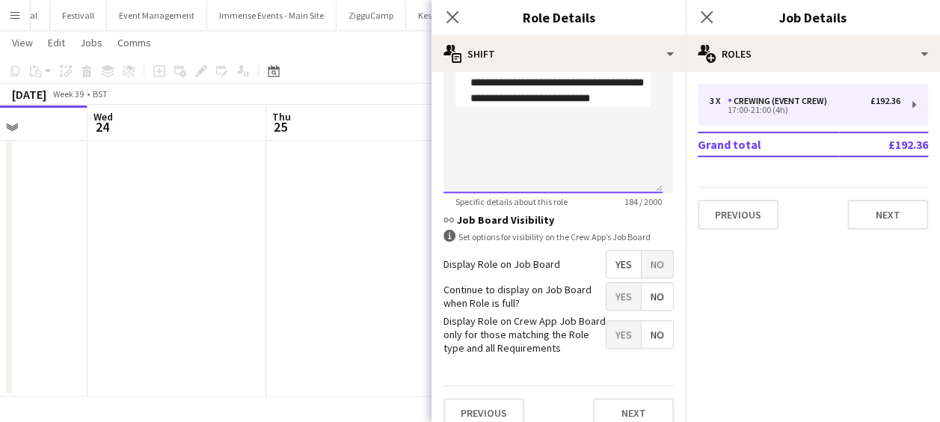
scroll to position [575, 0]
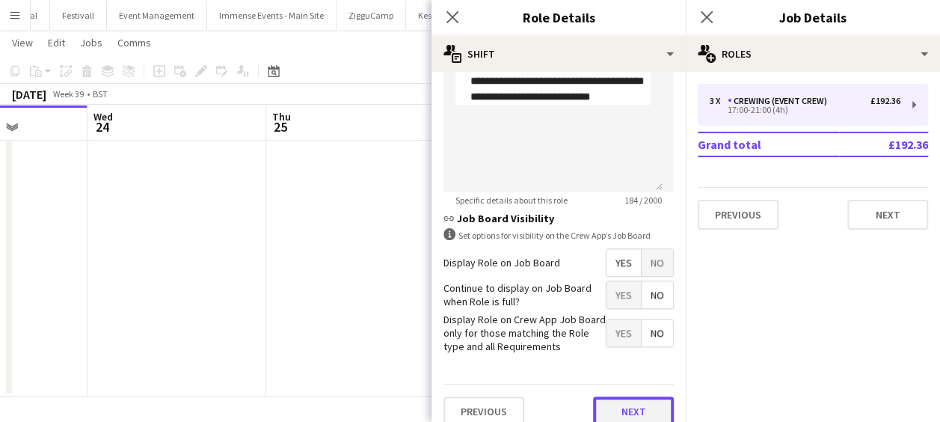
click at [623, 410] on button "Next" at bounding box center [633, 411] width 81 height 30
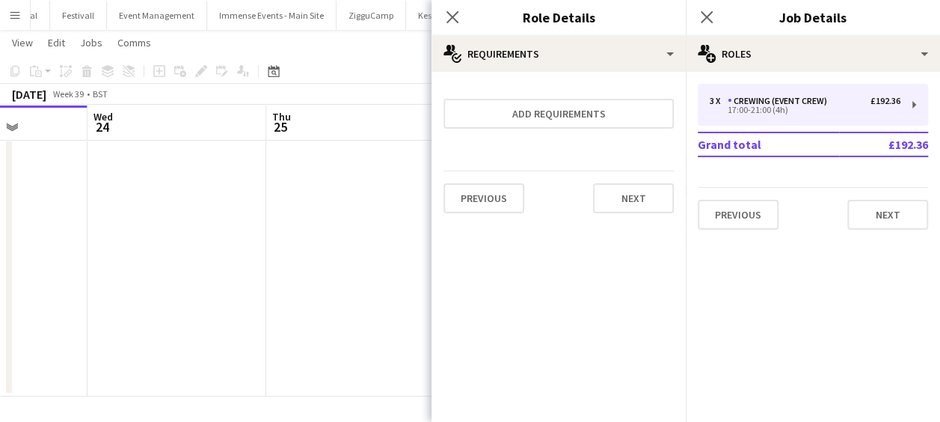
scroll to position [0, 0]
click at [640, 194] on button "Next" at bounding box center [633, 198] width 81 height 30
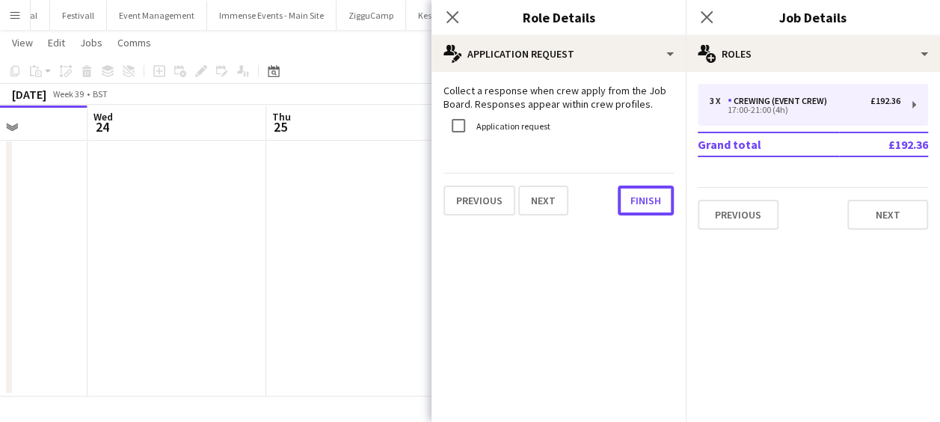
click at [640, 194] on button "Finish" at bounding box center [646, 201] width 56 height 30
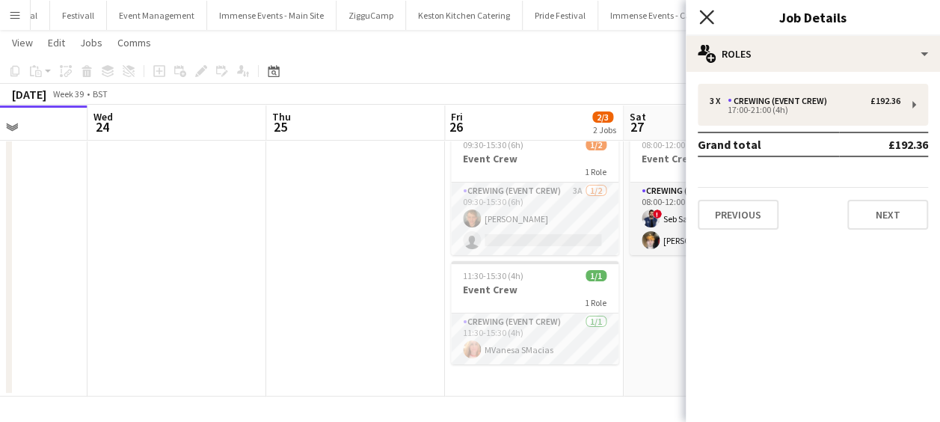
click at [709, 11] on icon "Close pop-in" at bounding box center [706, 17] width 14 height 14
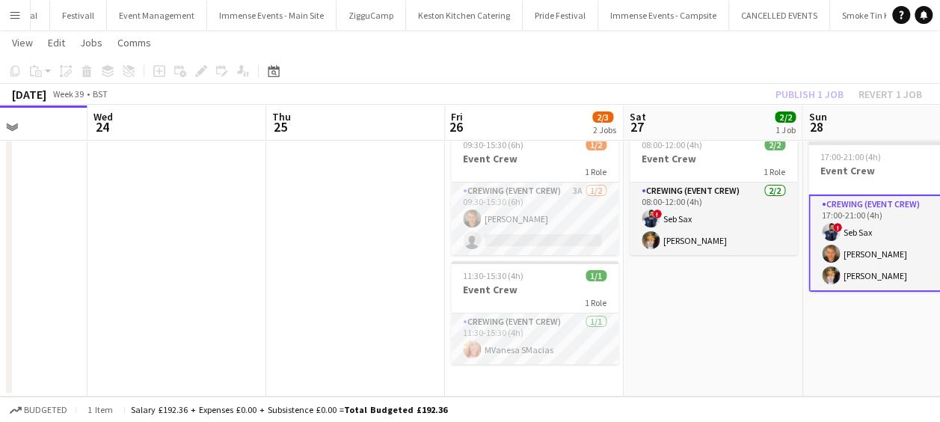
click at [812, 90] on div "Publish 1 job Revert 1 job" at bounding box center [849, 94] width 183 height 19
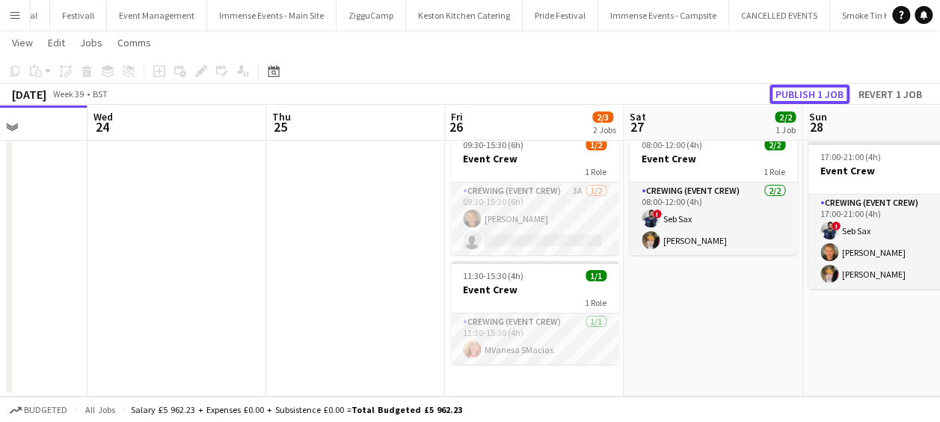
click at [812, 90] on button "Publish 1 job" at bounding box center [810, 94] width 80 height 19
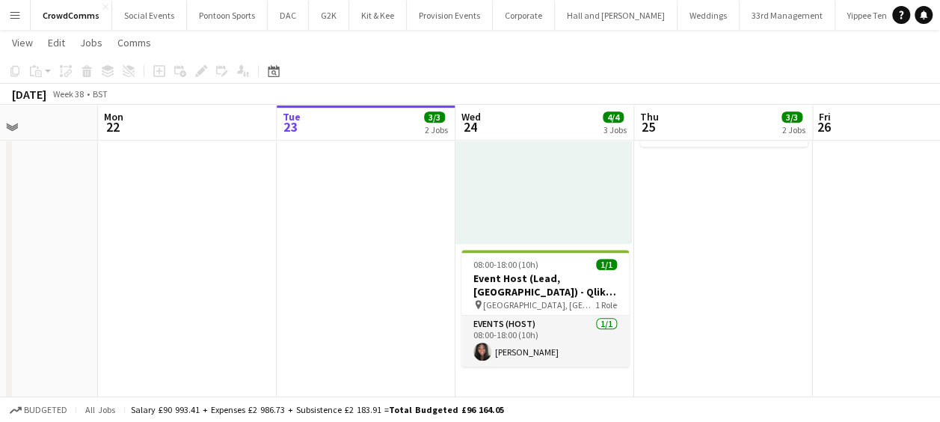
scroll to position [0, 438]
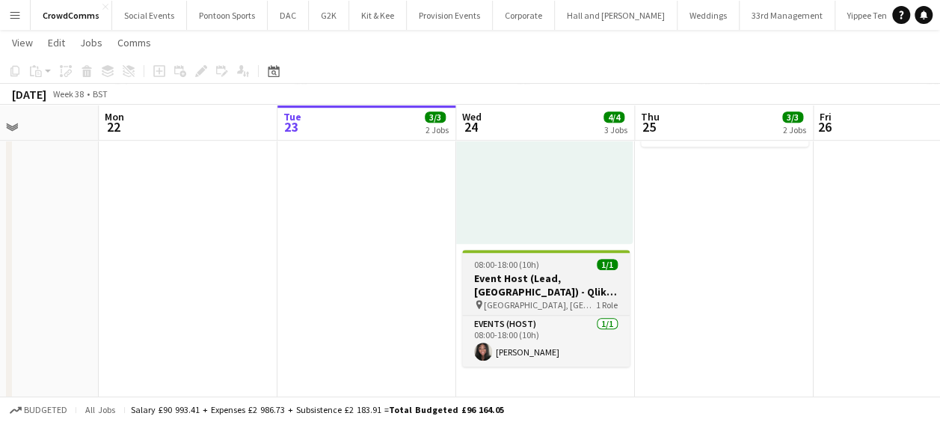
click at [548, 299] on span "[GEOGRAPHIC_DATA], [GEOGRAPHIC_DATA]" at bounding box center [540, 304] width 112 height 11
